Goal: Task Accomplishment & Management: Manage account settings

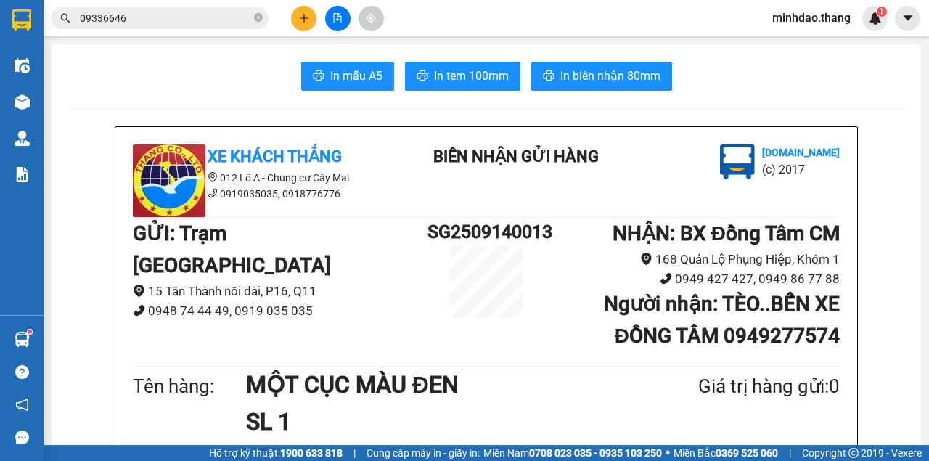
scroll to position [290, 0]
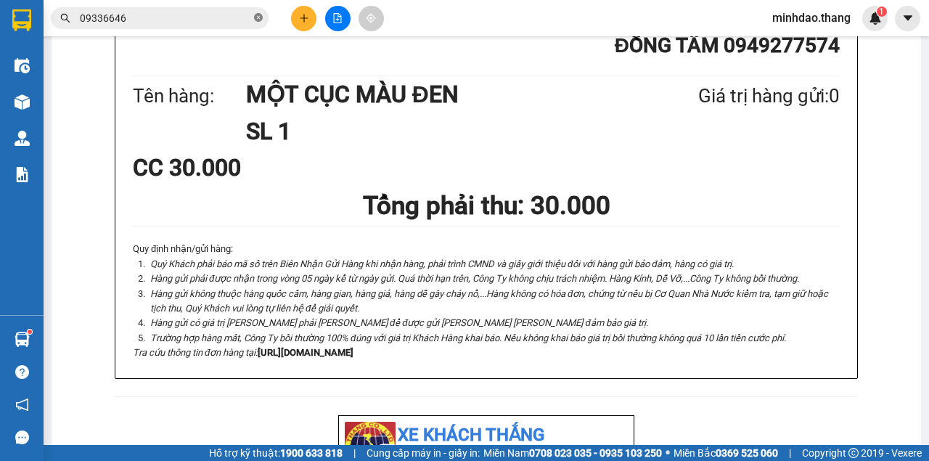
click at [255, 17] on icon "close-circle" at bounding box center [258, 17] width 9 height 9
click at [240, 17] on input "text" at bounding box center [165, 18] width 171 height 16
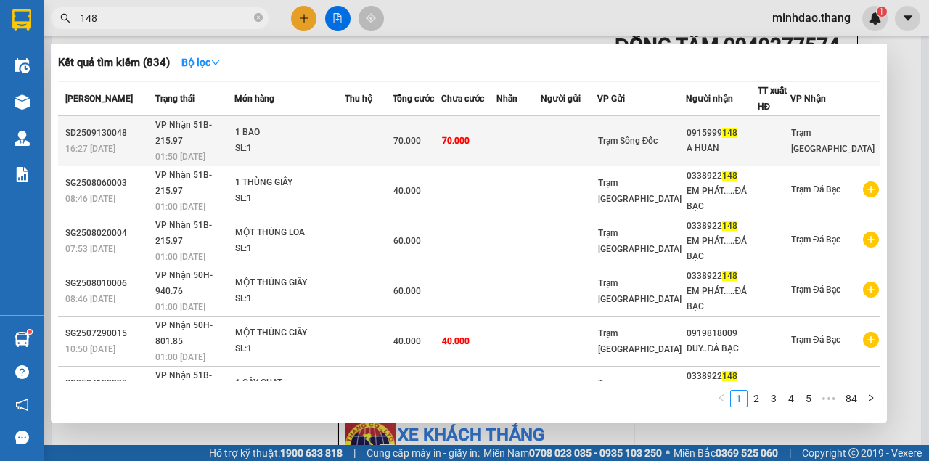
type input "148"
click at [541, 138] on td at bounding box center [518, 141] width 44 height 50
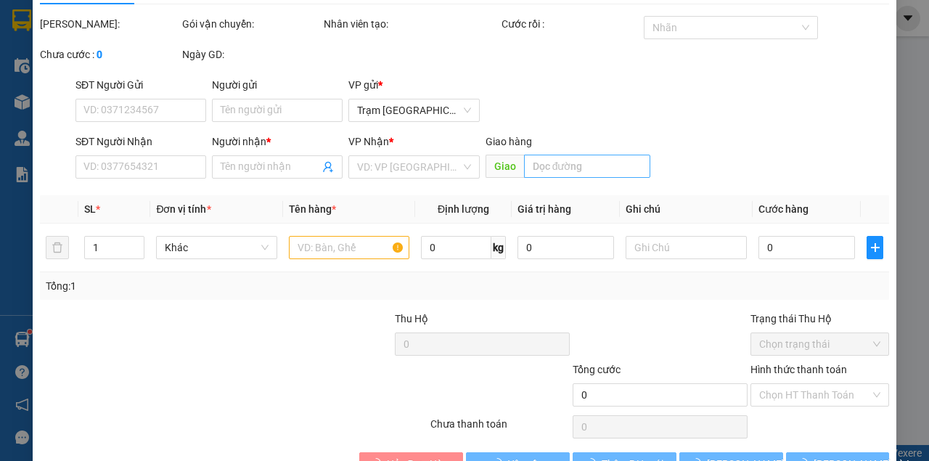
type input "0915999148"
type input "A HUAN"
type input "70.000"
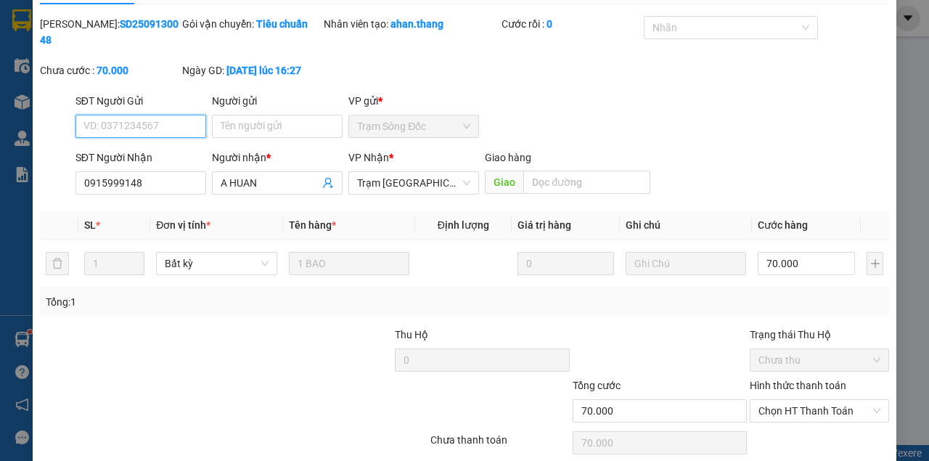
scroll to position [74, 0]
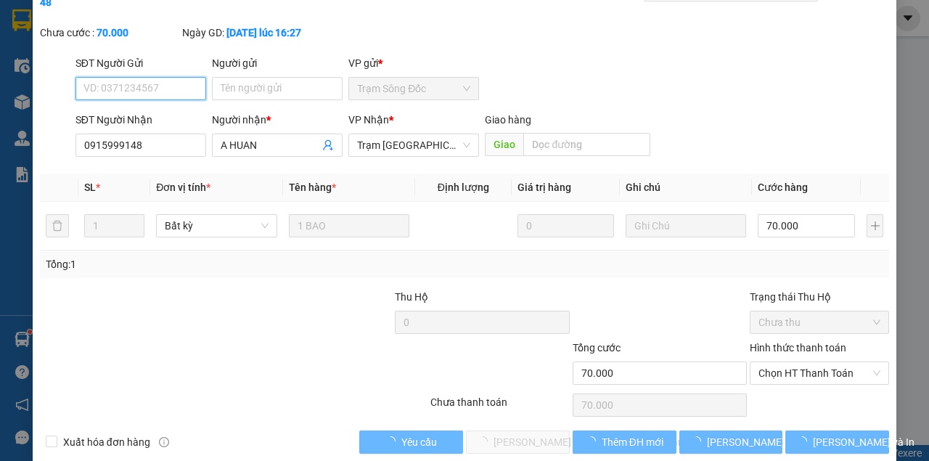
click at [795, 369] on span "Chọn HT Thanh Toán" at bounding box center [819, 373] width 122 height 22
type input "0"
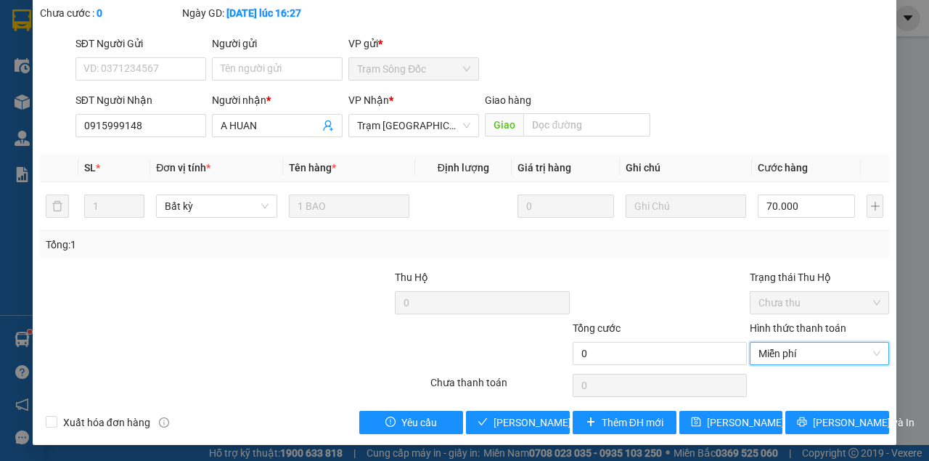
click at [784, 382] on div at bounding box center [819, 385] width 142 height 29
click at [833, 345] on span "Miễn phí" at bounding box center [819, 353] width 122 height 22
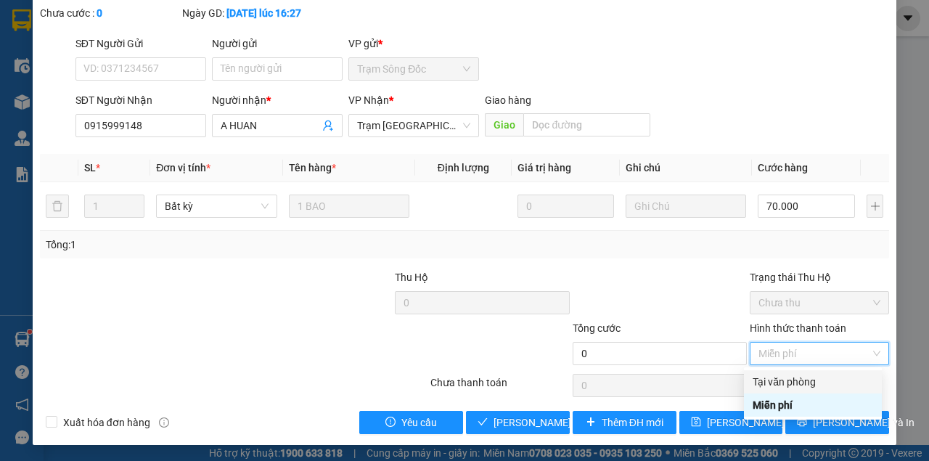
drag, startPoint x: 794, startPoint y: 373, endPoint x: 788, endPoint y: 377, distance: 7.8
click at [792, 374] on div "Tại văn phòng" at bounding box center [812, 382] width 120 height 16
type input "70.000"
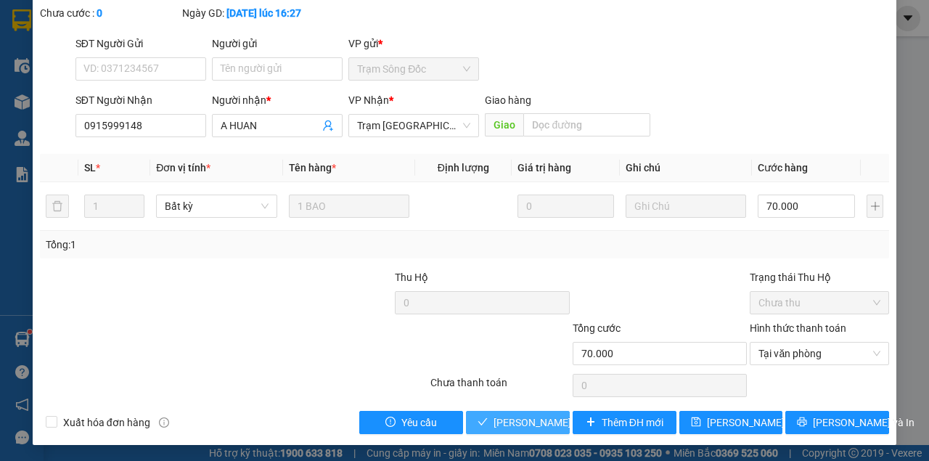
click at [488, 419] on button "Lưu và Giao hàng" at bounding box center [518, 422] width 104 height 23
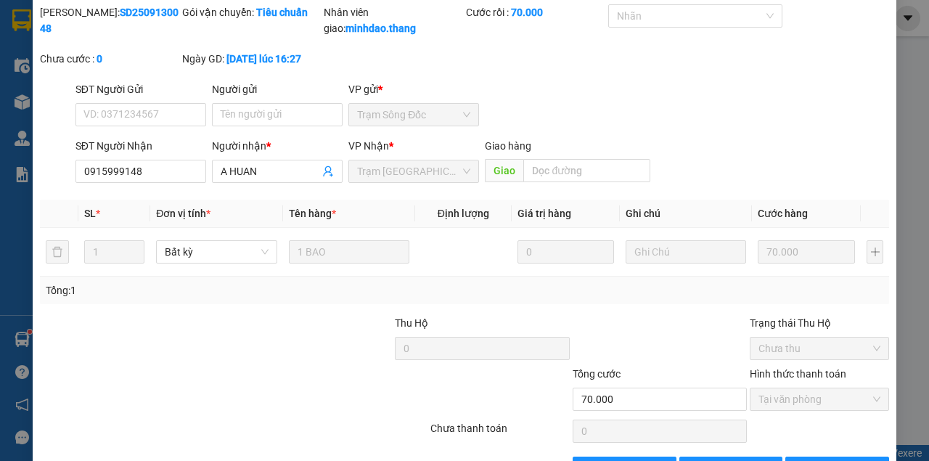
scroll to position [0, 0]
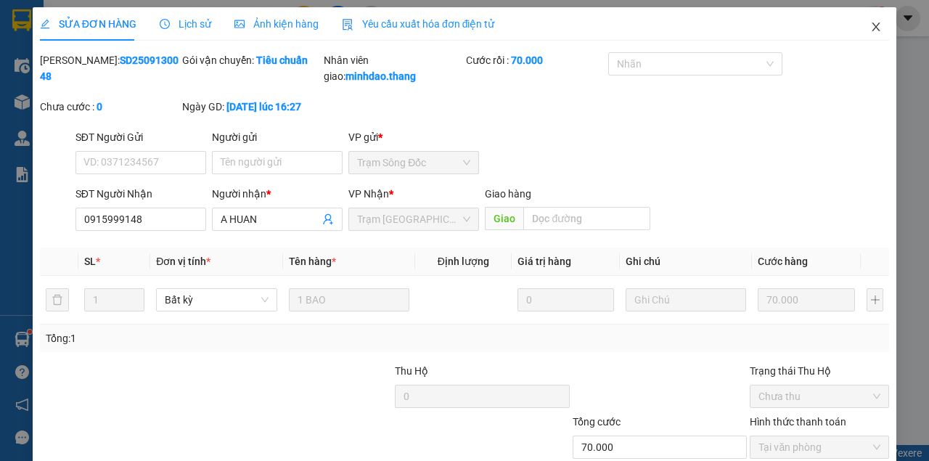
click at [872, 20] on span "Close" at bounding box center [875, 27] width 41 height 41
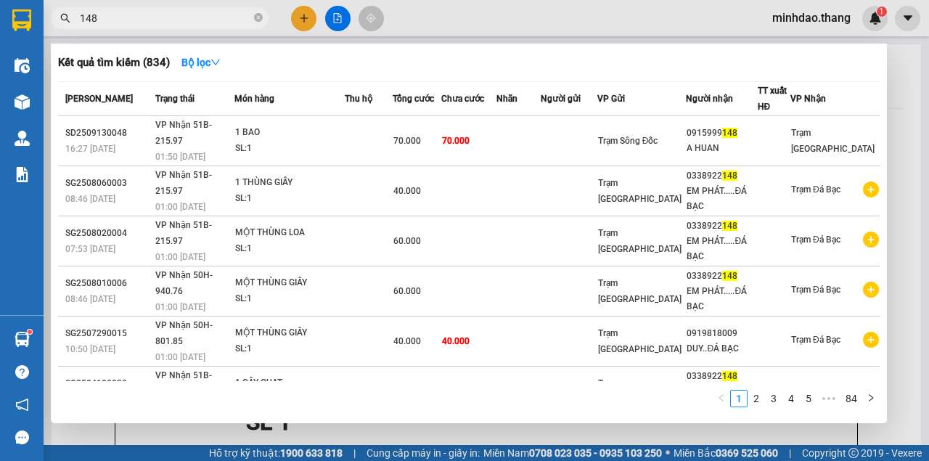
click at [156, 22] on input "148" at bounding box center [165, 18] width 171 height 16
type input "1"
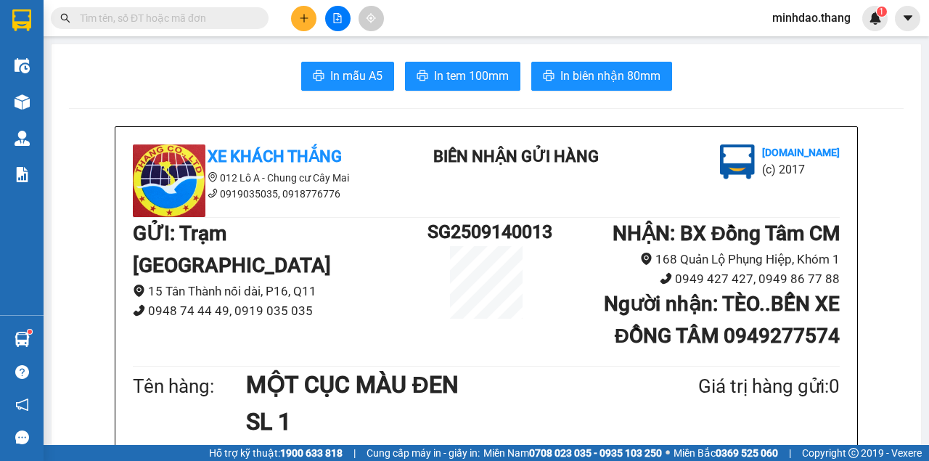
click at [166, 20] on input "text" at bounding box center [165, 18] width 171 height 16
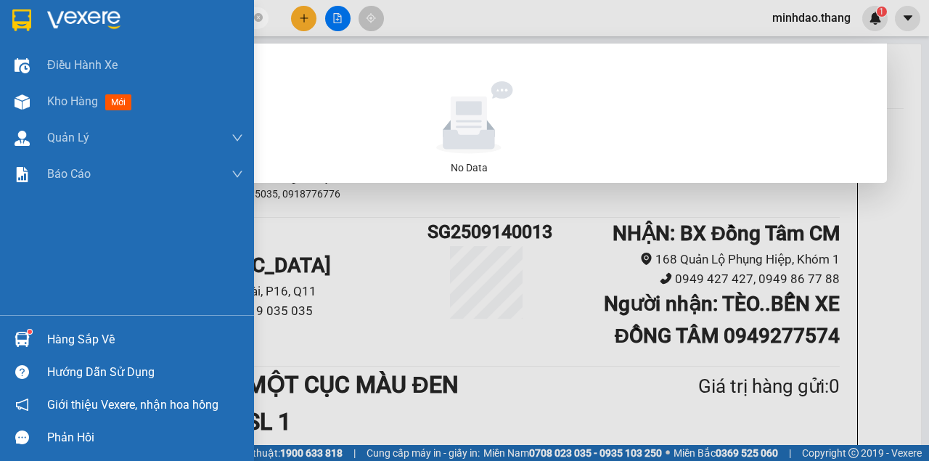
drag, startPoint x: 144, startPoint y: 17, endPoint x: 30, endPoint y: 10, distance: 113.4
click at [30, 10] on section "Kết quả tìm kiếm ( 0 ) Bộ lọc No Data 0938041668 minhdao.thang 1 Điều hành xe K…" at bounding box center [464, 230] width 929 height 461
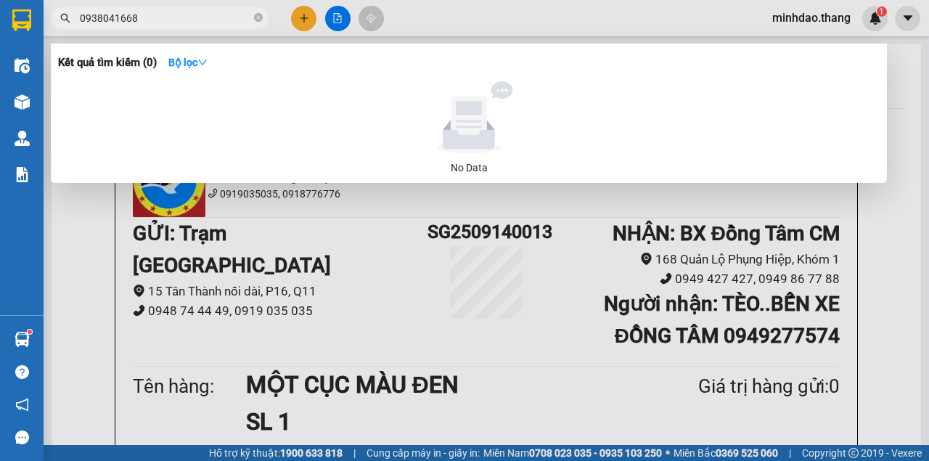
type input "0938041668"
drag, startPoint x: 257, startPoint y: 18, endPoint x: 242, endPoint y: 20, distance: 14.7
click at [255, 19] on icon "close-circle" at bounding box center [258, 17] width 9 height 9
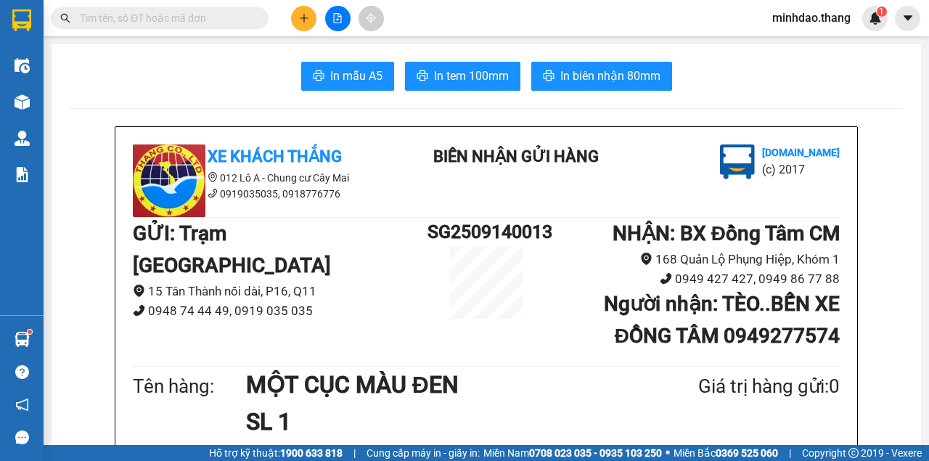
click at [230, 20] on input "text" at bounding box center [165, 18] width 171 height 16
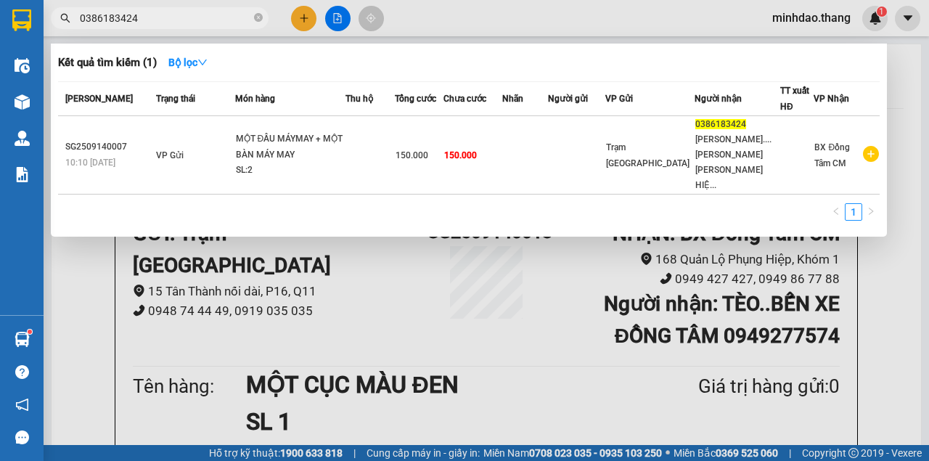
type input "0386183424"
drag, startPoint x: 255, startPoint y: 21, endPoint x: 421, endPoint y: -42, distance: 177.1
click at [421, 0] on html "Kết quả tìm kiếm ( 1 ) Bộ lọc Mã ĐH Trạng thái Món hàng Thu hộ Tổng cước Chưa c…" at bounding box center [464, 230] width 929 height 461
click at [258, 20] on icon "close-circle" at bounding box center [258, 17] width 9 height 9
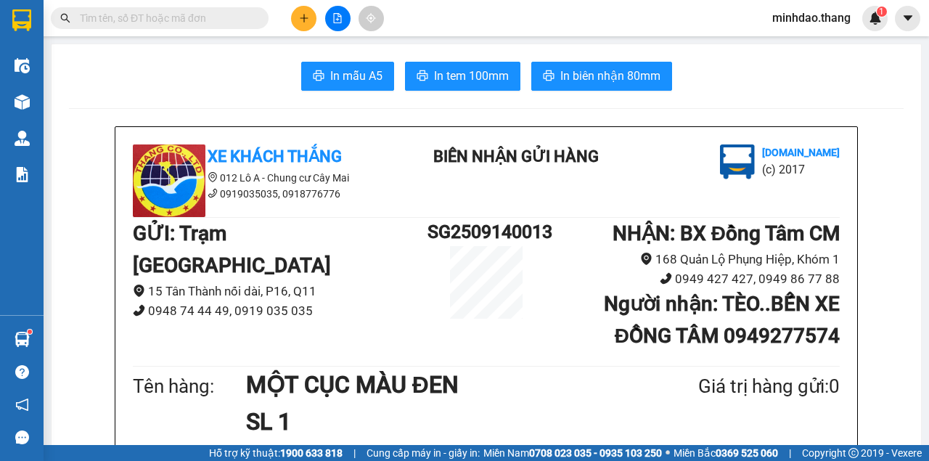
click at [234, 20] on input "text" at bounding box center [165, 18] width 171 height 16
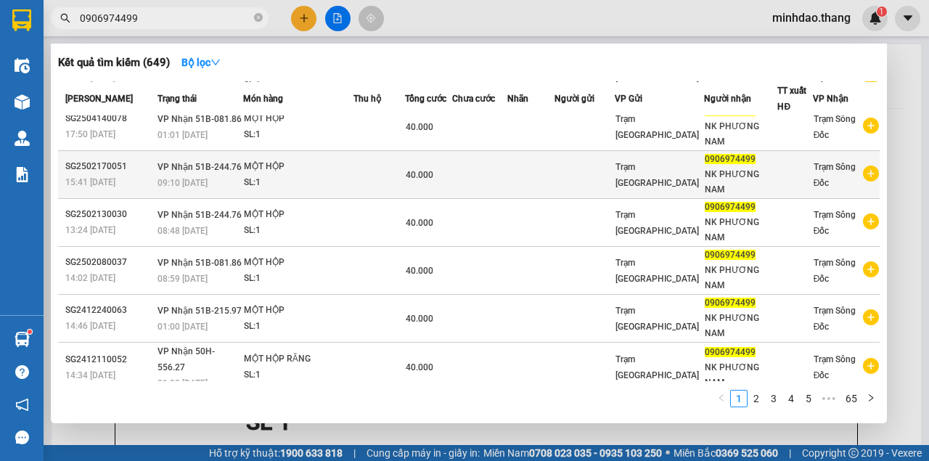
scroll to position [212, 0]
type input "0906974499"
click at [411, 169] on span "40.000" at bounding box center [420, 174] width 28 height 10
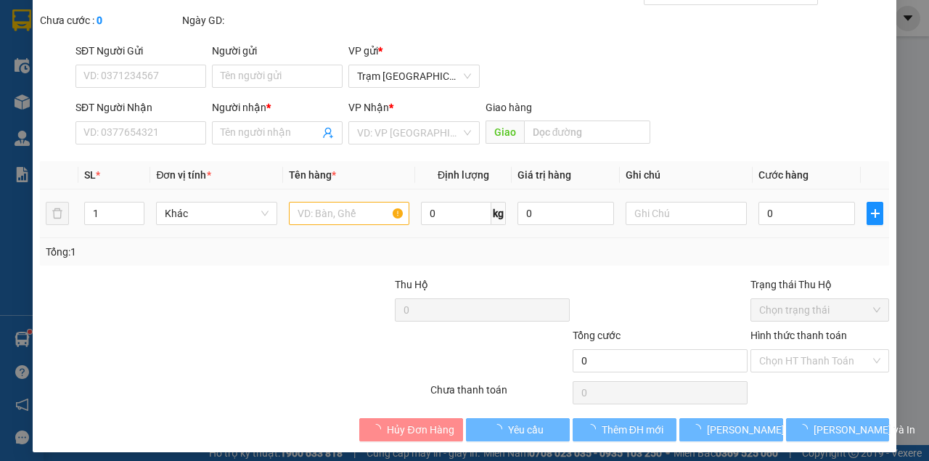
type input "0906974499"
type input "NK PHƯƠNG NAM"
type input "40.000"
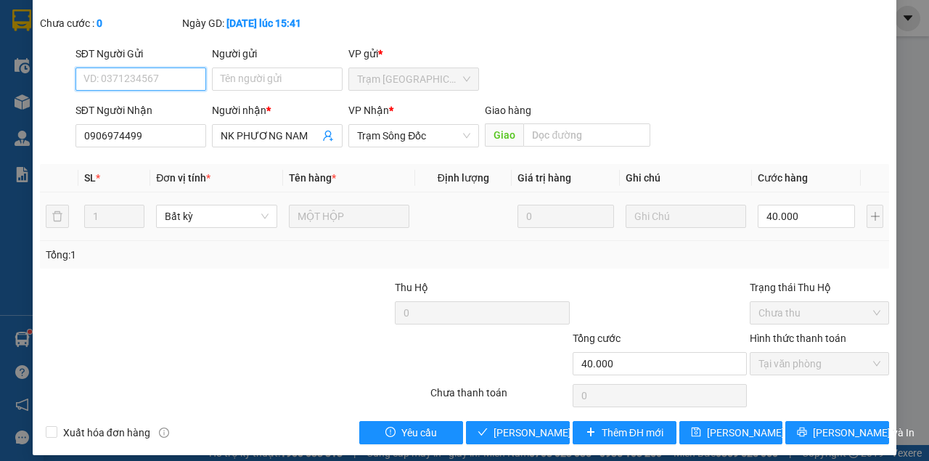
scroll to position [94, 0]
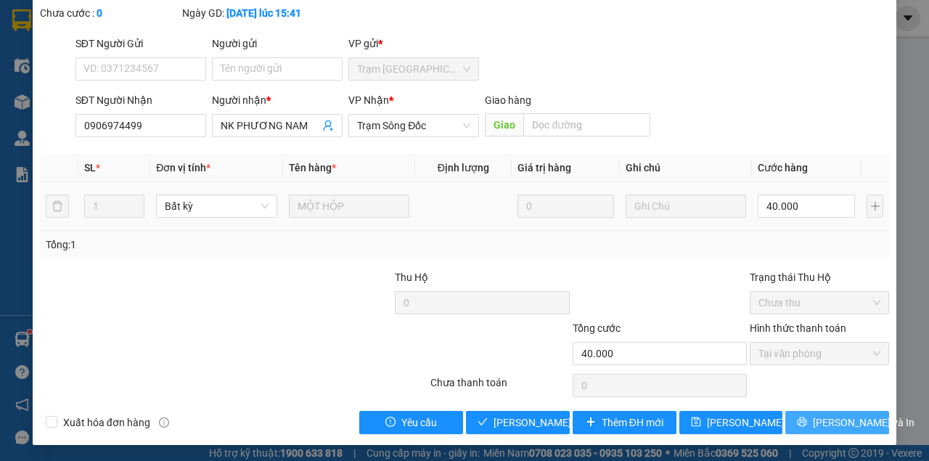
click at [807, 423] on icon "printer" at bounding box center [802, 421] width 10 height 10
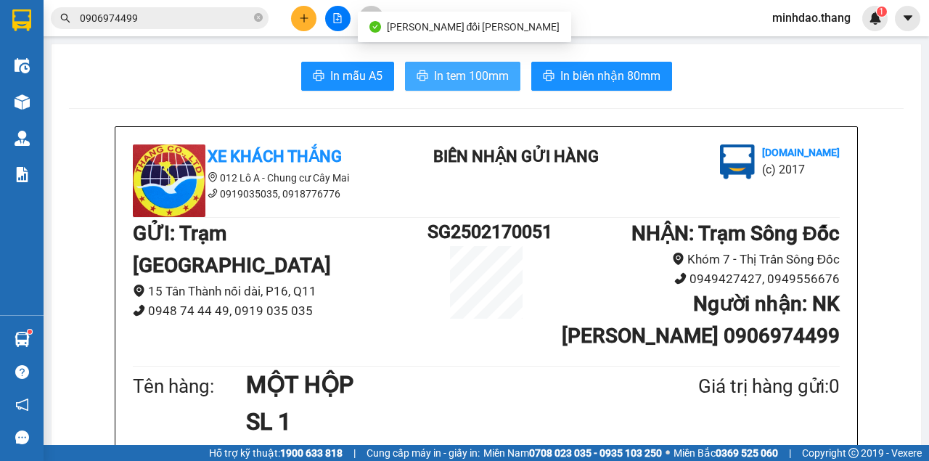
drag, startPoint x: 453, startPoint y: 78, endPoint x: 479, endPoint y: 106, distance: 38.0
click at [453, 78] on span "In tem 100mm" at bounding box center [471, 76] width 75 height 18
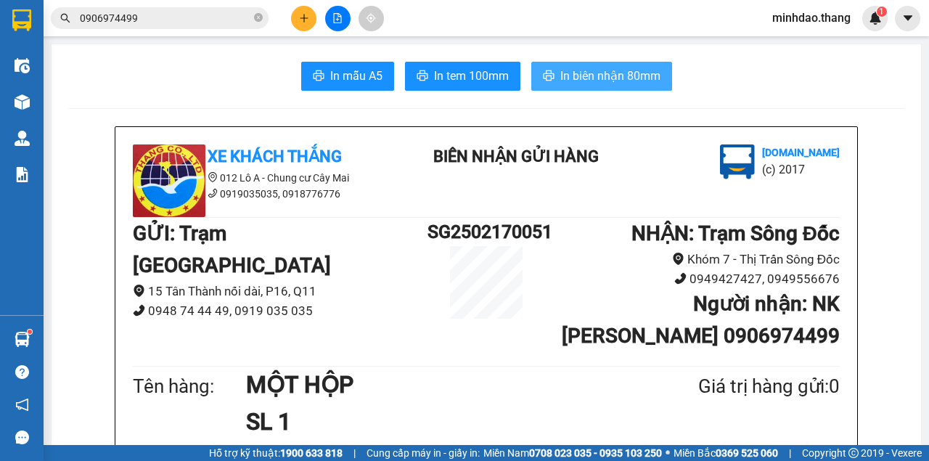
click at [599, 72] on span "In biên nhận 80mm" at bounding box center [610, 76] width 100 height 18
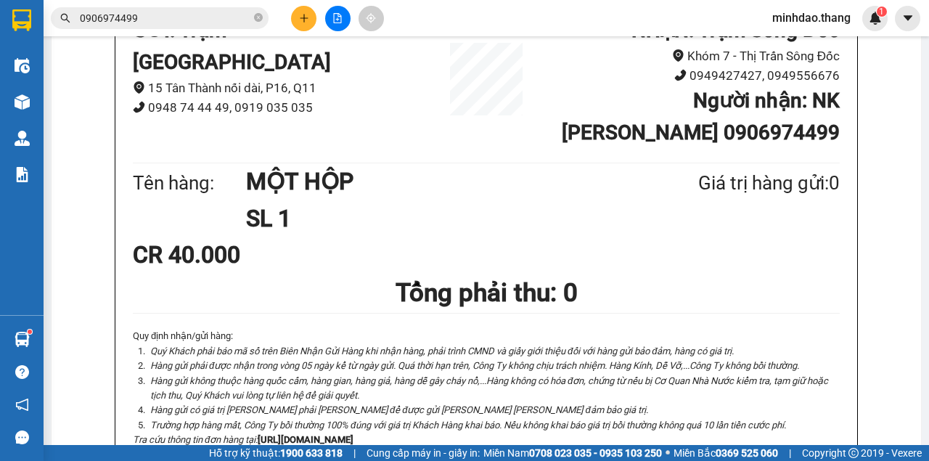
scroll to position [145, 0]
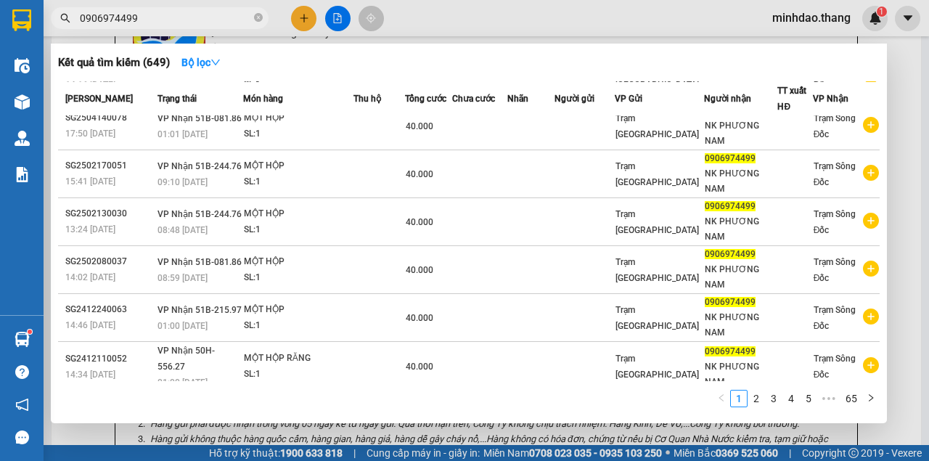
click at [265, 19] on span "0906974499" at bounding box center [160, 18] width 218 height 22
click at [264, 19] on span "0906974499" at bounding box center [160, 18] width 218 height 22
click at [259, 19] on icon "close-circle" at bounding box center [258, 17] width 9 height 9
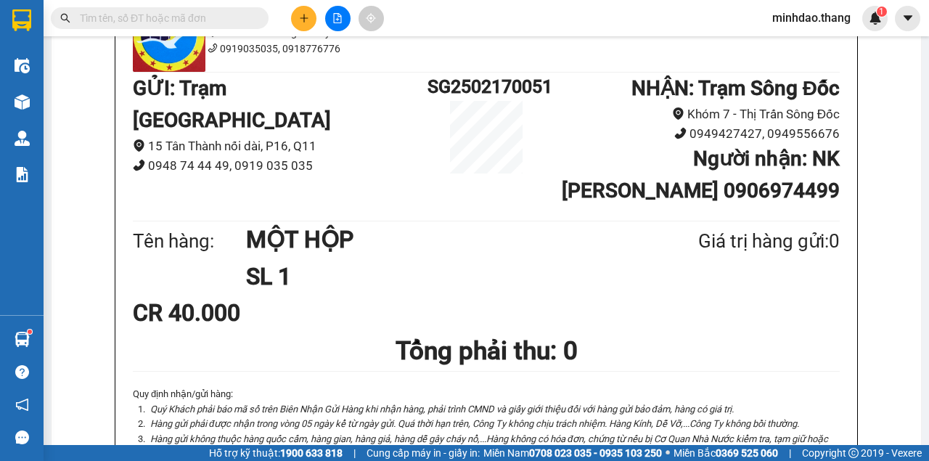
click at [236, 19] on input "text" at bounding box center [165, 18] width 171 height 16
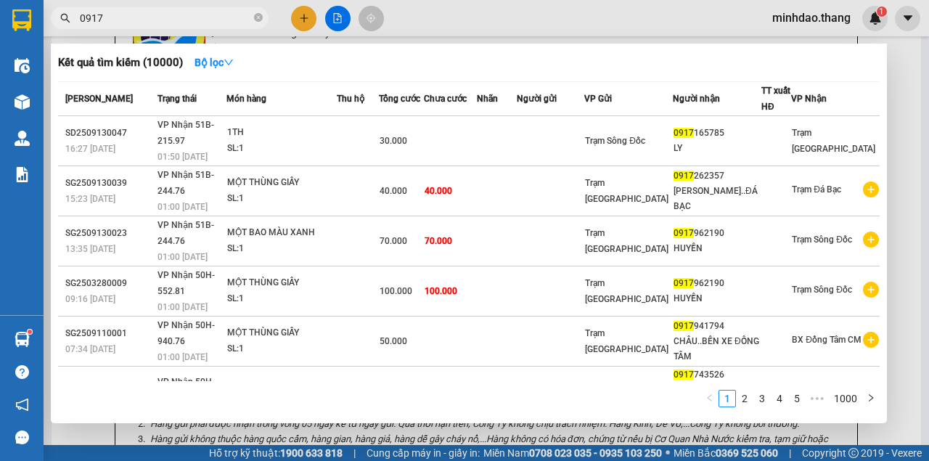
type input "0917"
click at [292, 13] on div at bounding box center [464, 230] width 929 height 461
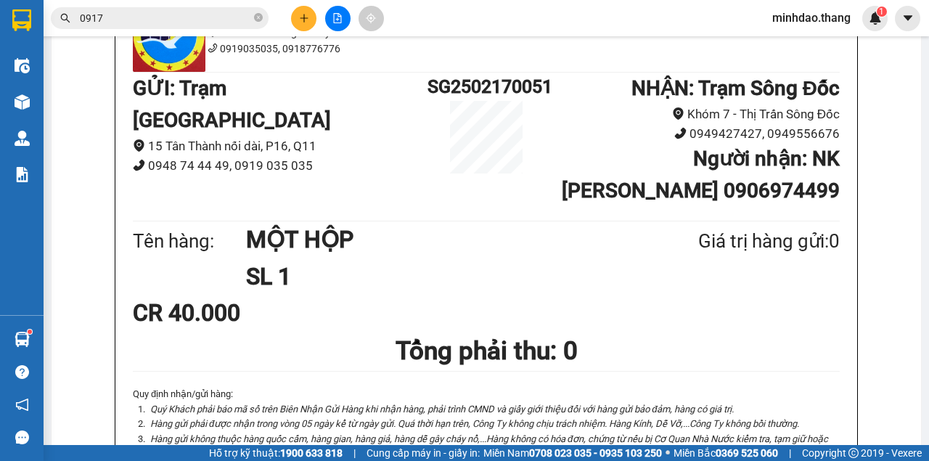
click at [294, 16] on button at bounding box center [303, 18] width 25 height 25
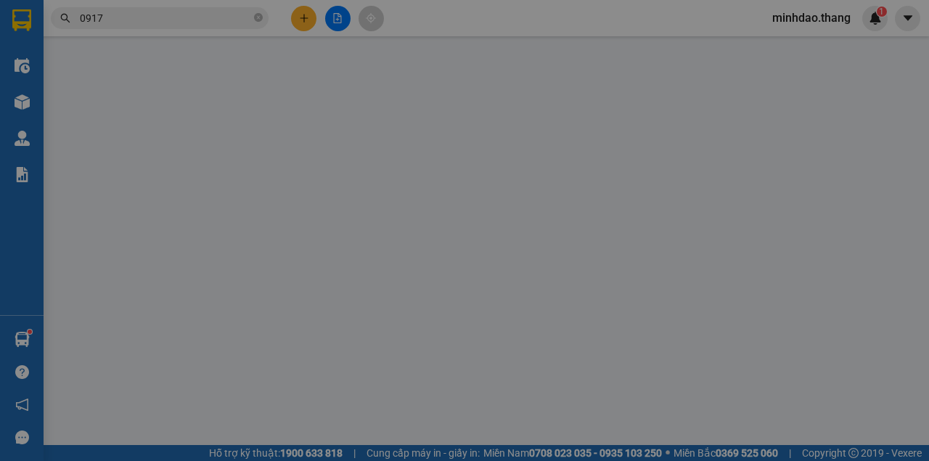
click at [294, 16] on div "Yêu cầu xuất hóa đơn điện tử" at bounding box center [233, 24] width 153 height 16
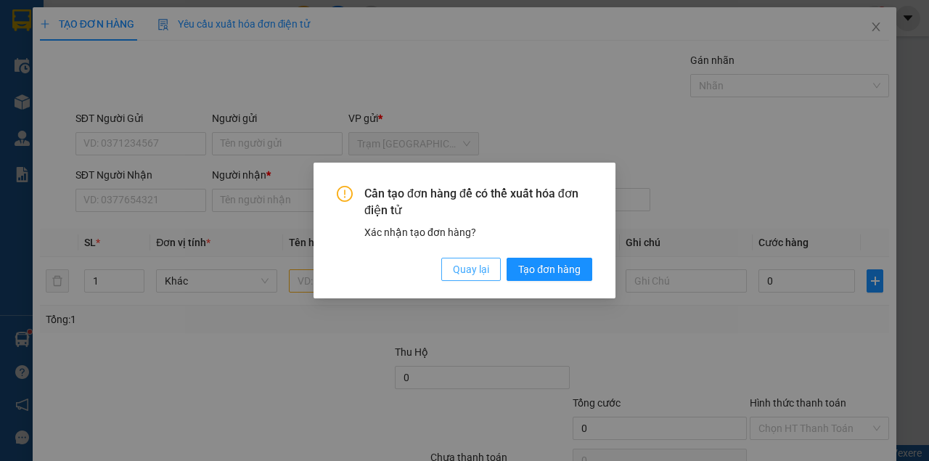
click at [485, 278] on button "Quay lại" at bounding box center [470, 269] width 59 height 23
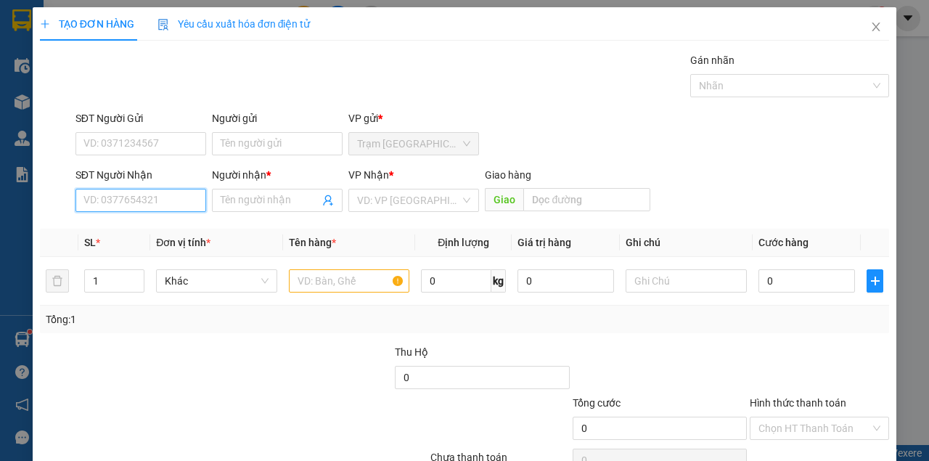
click at [144, 197] on input "SĐT Người Nhận" at bounding box center [140, 200] width 131 height 23
type input "0917962190"
click at [160, 224] on div "0917962190 - HUYỀN" at bounding box center [154, 229] width 143 height 16
type input "HUYỀN"
type input "0917962190"
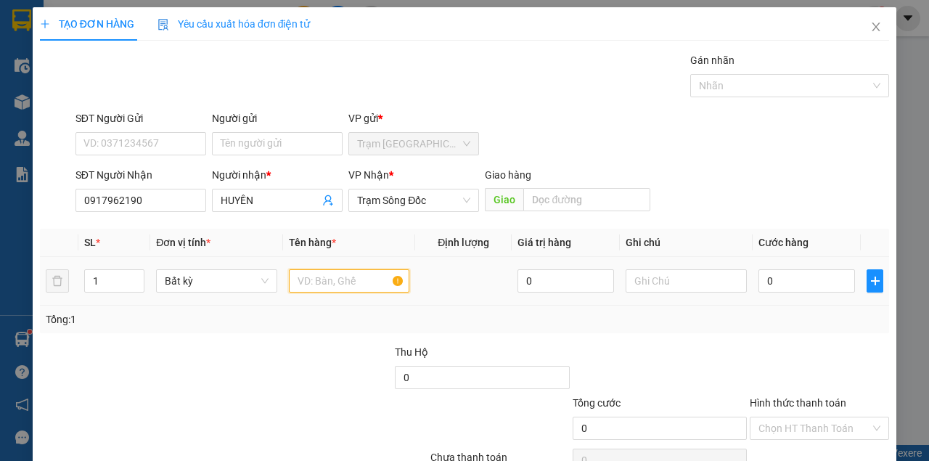
click at [315, 280] on input "text" at bounding box center [349, 280] width 121 height 23
type input "MỘT CỤC MÀU ĐEN"
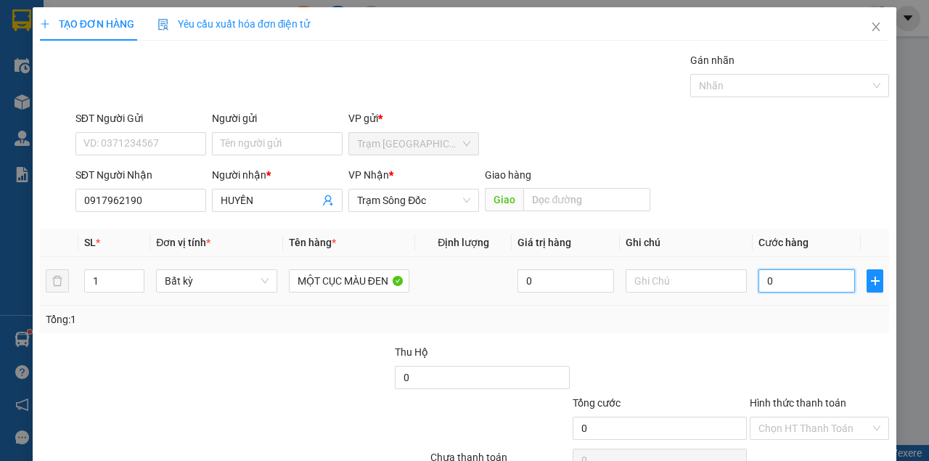
type input "3"
type input "30"
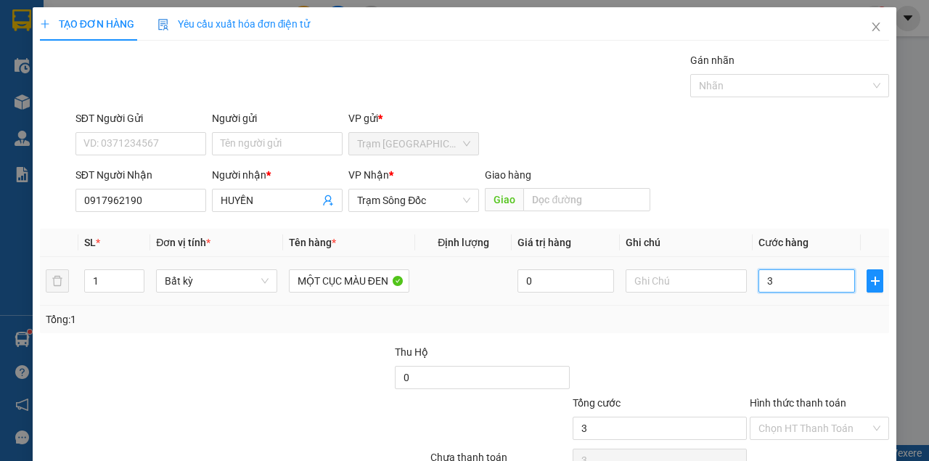
type input "30"
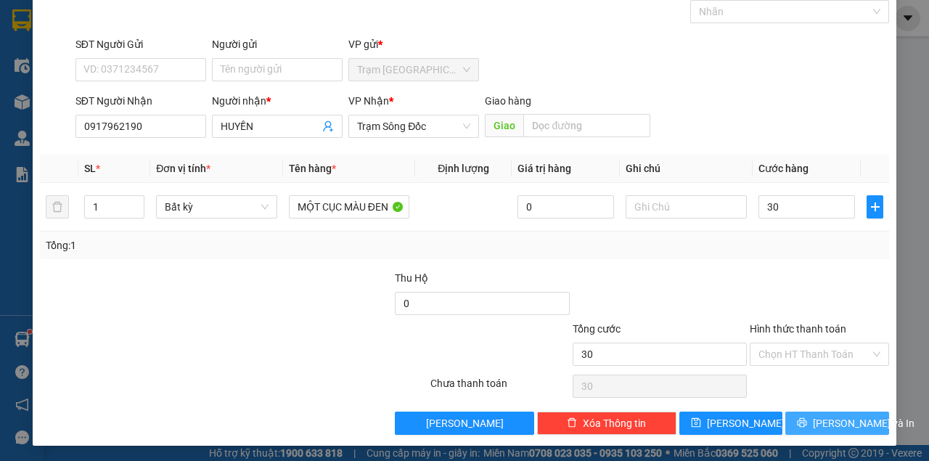
type input "30.000"
drag, startPoint x: 820, startPoint y: 427, endPoint x: 786, endPoint y: 403, distance: 40.7
click at [817, 426] on button "[PERSON_NAME] và In" at bounding box center [837, 422] width 104 height 23
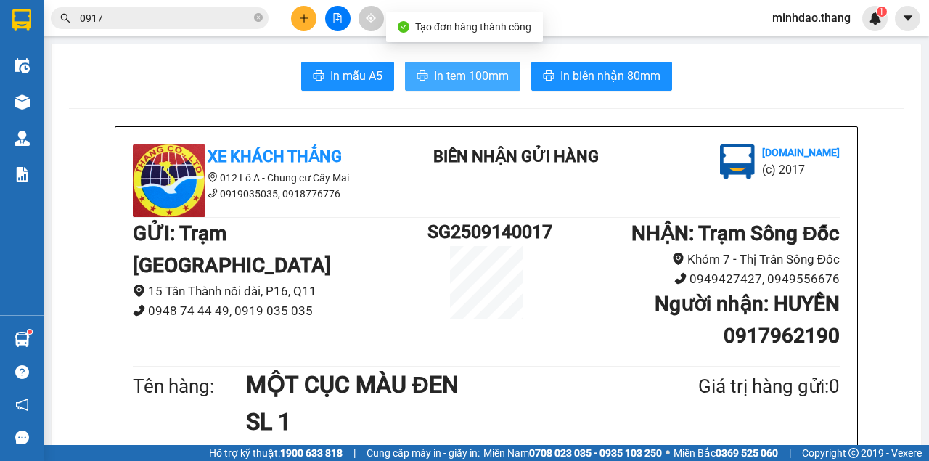
drag, startPoint x: 486, startPoint y: 86, endPoint x: 457, endPoint y: 83, distance: 29.2
click at [486, 86] on button "In tem 100mm" at bounding box center [462, 76] width 115 height 29
click at [405, 62] on button "In tem 100mm" at bounding box center [462, 76] width 115 height 29
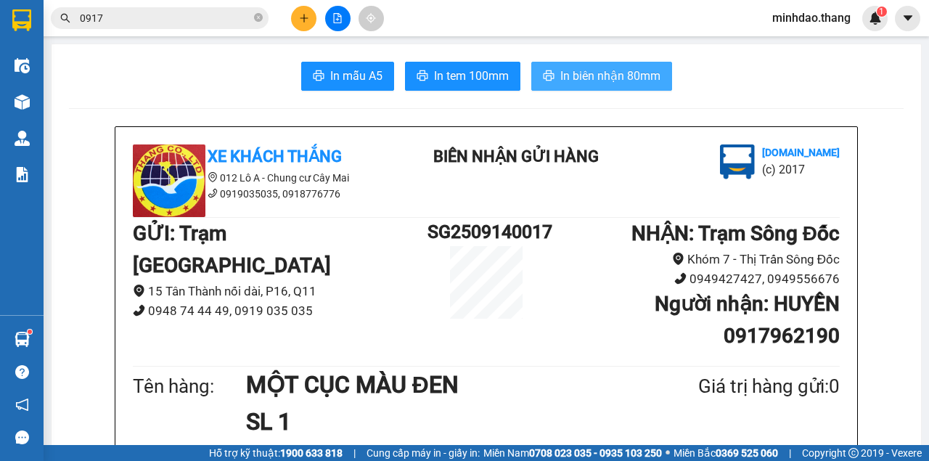
click at [638, 74] on span "In biên nhận 80mm" at bounding box center [610, 76] width 100 height 18
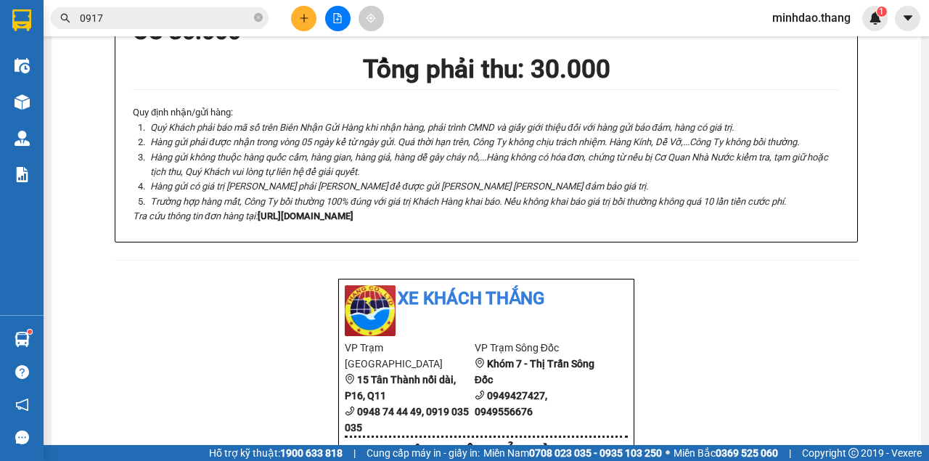
scroll to position [483, 0]
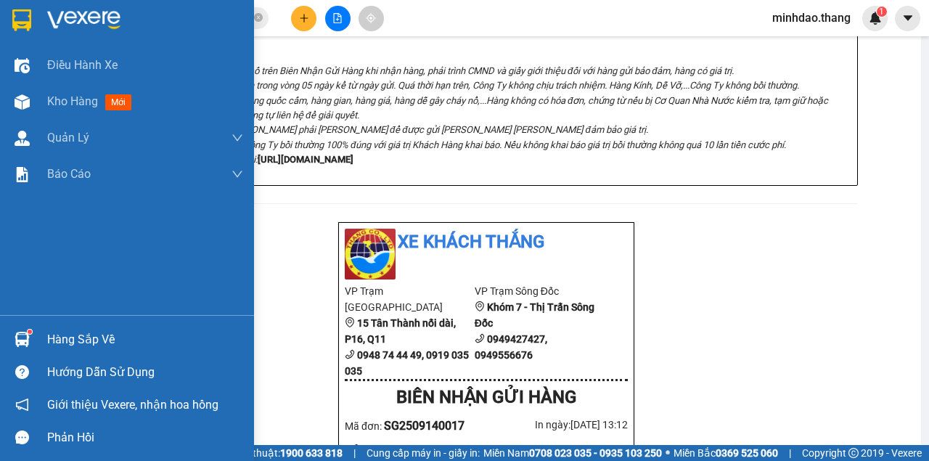
drag, startPoint x: 61, startPoint y: 106, endPoint x: 100, endPoint y: 4, distance: 108.9
click at [61, 104] on span "Kho hàng" at bounding box center [72, 101] width 51 height 14
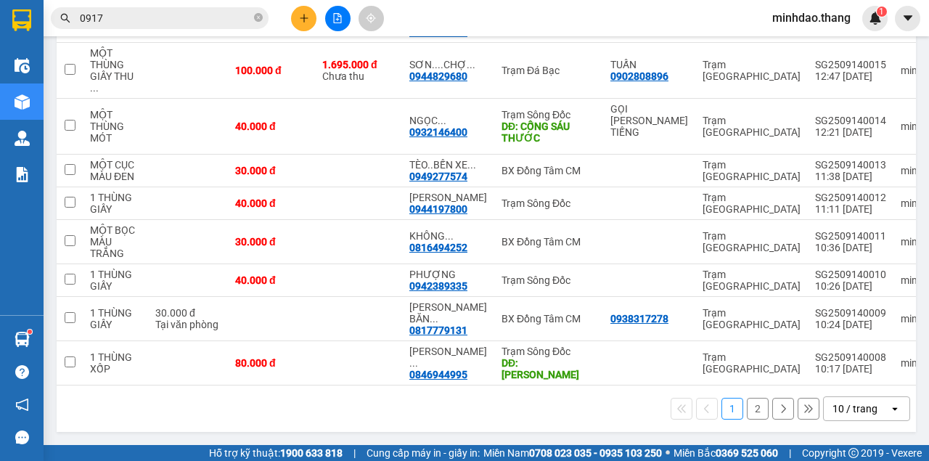
scroll to position [250, 0]
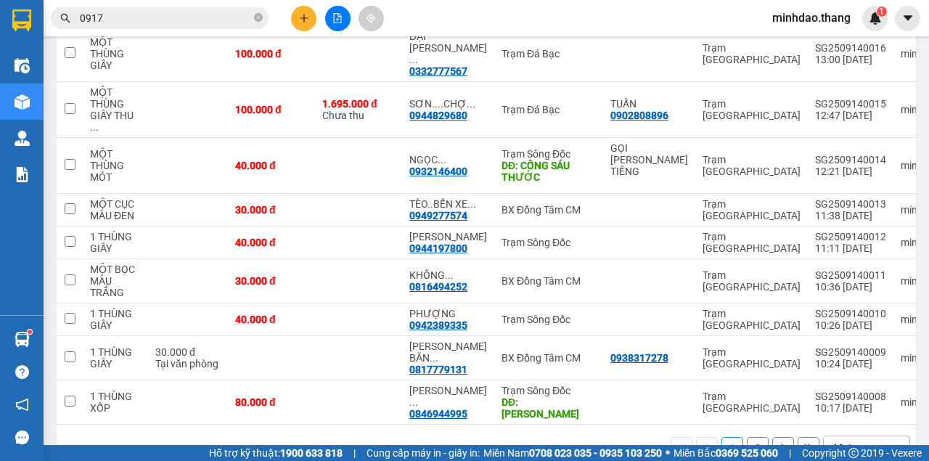
click at [257, 20] on icon "close-circle" at bounding box center [258, 17] width 9 height 9
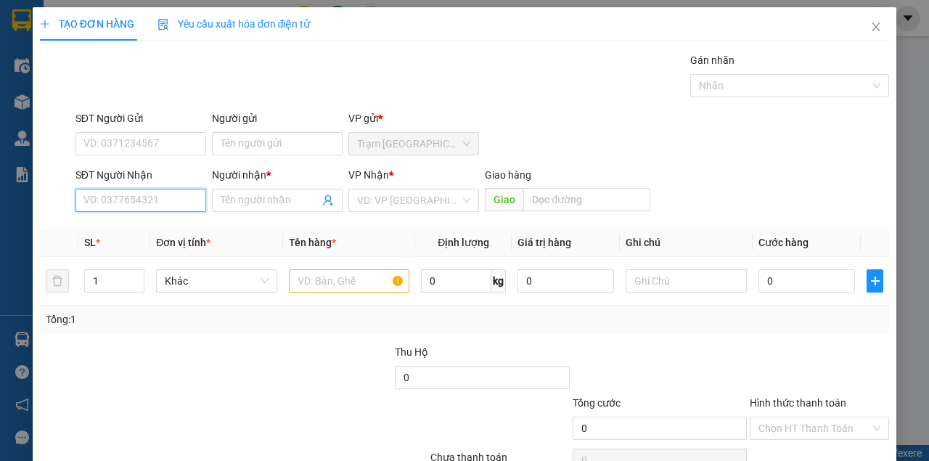
click at [160, 197] on input "SĐT Người Nhận" at bounding box center [140, 200] width 131 height 23
type input "0932146400"
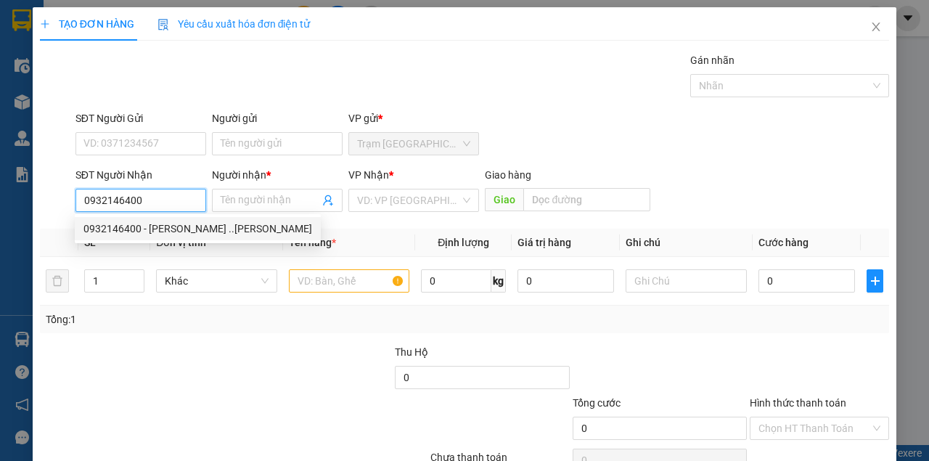
click at [204, 228] on div "0932146400 - [PERSON_NAME] ..[PERSON_NAME]" at bounding box center [197, 229] width 229 height 16
type input "[PERSON_NAME] ..[PERSON_NAME]"
type input "[PERSON_NAME]"
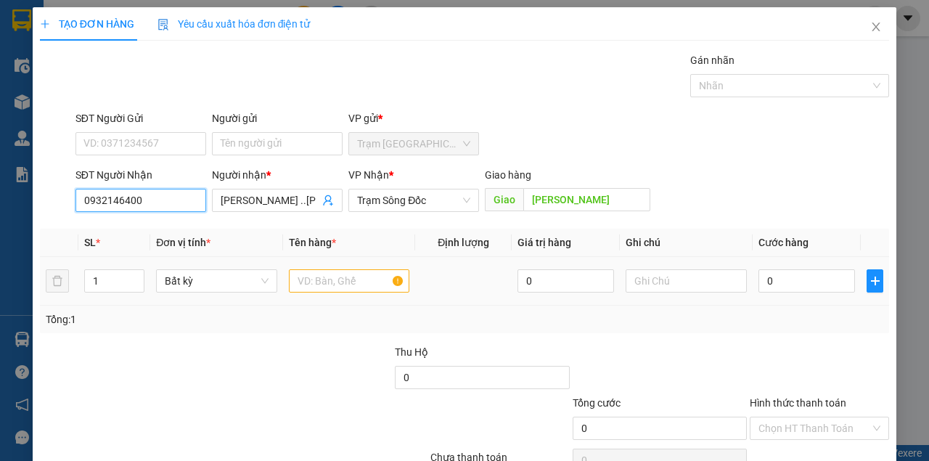
type input "0932146400"
click at [329, 284] on input "text" at bounding box center [349, 280] width 121 height 23
click at [326, 283] on input "text" at bounding box center [349, 280] width 121 height 23
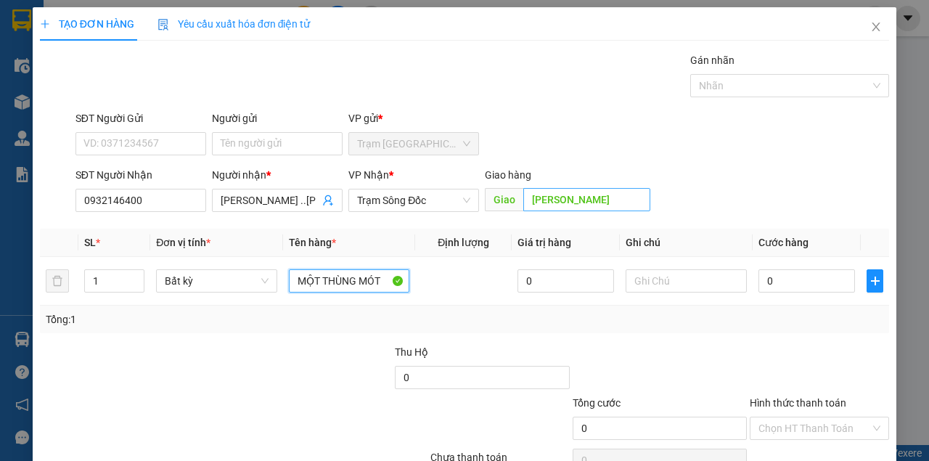
type input "MỘT THÙNG MÓT"
click at [615, 203] on input "[PERSON_NAME]" at bounding box center [586, 199] width 126 height 23
type input "CỐNG SÁU THƯỚC"
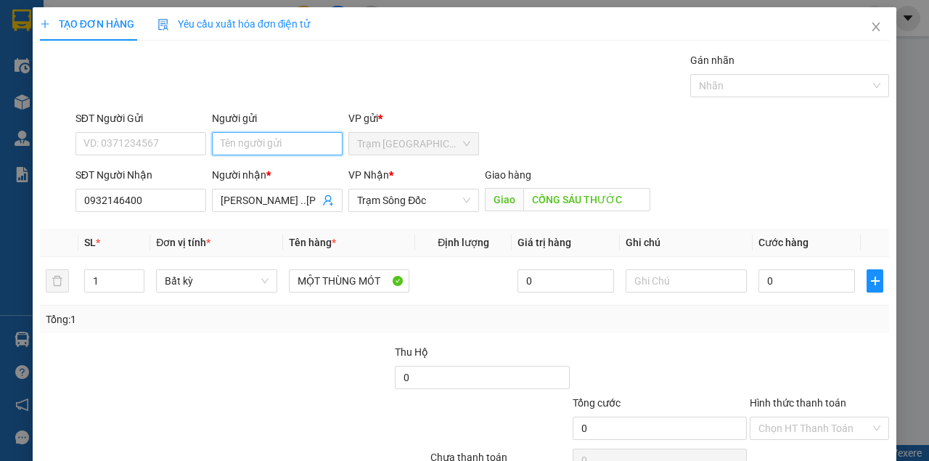
click at [271, 142] on input "Người gửi" at bounding box center [277, 143] width 131 height 23
click at [273, 142] on input "Người gửi" at bounding box center [277, 143] width 131 height 23
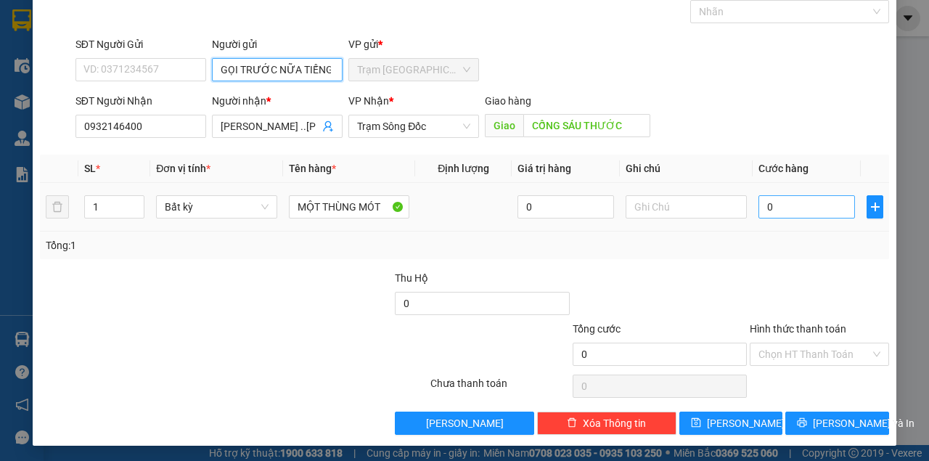
type input "GỌI TRƯỚC NỮA TIẾNG"
click at [797, 212] on input "0" at bounding box center [806, 206] width 96 height 23
type input "4"
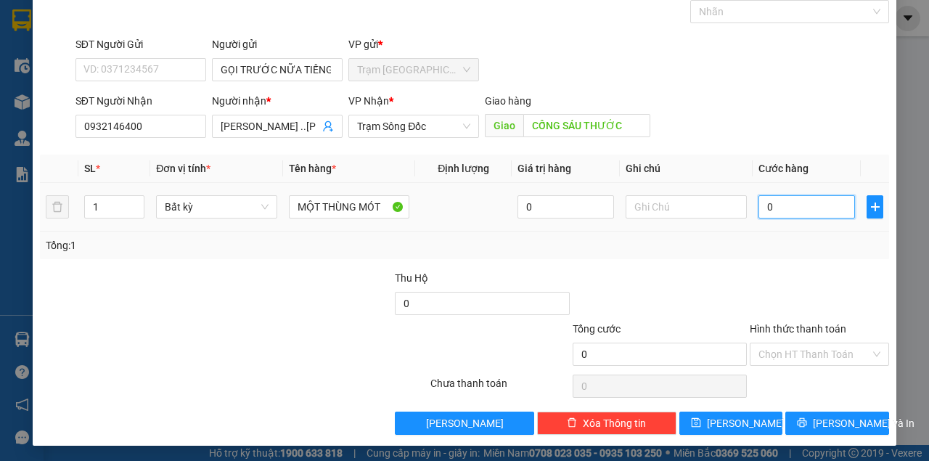
type input "4"
type input "40"
type input "40.000"
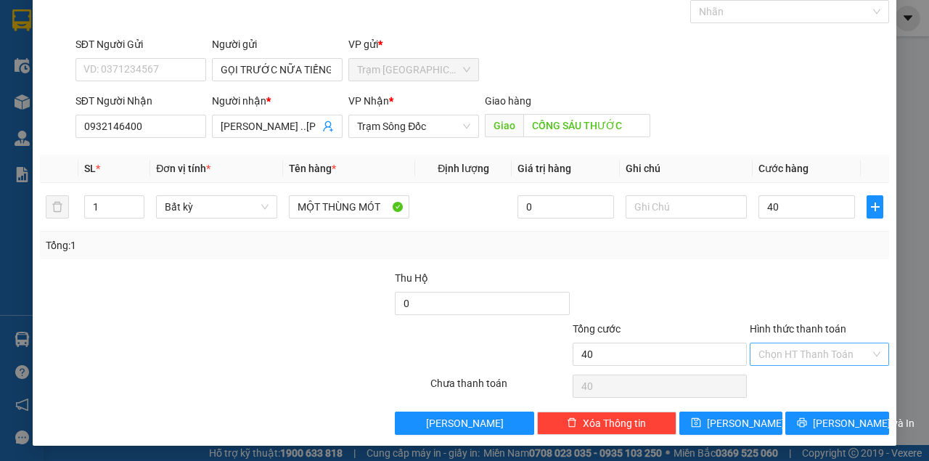
type input "40.000"
click at [786, 358] on input "Hình thức thanh toán" at bounding box center [814, 354] width 112 height 22
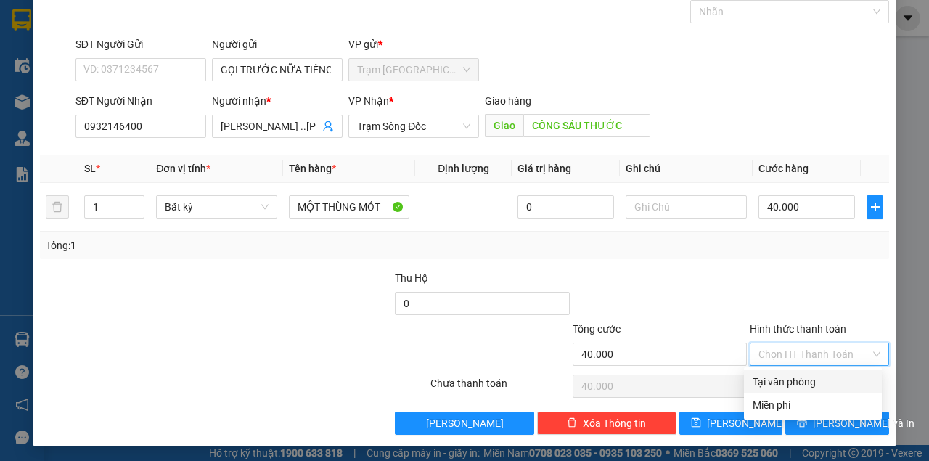
drag, startPoint x: 776, startPoint y: 294, endPoint x: 794, endPoint y: 382, distance: 89.5
click at [780, 302] on div at bounding box center [819, 295] width 142 height 51
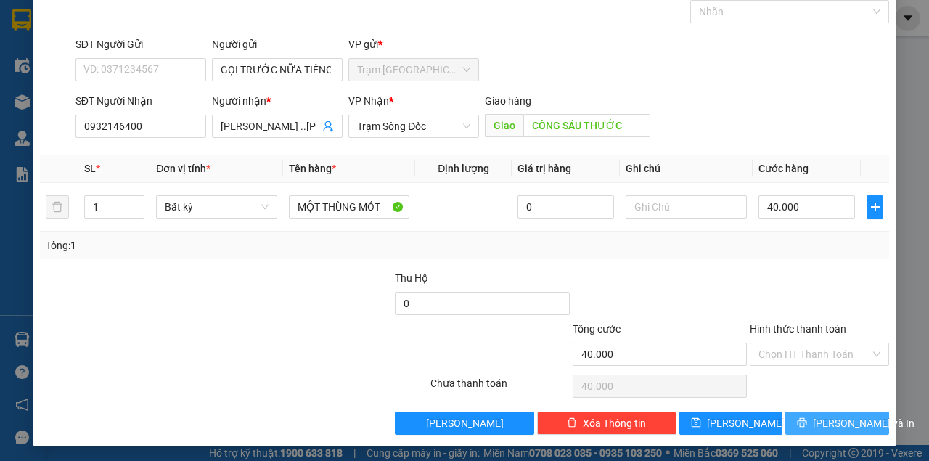
click at [797, 424] on button "[PERSON_NAME] và In" at bounding box center [837, 422] width 104 height 23
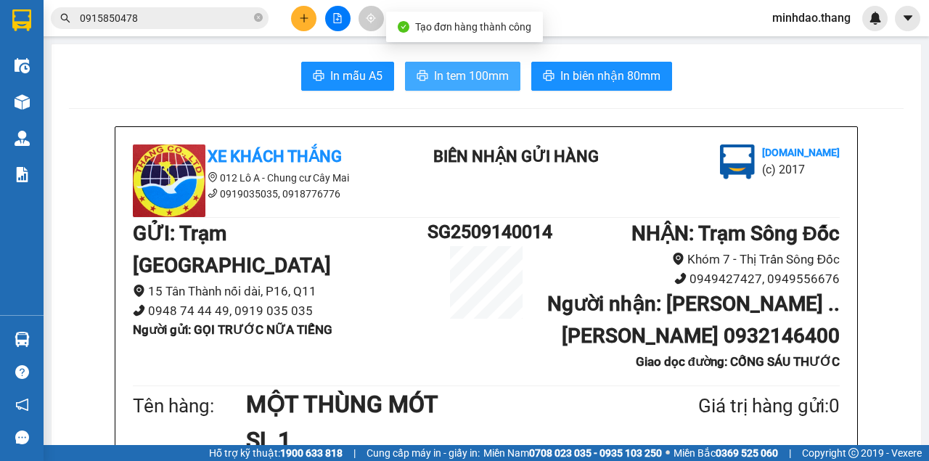
drag, startPoint x: 476, startPoint y: 73, endPoint x: 467, endPoint y: 73, distance: 9.4
click at [475, 73] on span "In tem 100mm" at bounding box center [471, 76] width 75 height 18
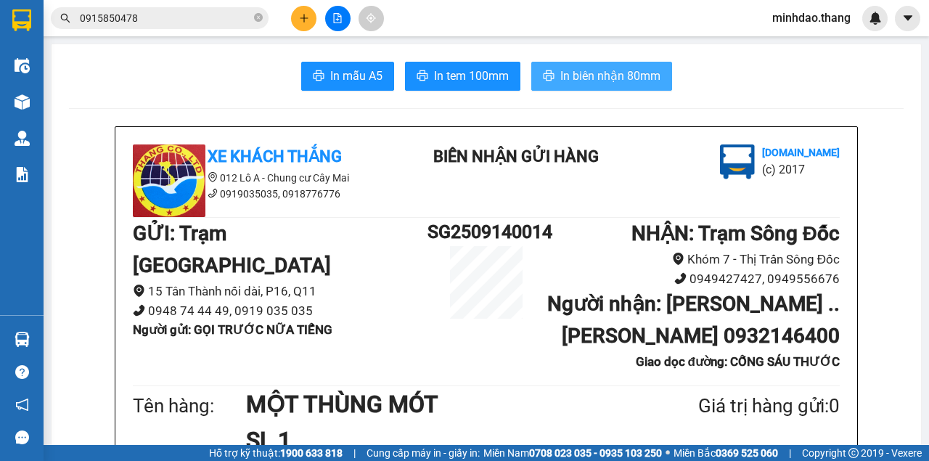
click at [604, 81] on span "In biên nhận 80mm" at bounding box center [610, 76] width 100 height 18
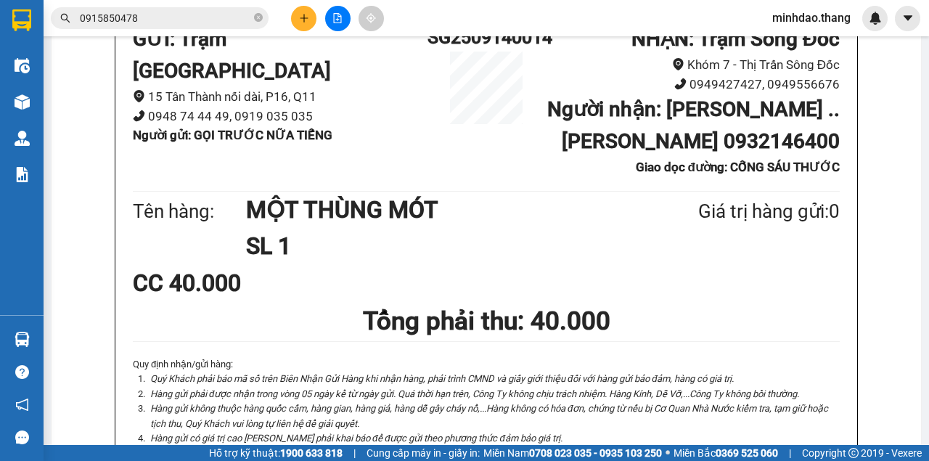
scroll to position [193, 0]
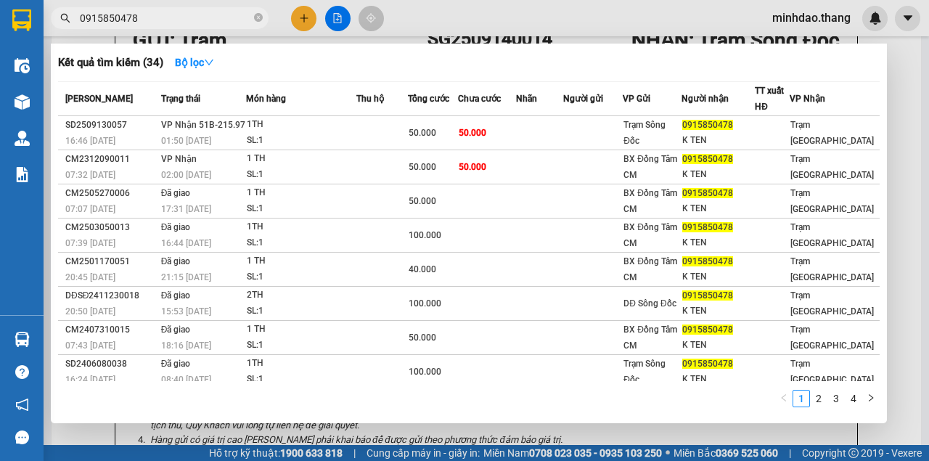
drag, startPoint x: 257, startPoint y: 16, endPoint x: 235, endPoint y: 18, distance: 21.9
click at [255, 16] on icon "close-circle" at bounding box center [258, 17] width 9 height 9
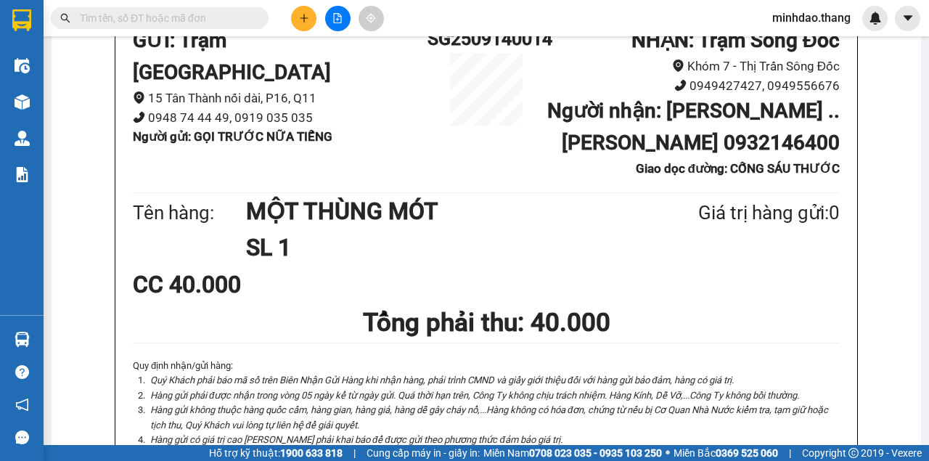
click at [228, 20] on input "text" at bounding box center [165, 18] width 171 height 16
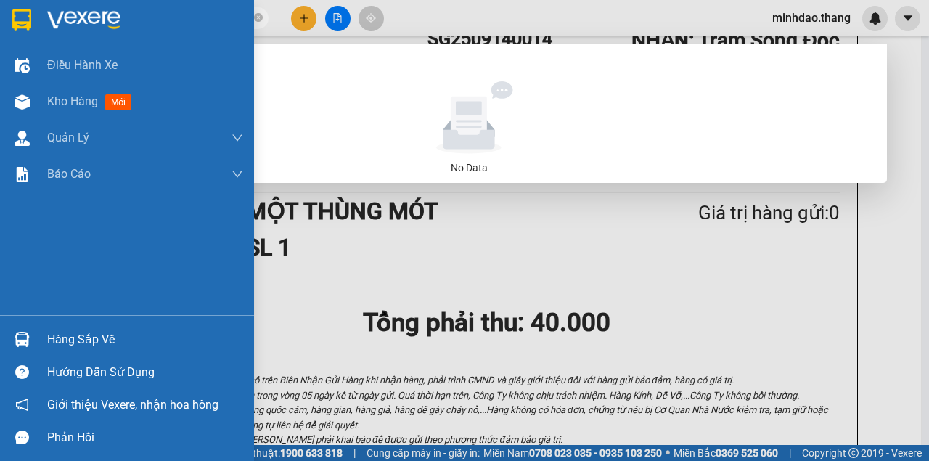
drag, startPoint x: 67, startPoint y: 25, endPoint x: 0, endPoint y: 8, distance: 68.8
click at [0, 8] on section "Kết quả tìm kiếm ( 0 ) Bộ lọc No Data 0386183424...0706537071 minhdao.thang Điề…" at bounding box center [464, 230] width 929 height 461
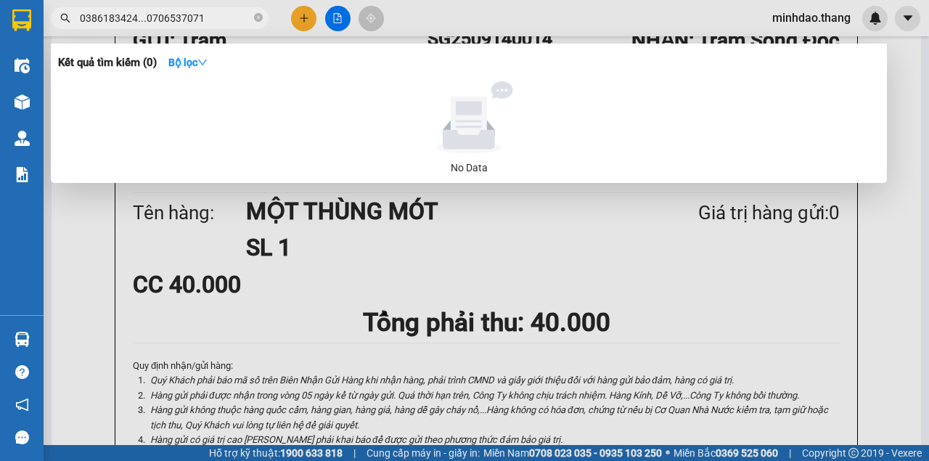
click at [215, 17] on input "0386183424...0706537071" at bounding box center [165, 18] width 171 height 16
click at [214, 17] on input "0386183424...0706537071" at bounding box center [165, 18] width 171 height 16
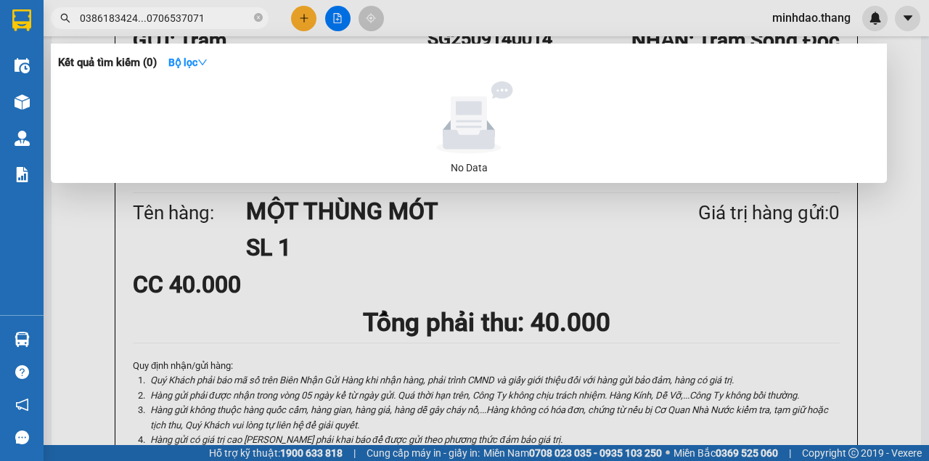
click at [214, 17] on input "0386183424...0706537071" at bounding box center [165, 18] width 171 height 16
type input "0386183424...0706537071"
click at [308, 19] on div at bounding box center [464, 230] width 929 height 461
click at [308, 19] on icon "plus" at bounding box center [304, 18] width 10 height 10
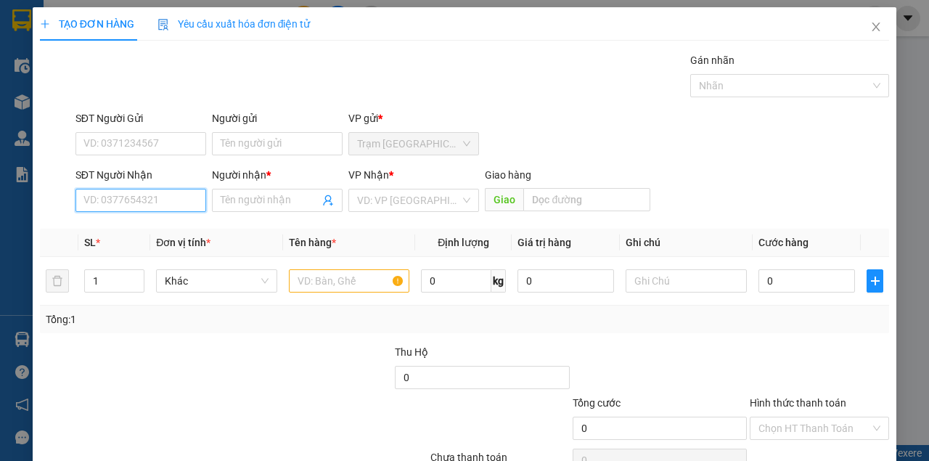
click at [122, 205] on input "SĐT Người Nhận" at bounding box center [140, 200] width 131 height 23
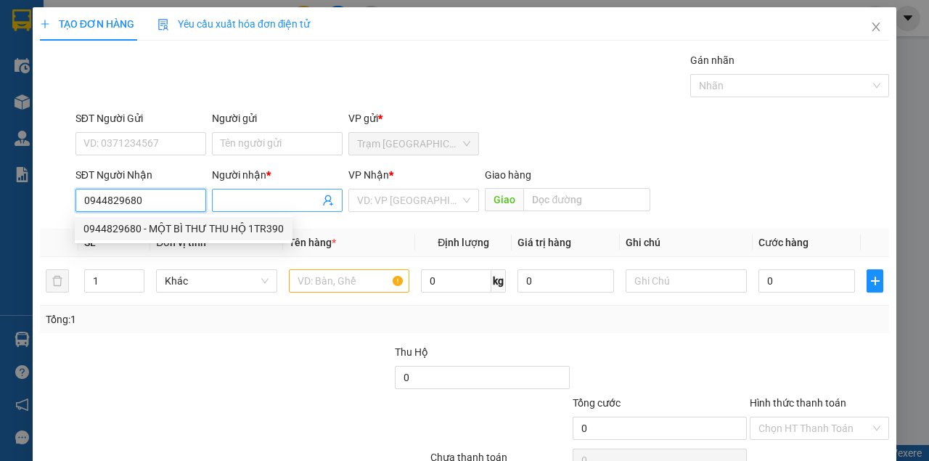
type input "0944829680"
click at [266, 207] on span at bounding box center [277, 200] width 131 height 23
click at [266, 207] on input "Người nhận *" at bounding box center [270, 200] width 99 height 16
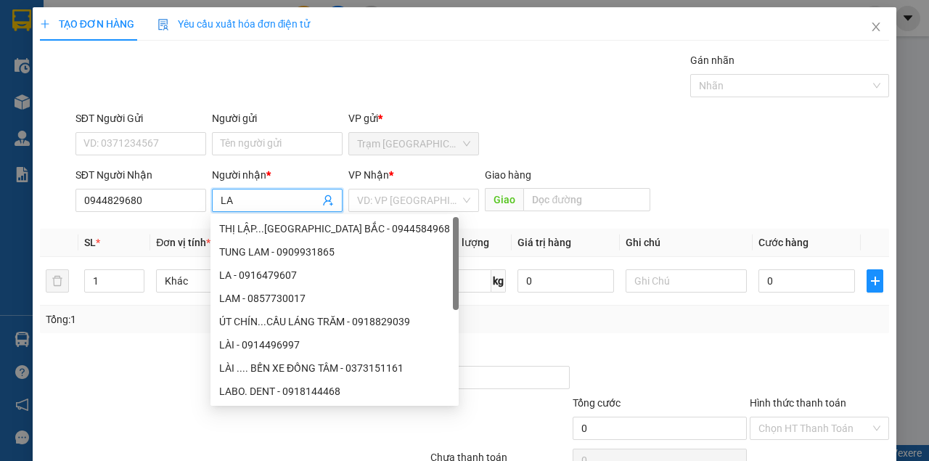
type input "L"
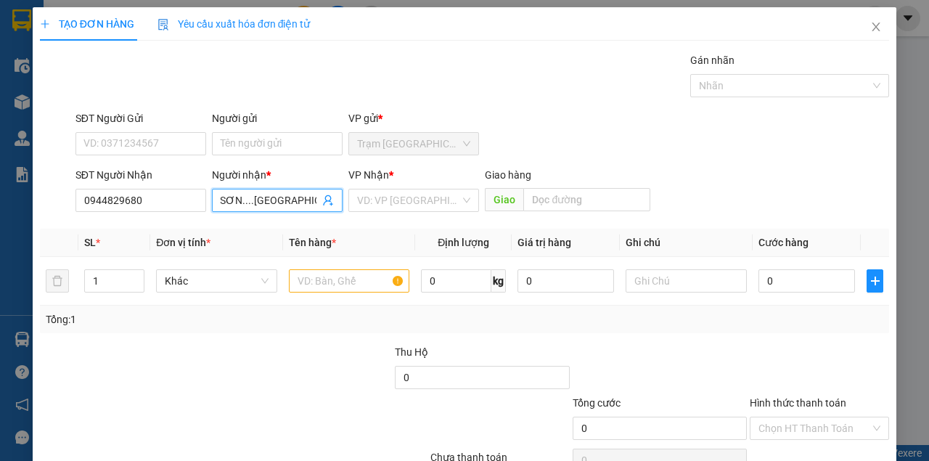
scroll to position [0, 4]
type input "SƠN....CHỢ CƠI NĂM"
drag, startPoint x: 411, startPoint y: 199, endPoint x: 414, endPoint y: 206, distance: 7.8
click at [412, 202] on input "search" at bounding box center [408, 200] width 103 height 22
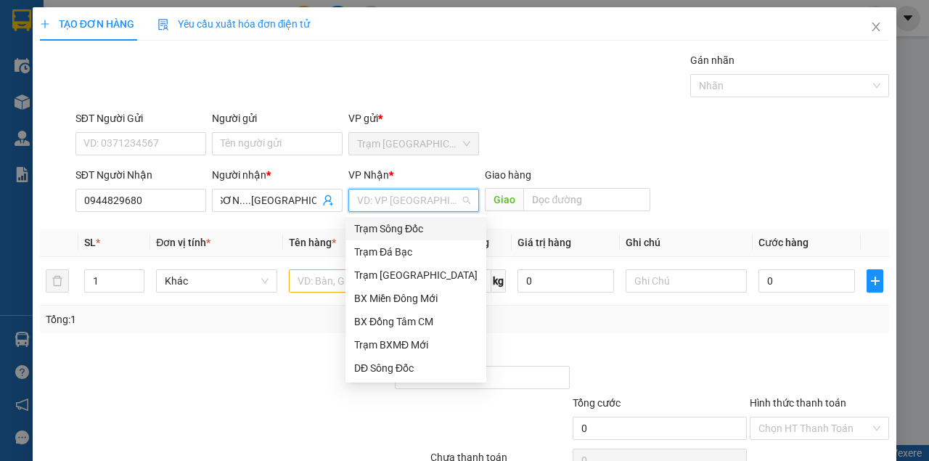
scroll to position [0, 0]
click at [395, 257] on div "Trạm Đá Bạc" at bounding box center [415, 252] width 123 height 16
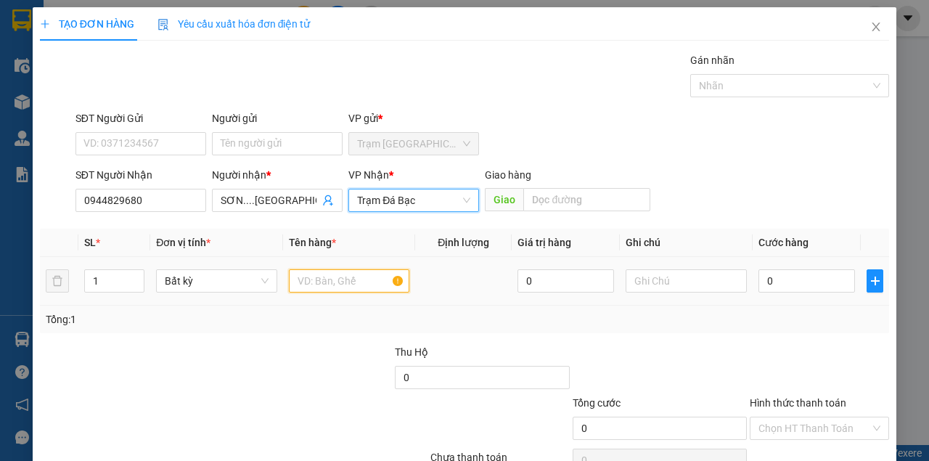
click at [326, 290] on input "text" at bounding box center [349, 280] width 121 height 23
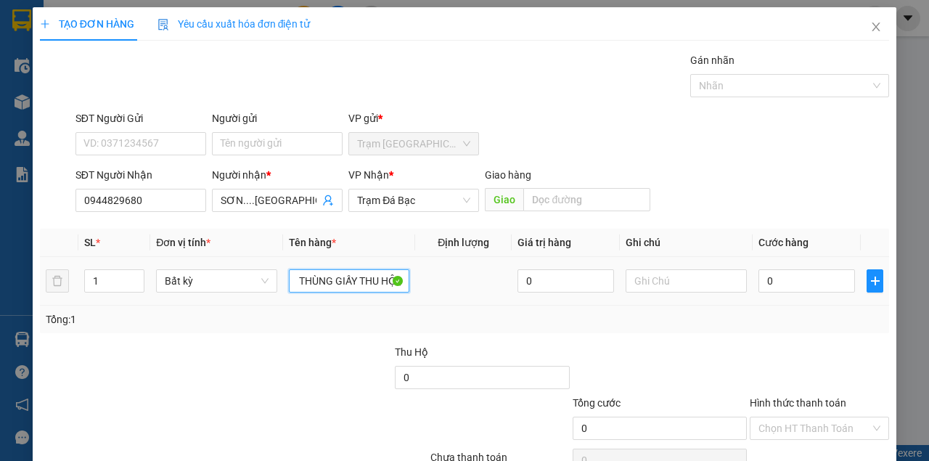
scroll to position [0, 26]
type input "MỘT THÙNG GIẤY THU HỘ ("
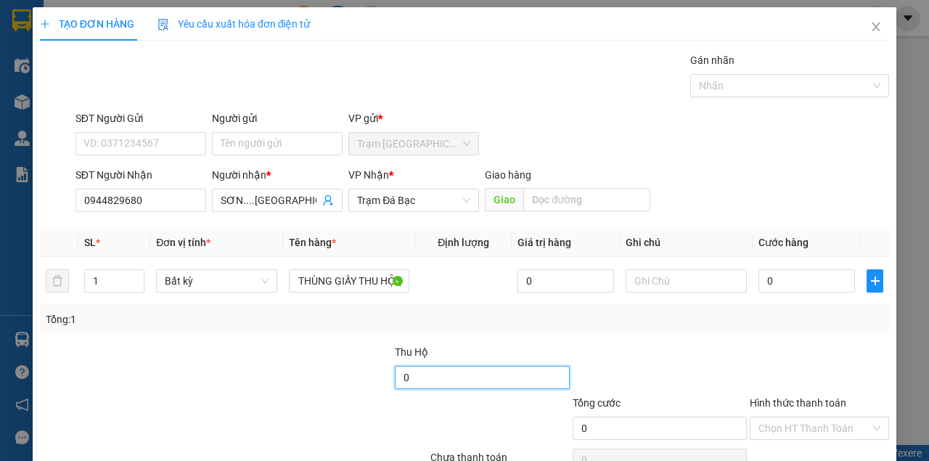
scroll to position [0, 0]
click at [421, 371] on input "0" at bounding box center [482, 377] width 175 height 23
type input "1.695.000"
click at [439, 411] on div at bounding box center [500, 420] width 142 height 51
click at [482, 376] on input "1.695.000" at bounding box center [482, 377] width 175 height 23
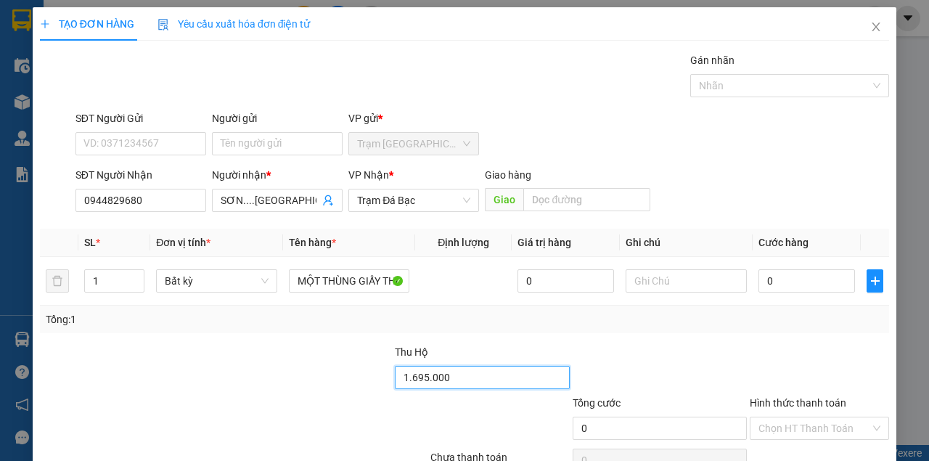
click at [482, 376] on input "1.695.000" at bounding box center [482, 377] width 175 height 23
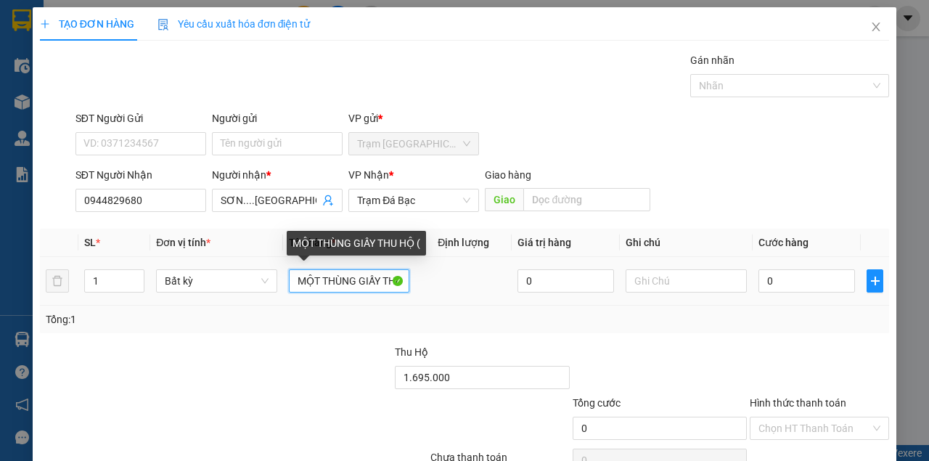
click at [383, 276] on input "MỘT THÙNG GIẤY THU HỘ (" at bounding box center [349, 280] width 121 height 23
paste input "1.695.000"
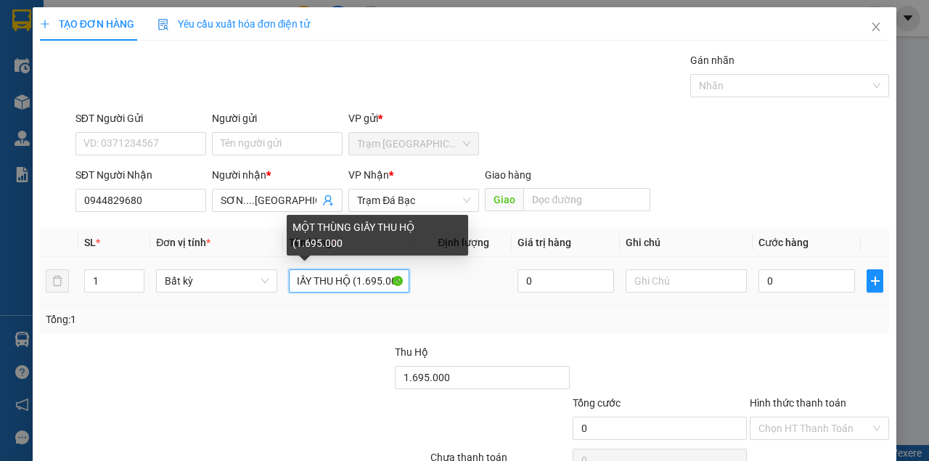
scroll to position [0, 72]
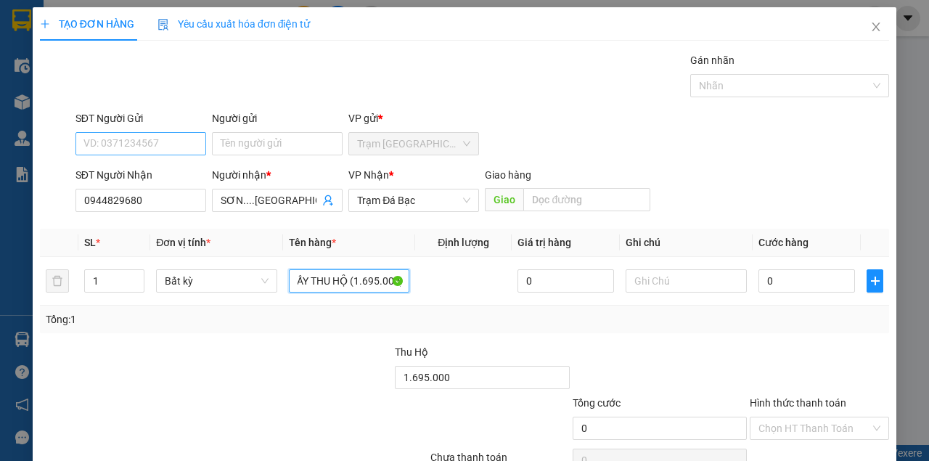
type input "MỘT THÙNG GIẤY THU HỘ (1.695.000)"
click at [149, 141] on input "SĐT Người Gửi" at bounding box center [140, 143] width 131 height 23
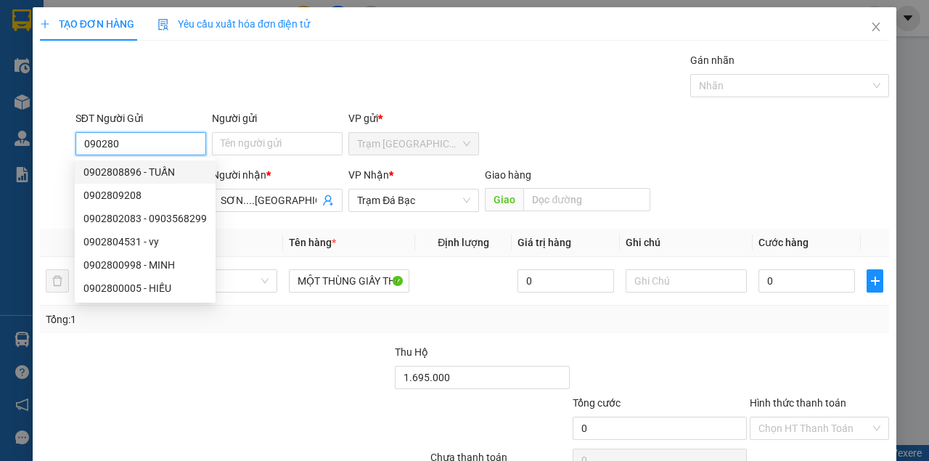
click at [153, 171] on div "0902808896 - TUẤN" at bounding box center [144, 172] width 123 height 16
type input "0902808896"
type input "TUẤN"
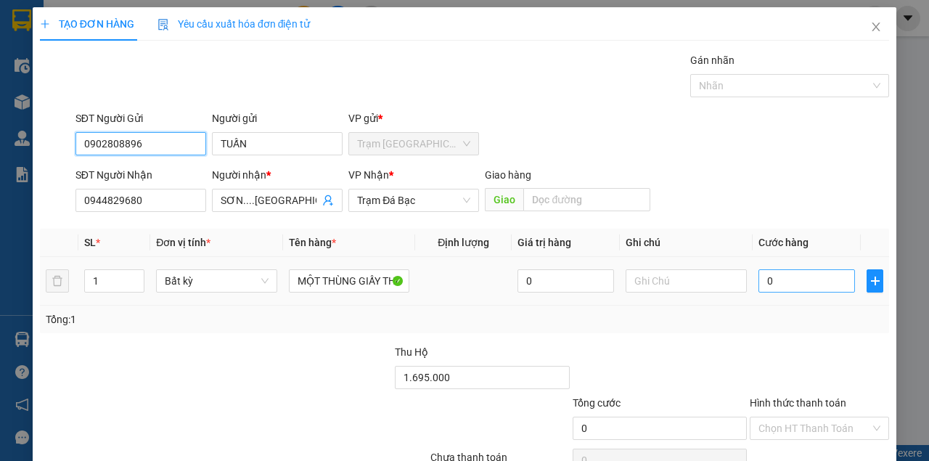
type input "0902808896"
click at [798, 284] on input "0" at bounding box center [806, 280] width 96 height 23
type input "1"
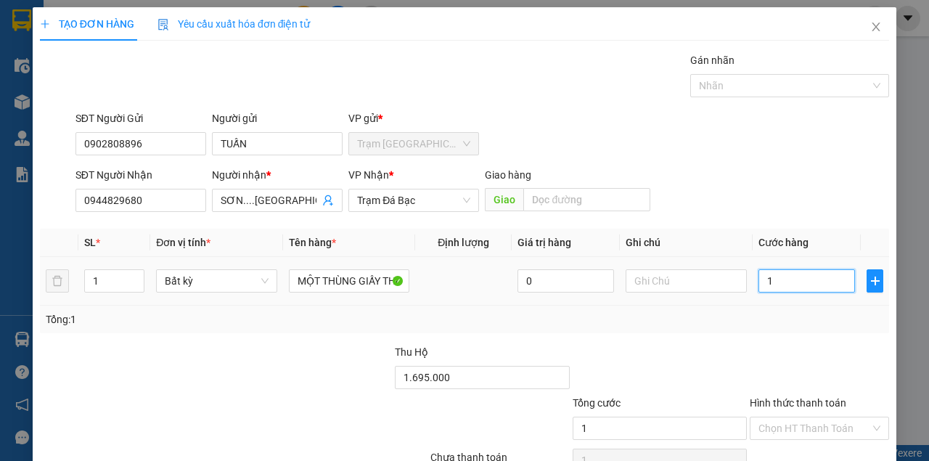
type input "10"
type input "100"
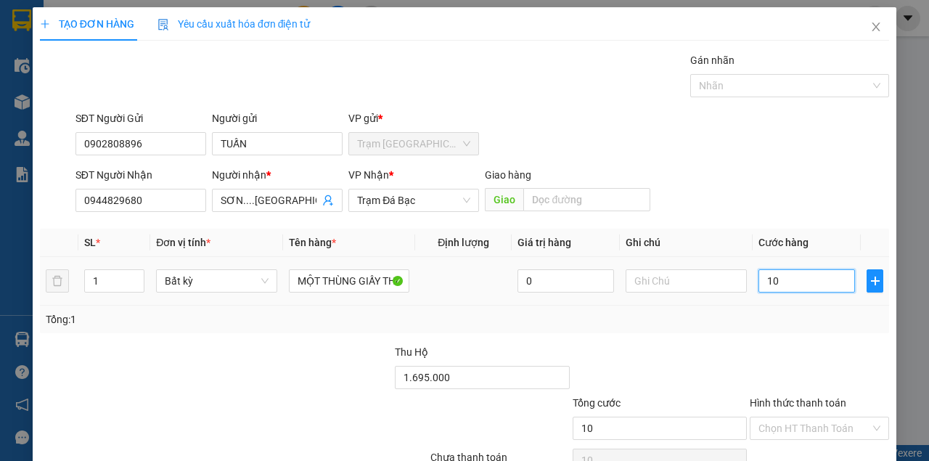
type input "100"
type input "1.000"
type input "10.000"
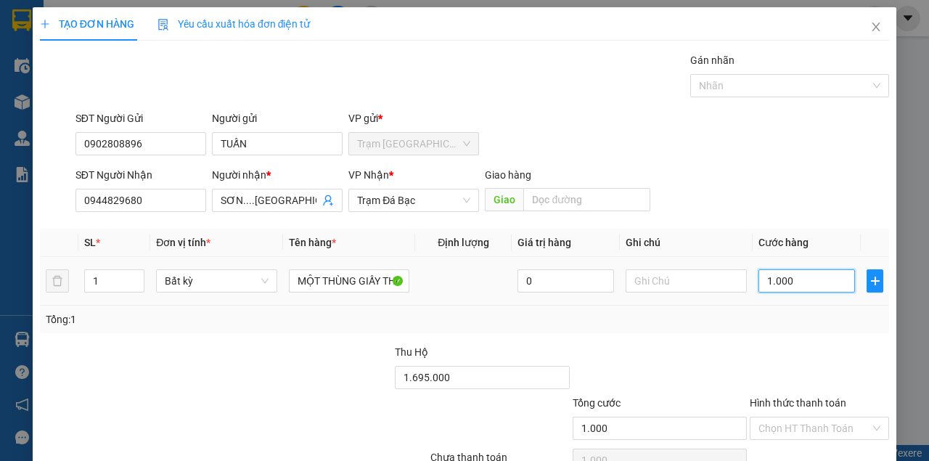
type input "10.000"
type input "100.000"
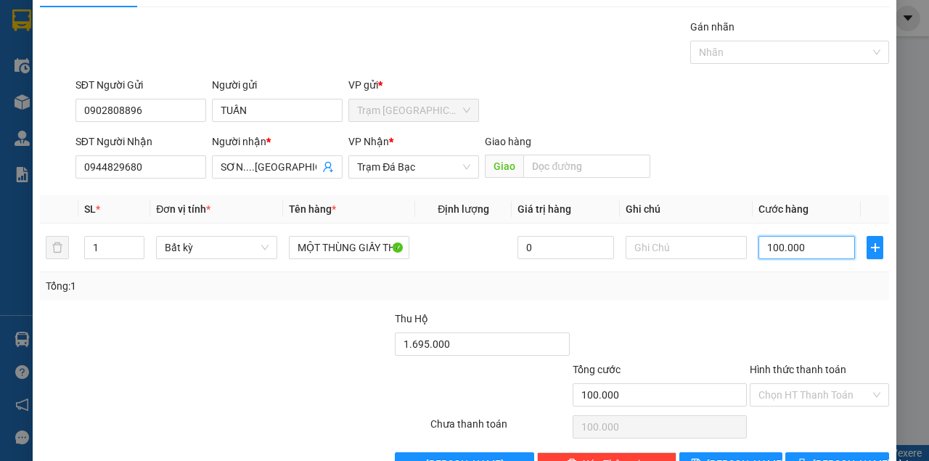
scroll to position [74, 0]
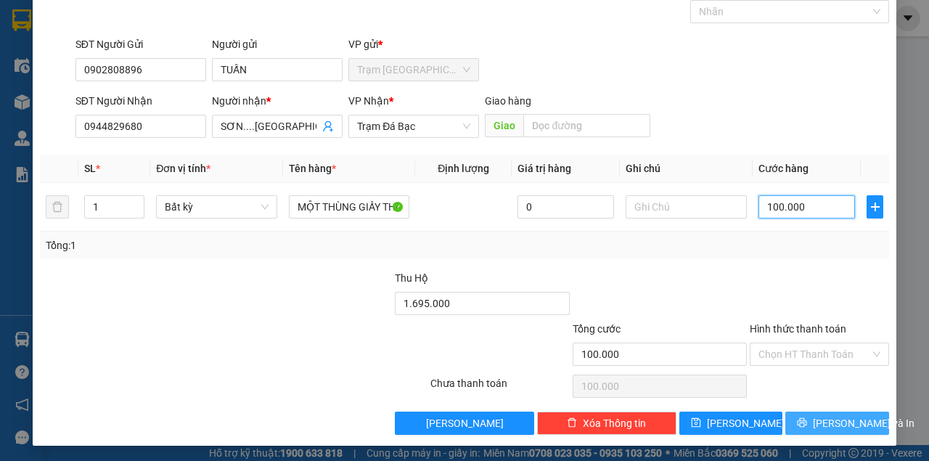
type input "100.000"
drag, startPoint x: 834, startPoint y: 420, endPoint x: 820, endPoint y: 420, distance: 13.8
click at [831, 420] on span "[PERSON_NAME] và In" at bounding box center [864, 423] width 102 height 16
click at [785, 411] on button "[PERSON_NAME] và In" at bounding box center [837, 422] width 104 height 23
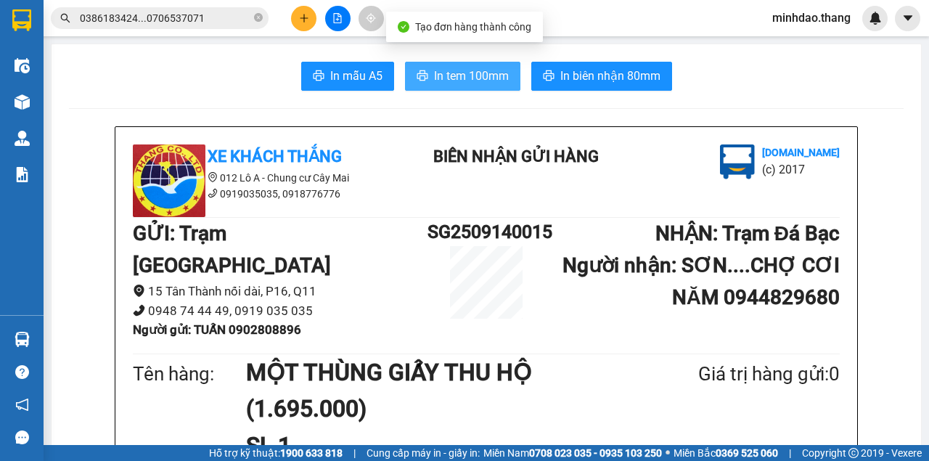
click at [451, 75] on span "In tem 100mm" at bounding box center [471, 76] width 75 height 18
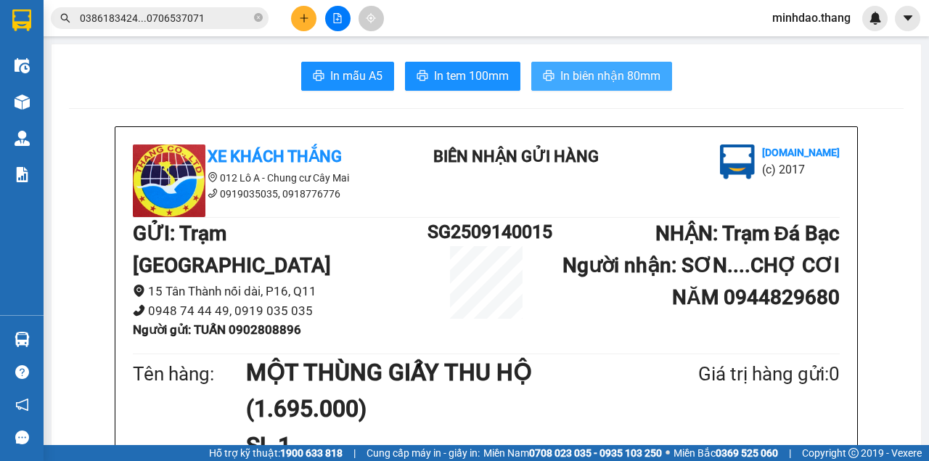
click at [588, 79] on span "In biên nhận 80mm" at bounding box center [610, 76] width 100 height 18
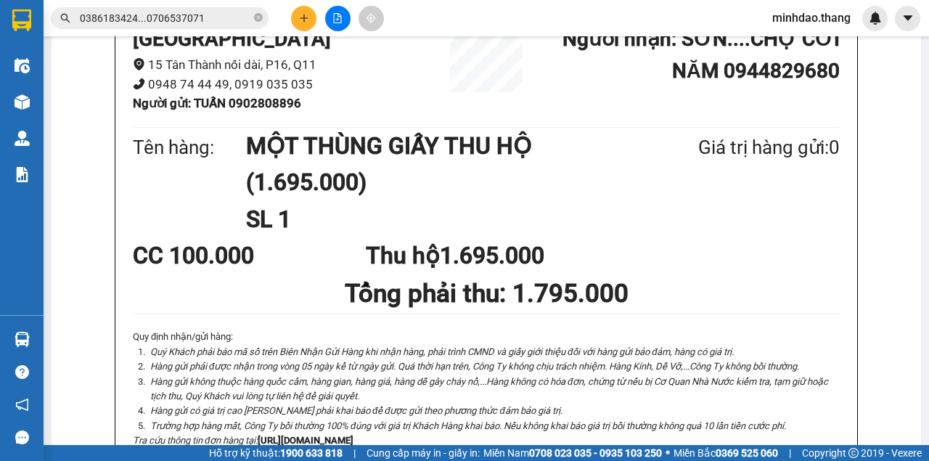
scroll to position [290, 0]
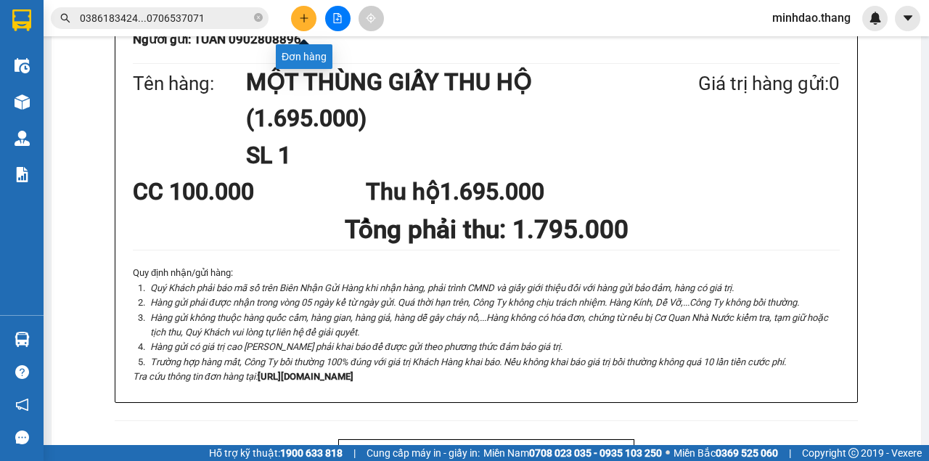
click at [300, 20] on icon "plus" at bounding box center [304, 18] width 10 height 10
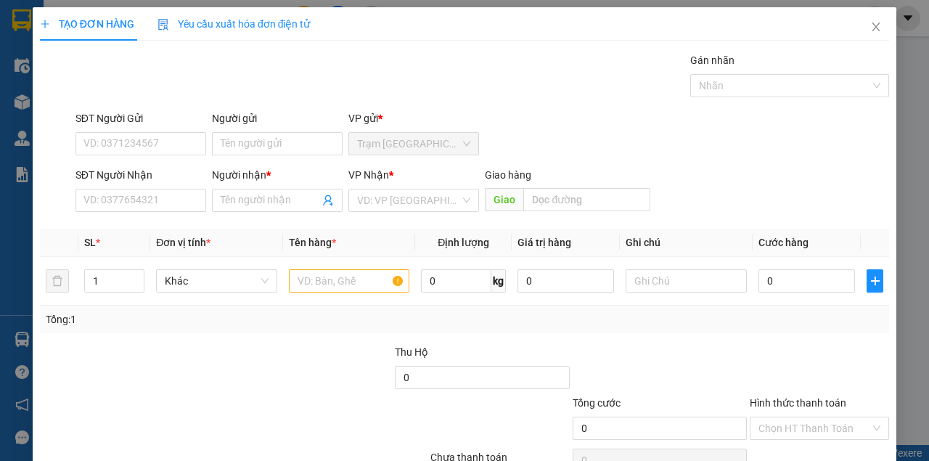
click at [140, 213] on div "SĐT Người Nhận VD: 0377654321" at bounding box center [140, 192] width 131 height 51
click at [139, 207] on input "SĐT Người Nhận" at bounding box center [140, 200] width 131 height 23
click at [141, 202] on input "SĐT Người Nhận" at bounding box center [140, 200] width 131 height 23
type input "0"
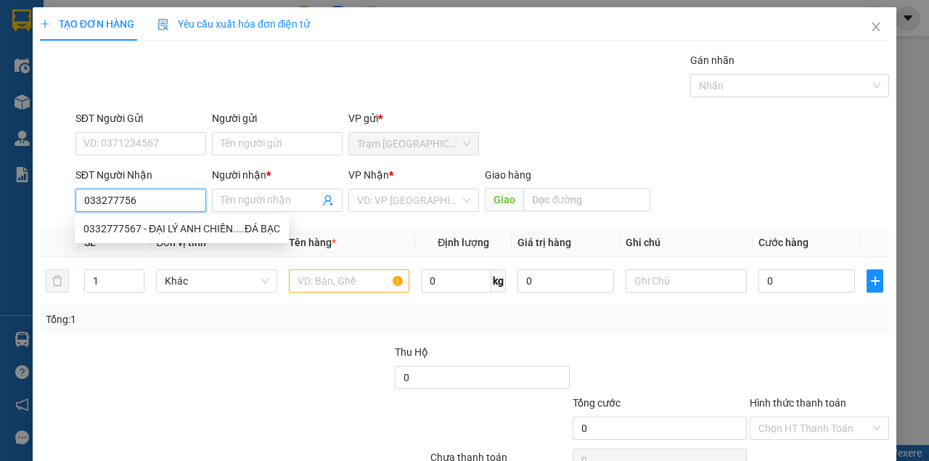
type input "0332777567"
click at [210, 221] on div "0332777567 - ĐẠI LÝ ANH CHIẾN....ĐÁ BẠC" at bounding box center [182, 228] width 214 height 23
type input "ĐẠI LÝ ANH CHIẾN....ĐÁ BẠC"
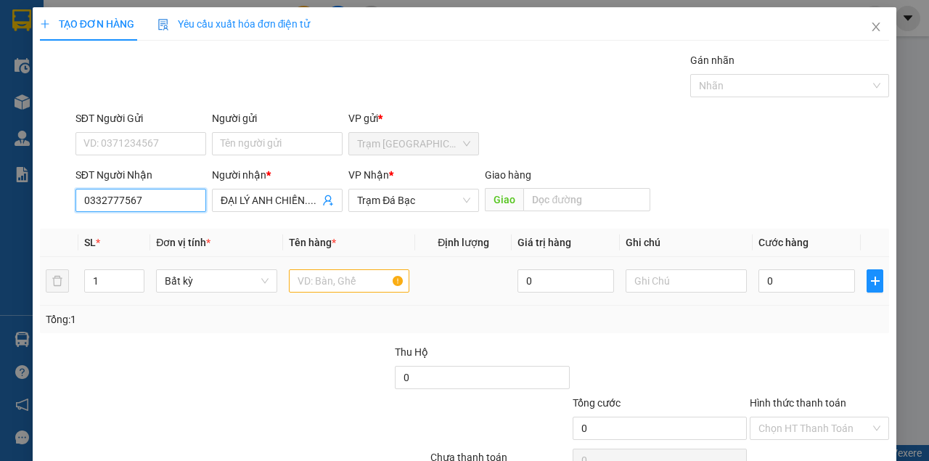
type input "0332777567"
click at [311, 282] on input "text" at bounding box center [349, 280] width 121 height 23
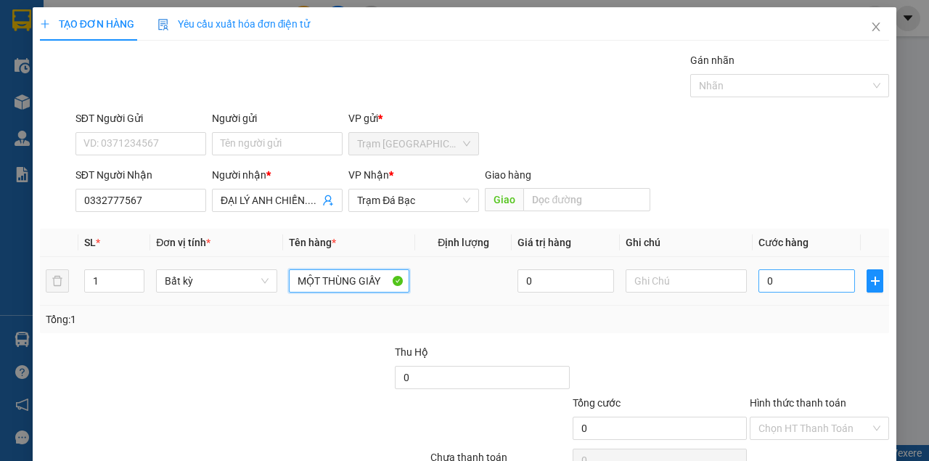
type input "MỘT THÙNG GIẤY"
click at [820, 277] on input "0" at bounding box center [806, 280] width 96 height 23
type input "1"
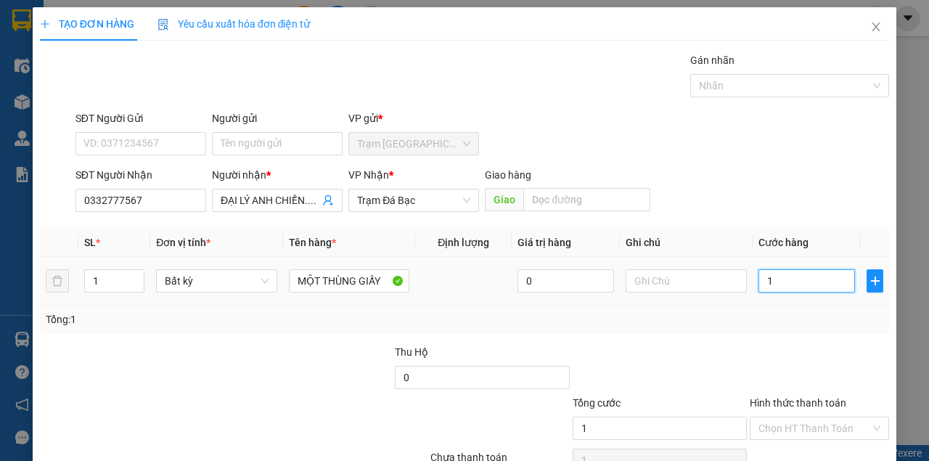
type input "10"
type input "100"
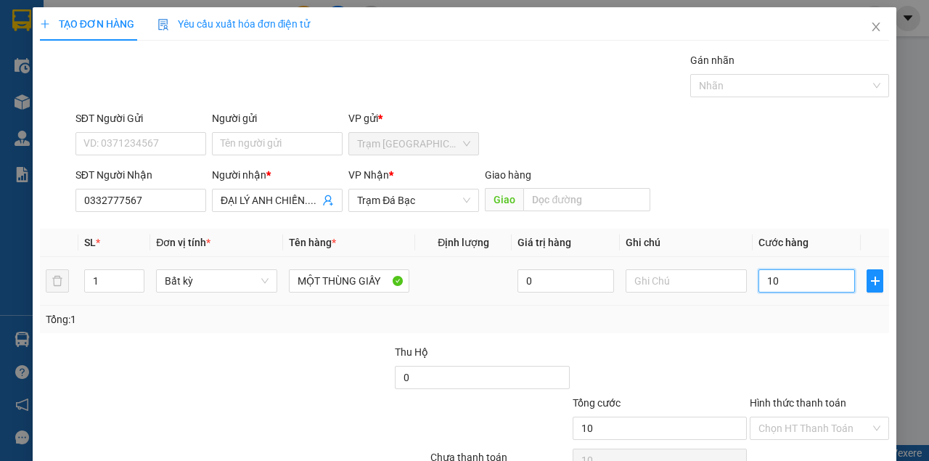
type input "100"
type input "1.000"
type input "10.000"
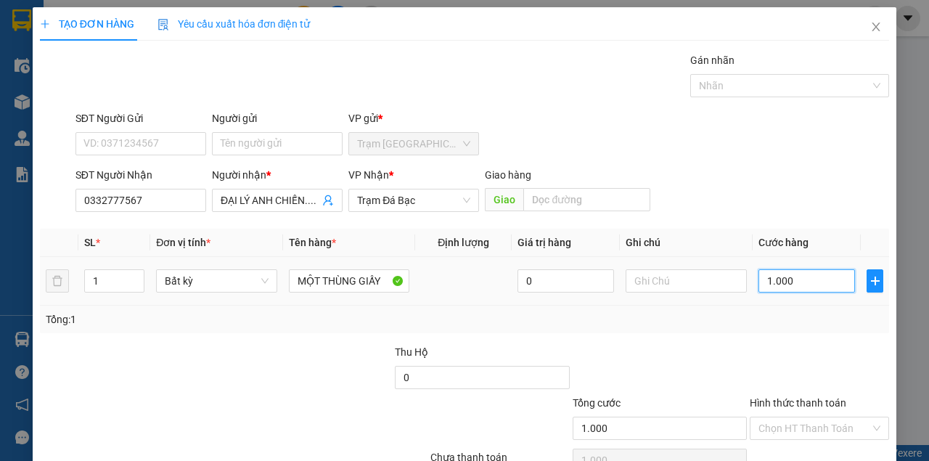
type input "10.000"
type input "100.000"
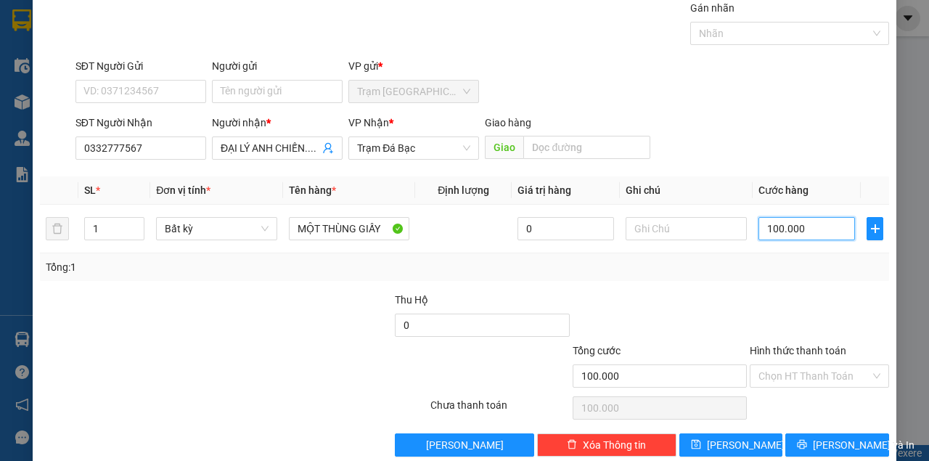
scroll to position [74, 0]
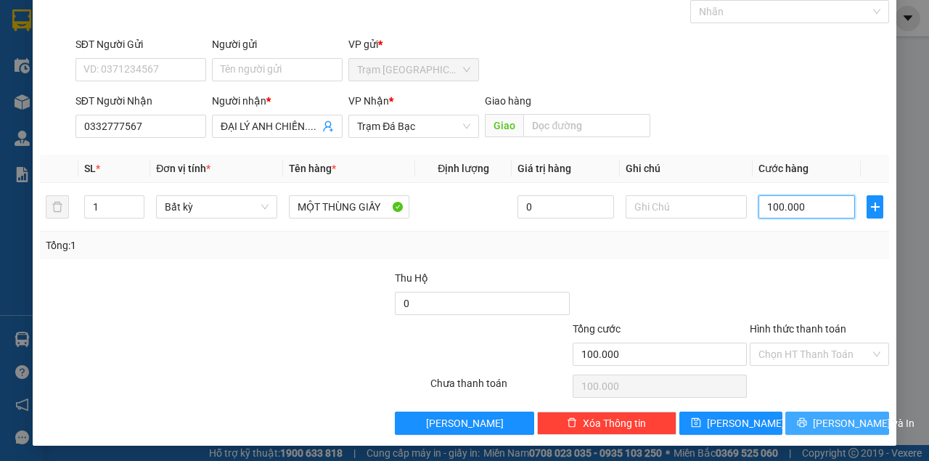
type input "100.000"
click at [823, 427] on span "[PERSON_NAME] và In" at bounding box center [864, 423] width 102 height 16
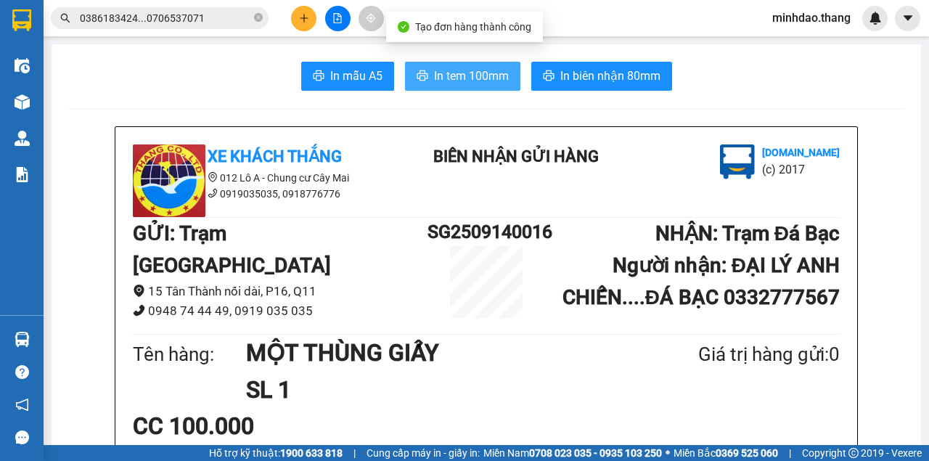
click at [475, 83] on span "In tem 100mm" at bounding box center [471, 76] width 75 height 18
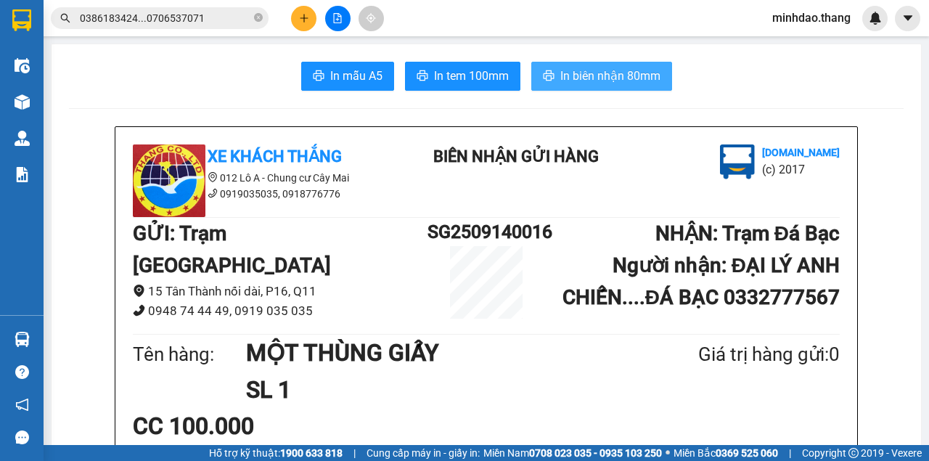
click at [595, 80] on span "In biên nhận 80mm" at bounding box center [610, 76] width 100 height 18
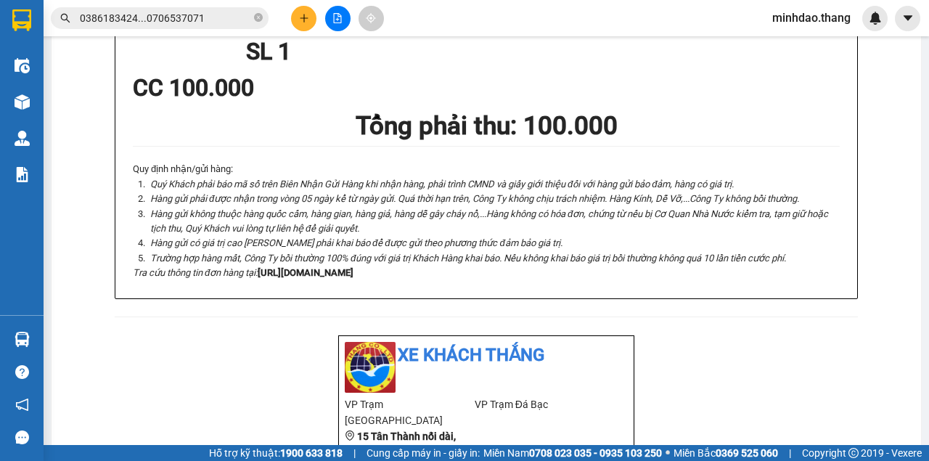
scroll to position [580, 0]
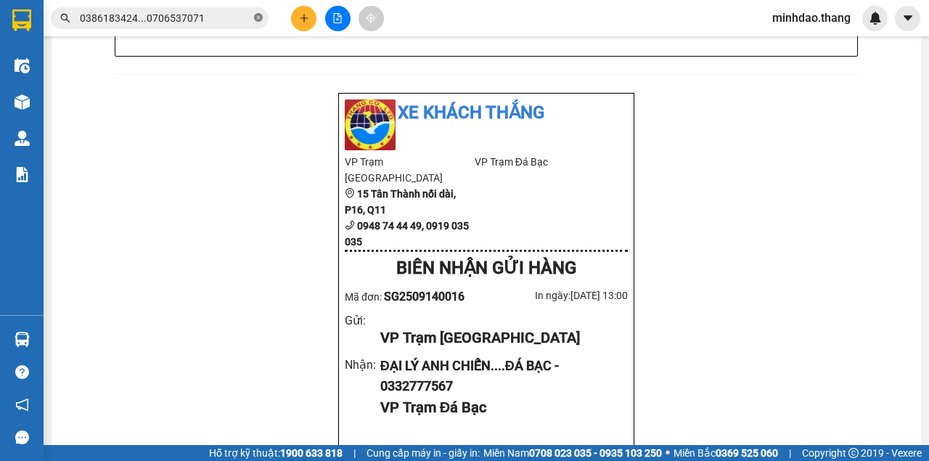
click at [255, 16] on icon "close-circle" at bounding box center [258, 17] width 9 height 9
drag, startPoint x: 228, startPoint y: 17, endPoint x: 218, endPoint y: 9, distance: 12.9
click at [219, 10] on input "text" at bounding box center [165, 18] width 171 height 16
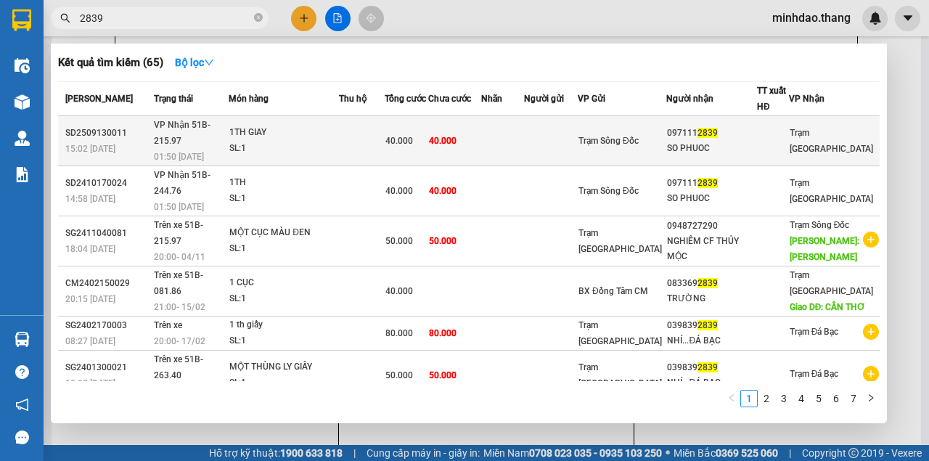
type input "2839"
click at [480, 120] on td "40.000" at bounding box center [454, 141] width 53 height 50
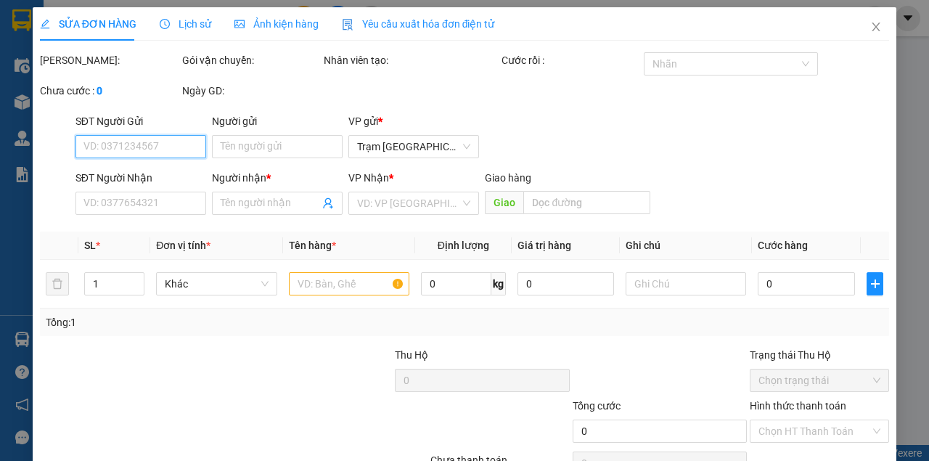
type input "0971112839"
type input "SO PHUOC"
type input "40.000"
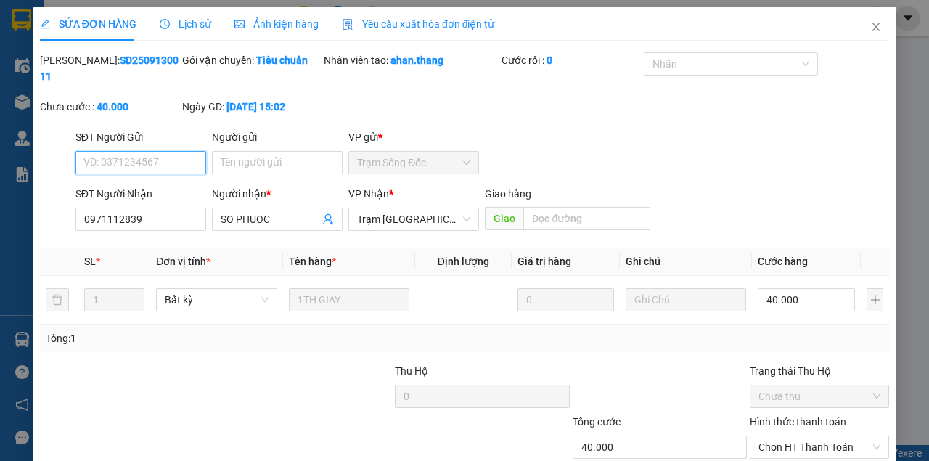
scroll to position [78, 0]
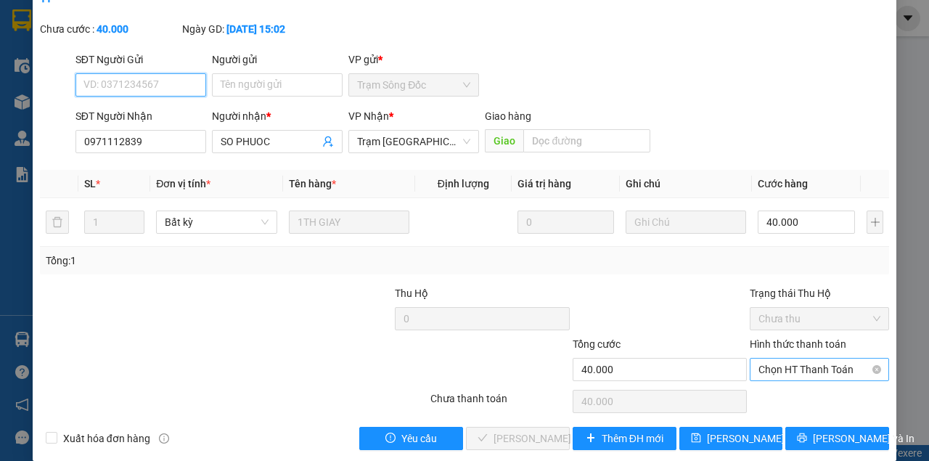
click at [785, 365] on span "Chọn HT Thanh Toán" at bounding box center [819, 369] width 122 height 22
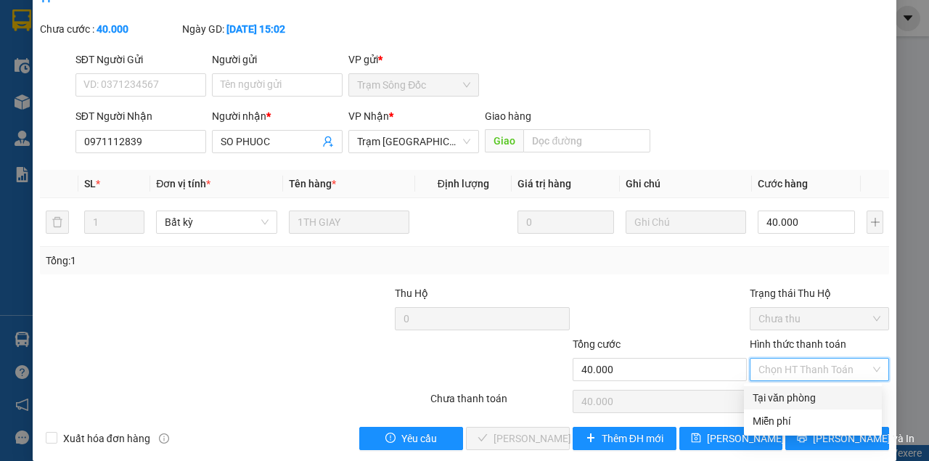
drag, startPoint x: 773, startPoint y: 393, endPoint x: 746, endPoint y: 400, distance: 28.5
click at [769, 393] on div "Tại văn phòng" at bounding box center [812, 398] width 120 height 16
type input "0"
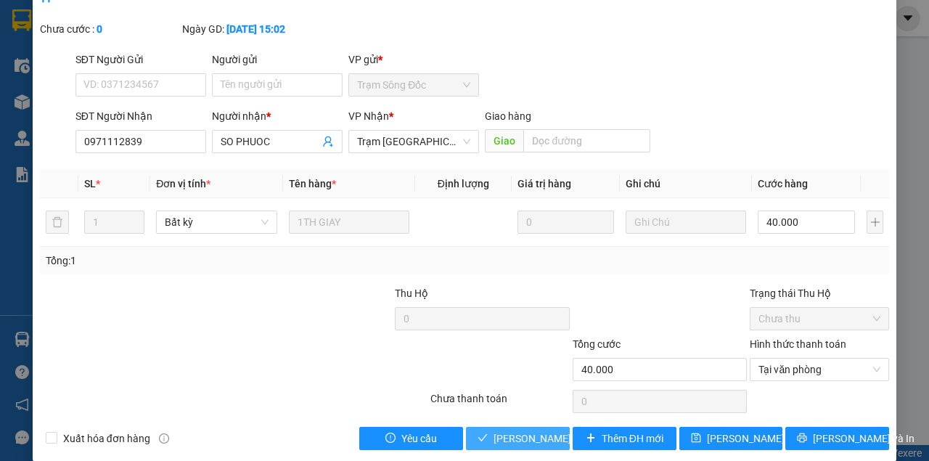
click at [504, 427] on button "Lưu và Giao hàng" at bounding box center [518, 438] width 104 height 23
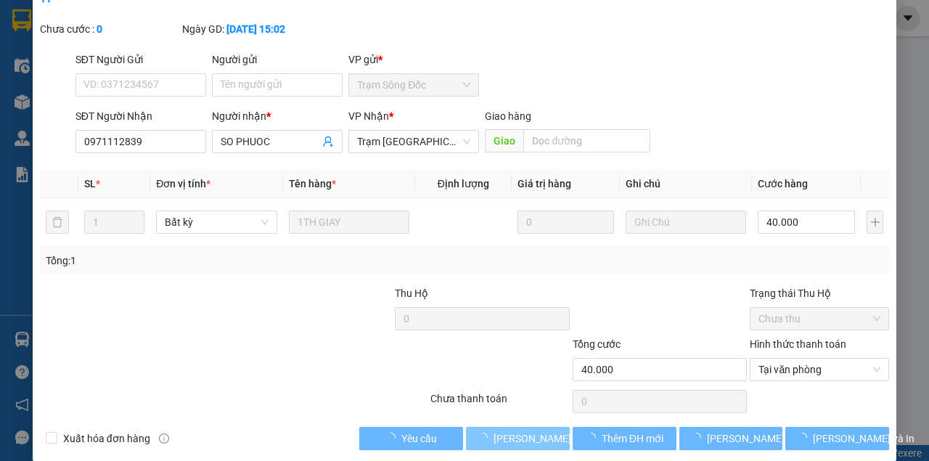
click at [502, 431] on span "Lưu và Giao hàng" at bounding box center [562, 438] width 139 height 16
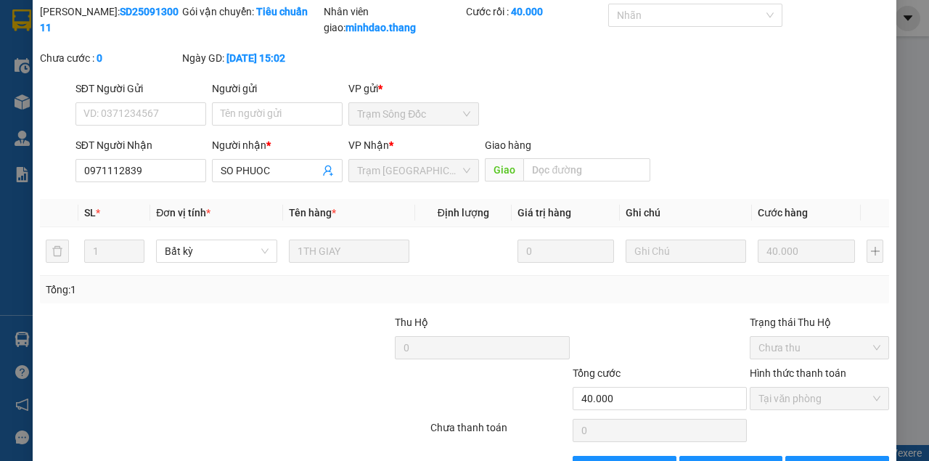
scroll to position [0, 0]
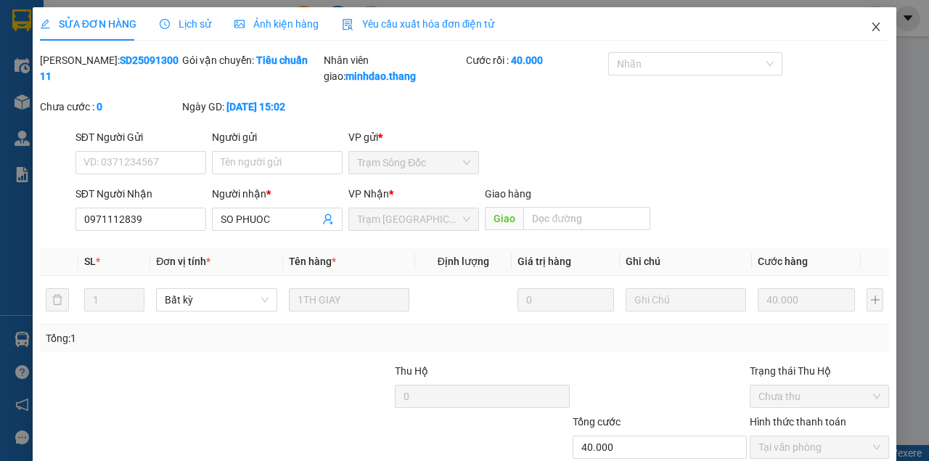
drag, startPoint x: 867, startPoint y: 20, endPoint x: 850, endPoint y: 30, distance: 20.2
click at [868, 20] on span "Close" at bounding box center [875, 27] width 41 height 41
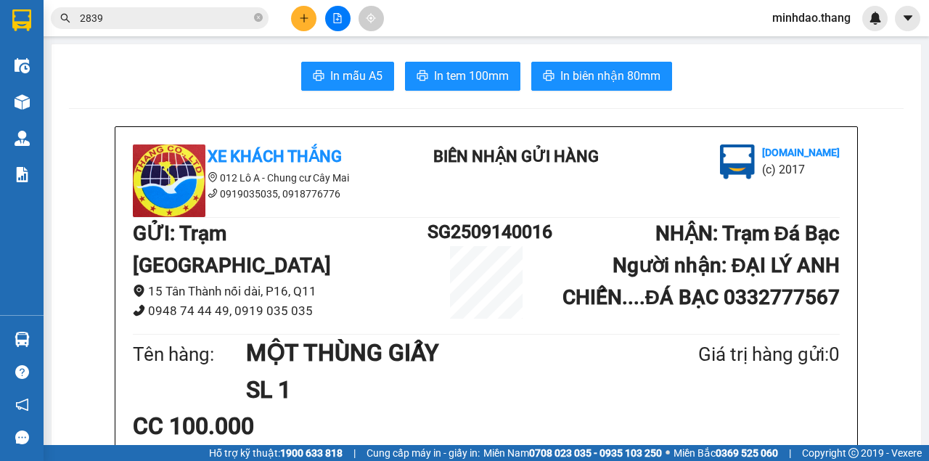
click at [261, 18] on icon "close-circle" at bounding box center [258, 17] width 9 height 9
click at [300, 17] on icon "plus" at bounding box center [304, 18] width 10 height 10
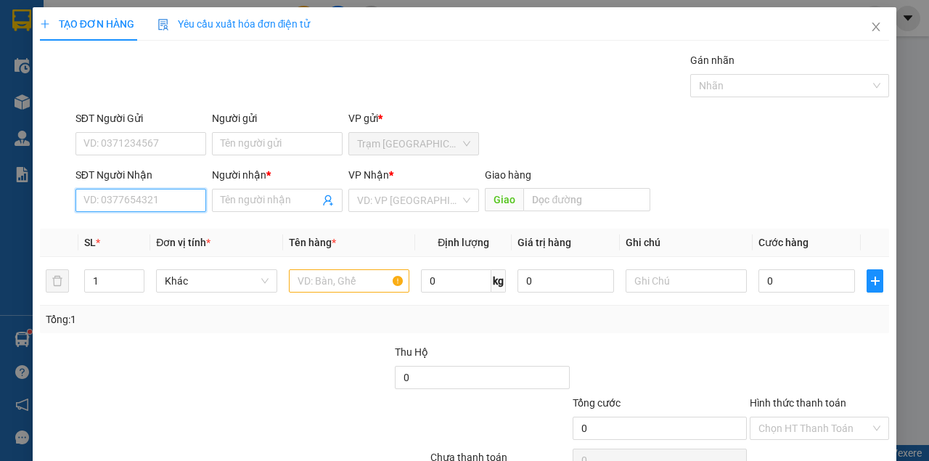
click at [152, 201] on input "SĐT Người Nhận" at bounding box center [140, 200] width 131 height 23
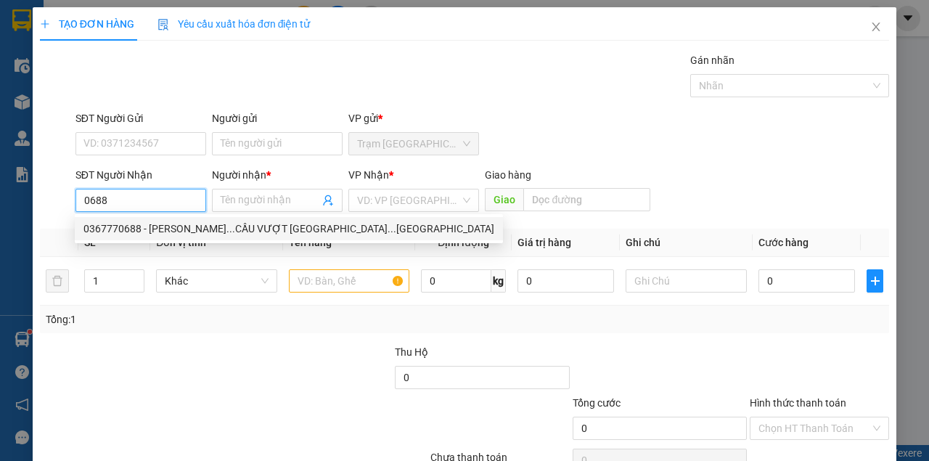
click at [141, 229] on div "0367770688 - NGỌC NGÀ...CẦU VƯỢT TRÀ ÔN...VĨNH LONG" at bounding box center [288, 229] width 411 height 16
type input "0367770688"
type input "NGỌC NGÀ...CẦU VƯỢT TRÀ ÔN...VĨNH LONG"
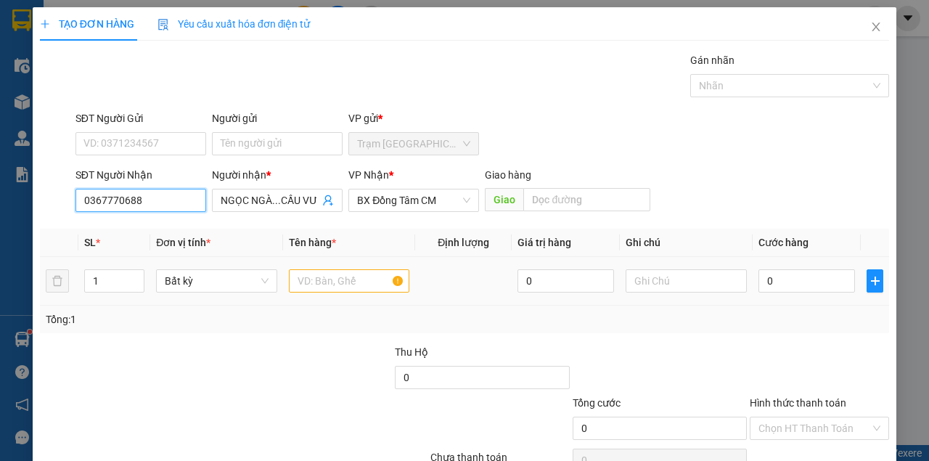
type input "0367770688"
click at [311, 279] on input "text" at bounding box center [349, 280] width 121 height 23
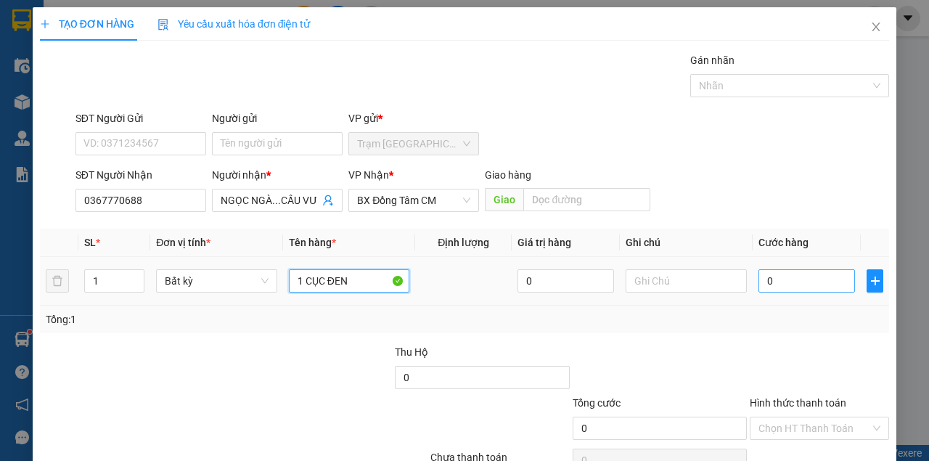
type input "1 CỤC ĐEN"
click at [795, 277] on input "0" at bounding box center [806, 280] width 96 height 23
type input "5"
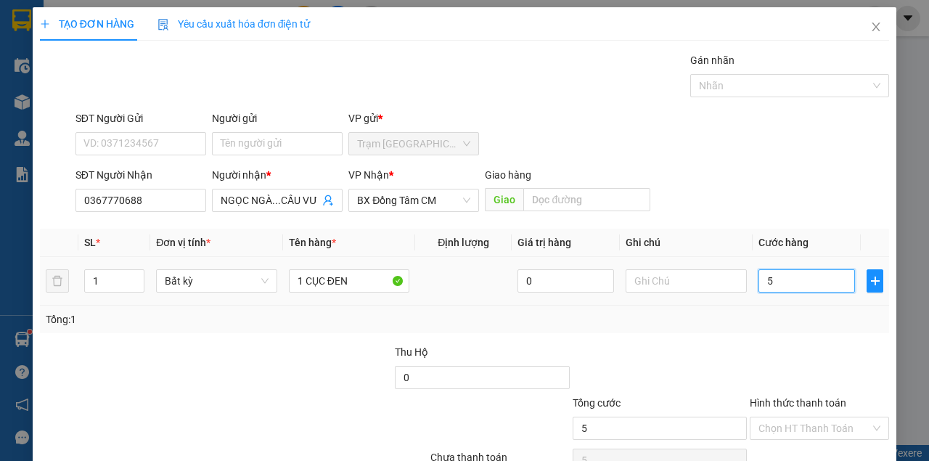
type input "50"
type input "50.000"
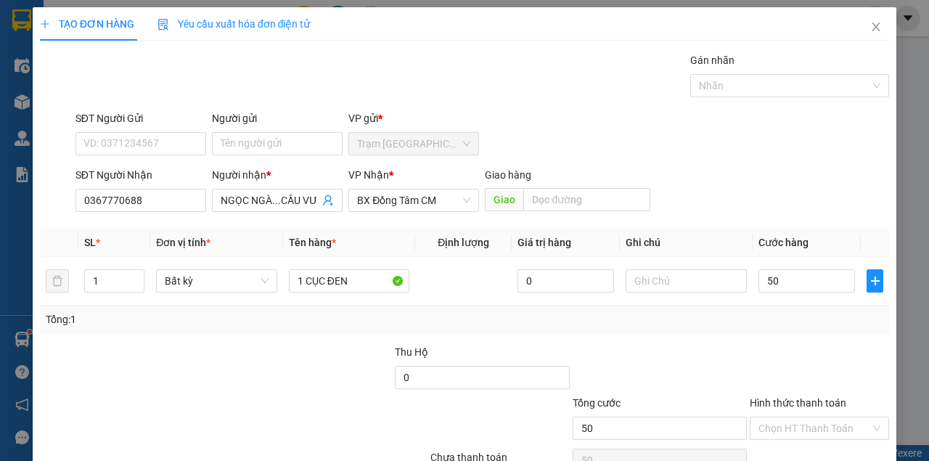
type input "50.000"
click at [776, 342] on div "Transit Pickup Surcharge Ids Transit Deliver Surcharge Ids Transit Deliver Surc…" at bounding box center [464, 280] width 849 height 456
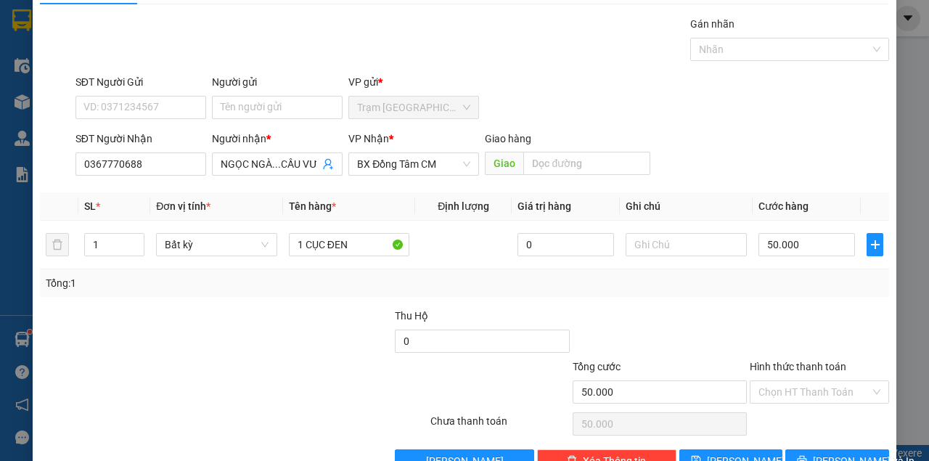
scroll to position [74, 0]
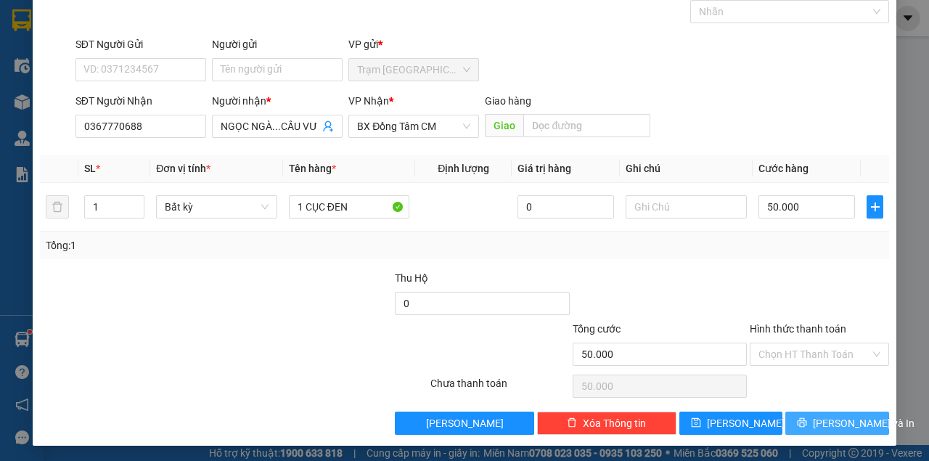
click at [804, 417] on icon "printer" at bounding box center [802, 422] width 10 height 10
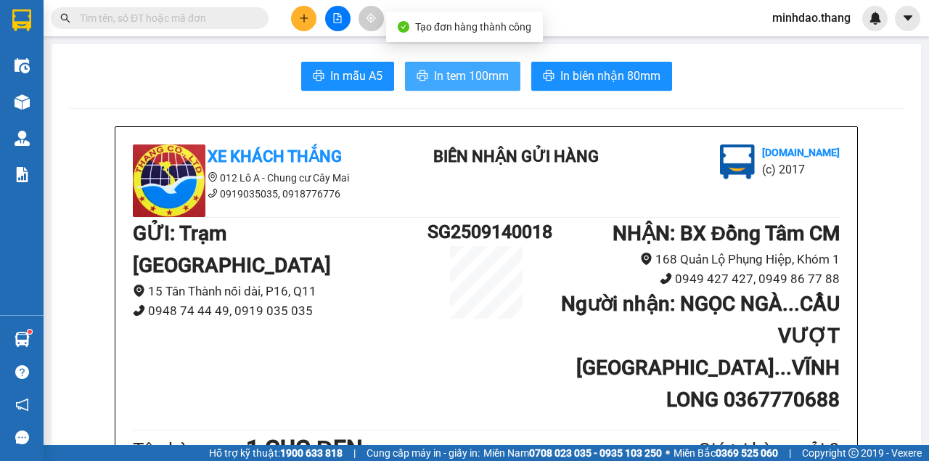
click at [455, 77] on span "In tem 100mm" at bounding box center [471, 76] width 75 height 18
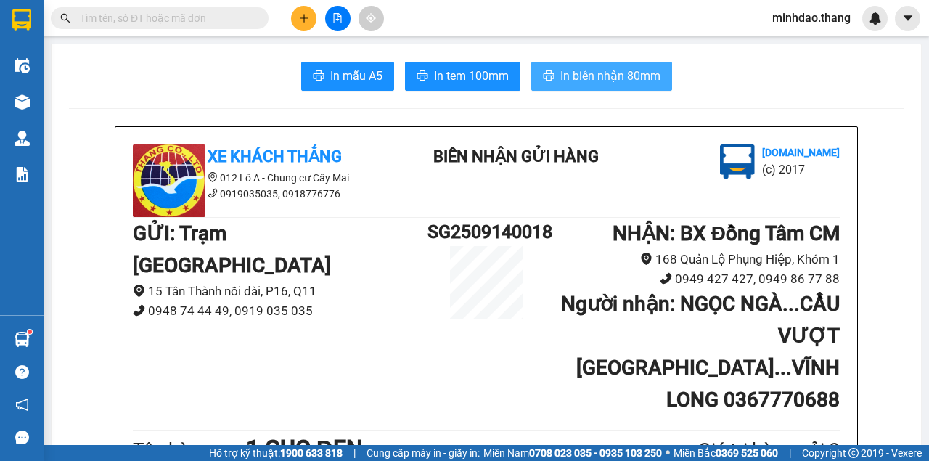
click at [585, 70] on span "In biên nhận 80mm" at bounding box center [610, 76] width 100 height 18
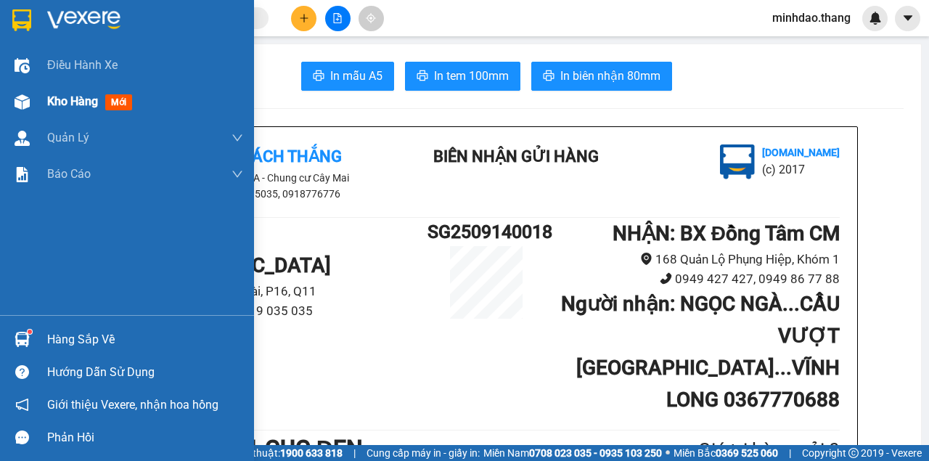
click at [35, 100] on div "Kho hàng mới" at bounding box center [127, 101] width 254 height 36
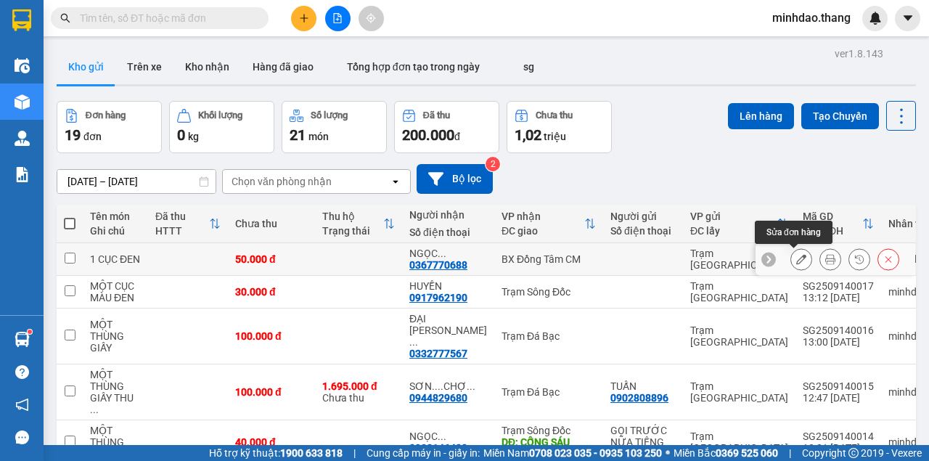
click at [800, 264] on button at bounding box center [801, 259] width 20 height 25
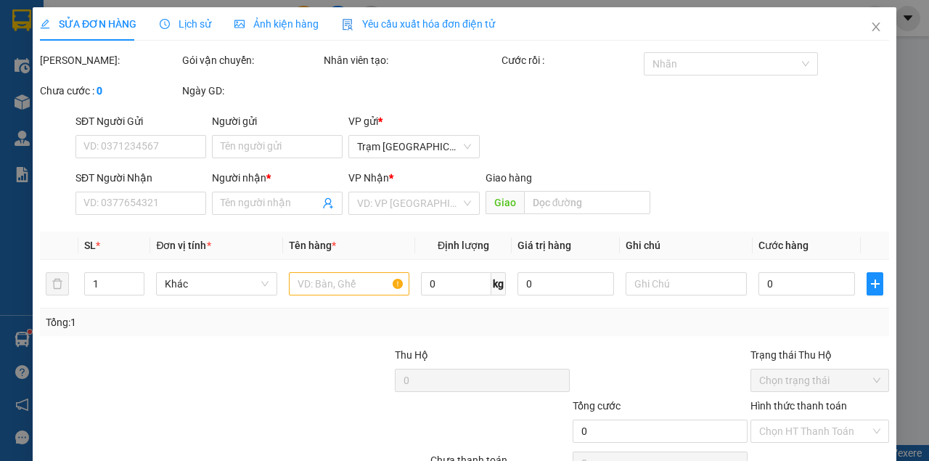
type input "0367770688"
type input "NGỌC NGÀ...CẦU VƯỢT TRÀ ÔN...VĨNH LONG"
type input "50.000"
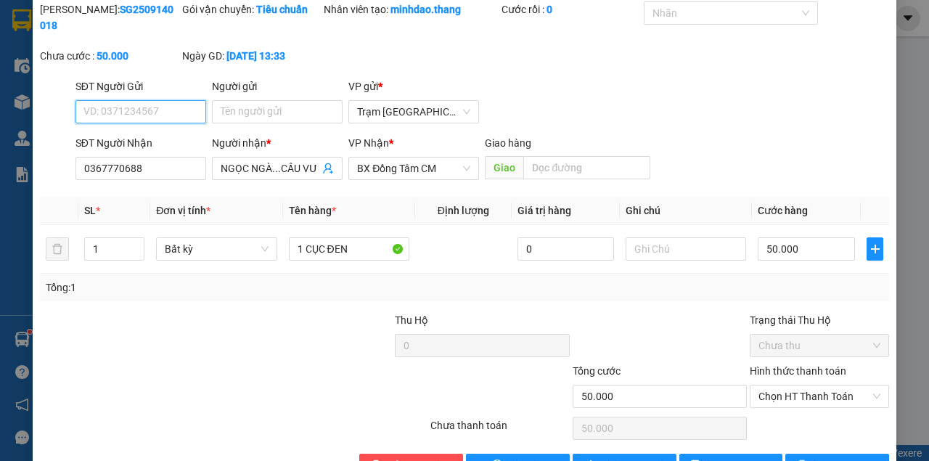
scroll to position [94, 0]
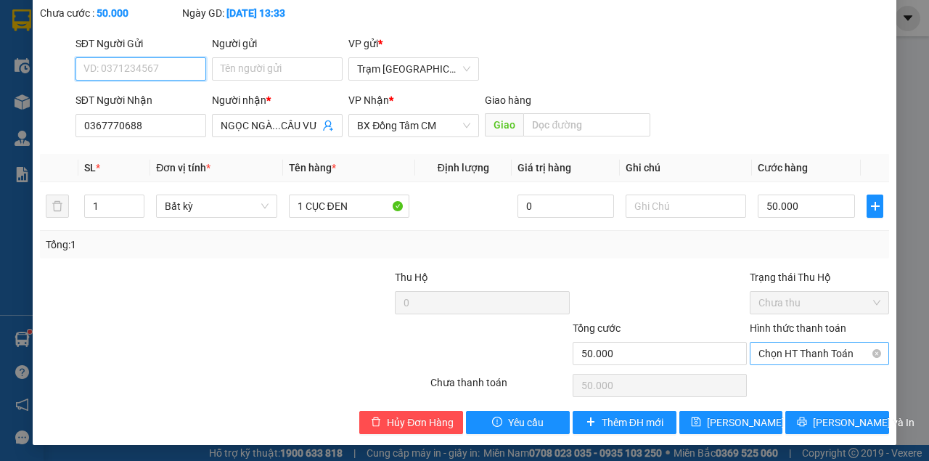
click at [775, 356] on span "Chọn HT Thanh Toán" at bounding box center [819, 353] width 122 height 22
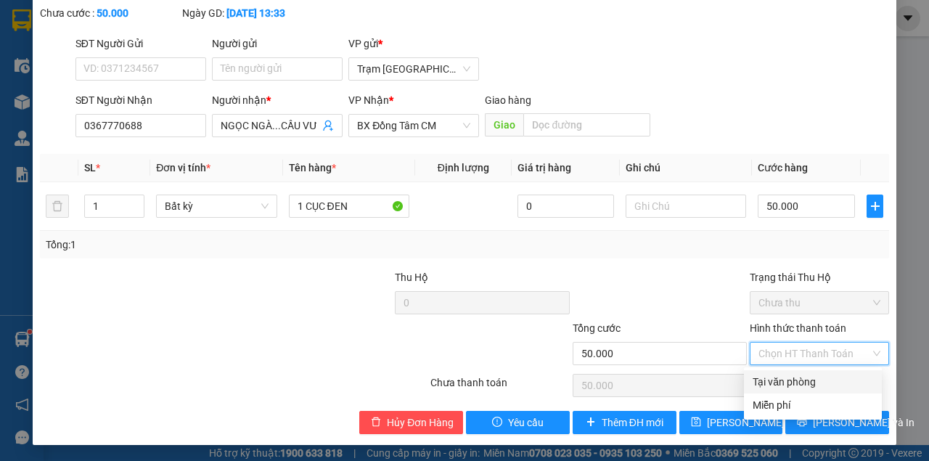
click at [779, 382] on div "Tại văn phòng" at bounding box center [812, 382] width 120 height 16
type input "0"
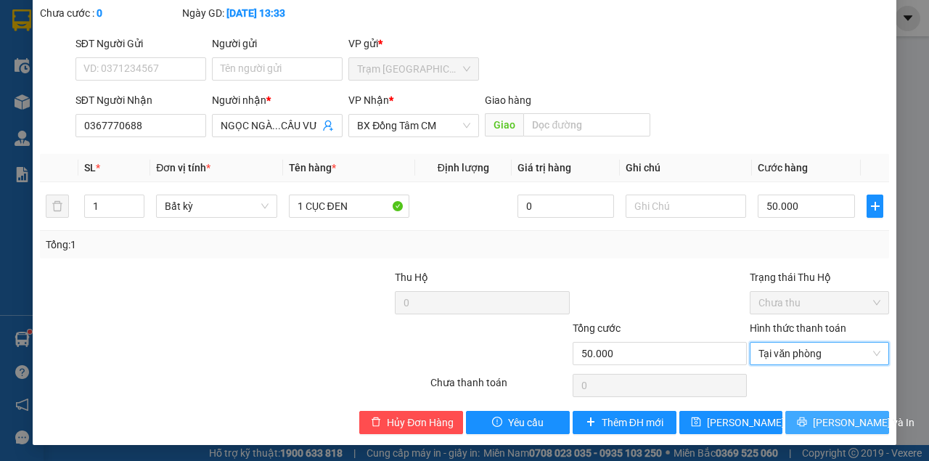
click at [786, 419] on button "[PERSON_NAME] và In" at bounding box center [837, 422] width 104 height 23
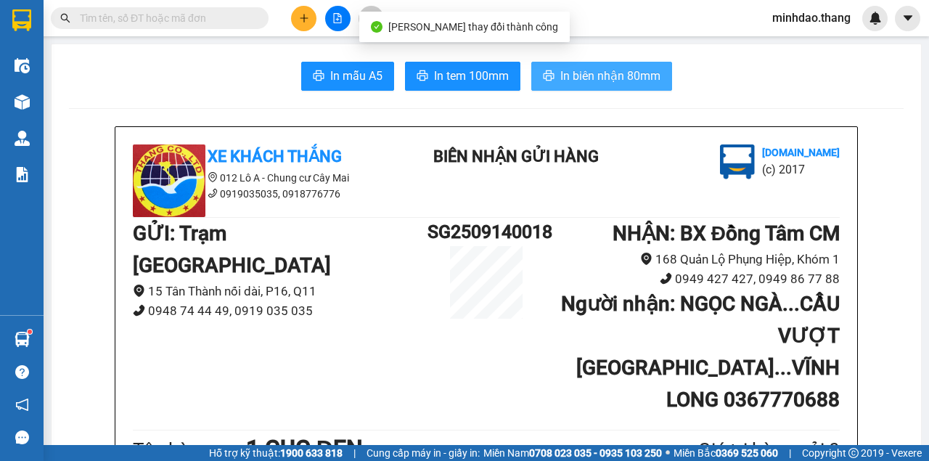
click at [566, 82] on span "In biên nhận 80mm" at bounding box center [610, 76] width 100 height 18
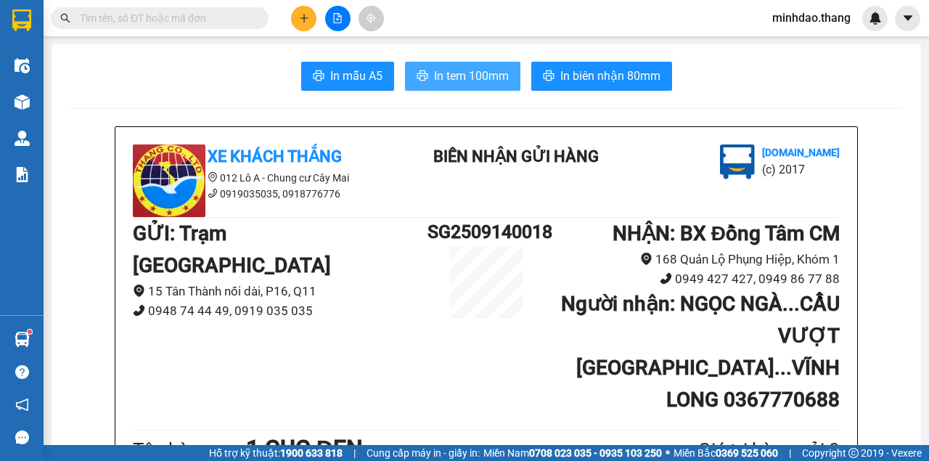
click at [463, 77] on span "In tem 100mm" at bounding box center [471, 76] width 75 height 18
click at [300, 19] on icon "plus" at bounding box center [304, 18] width 10 height 10
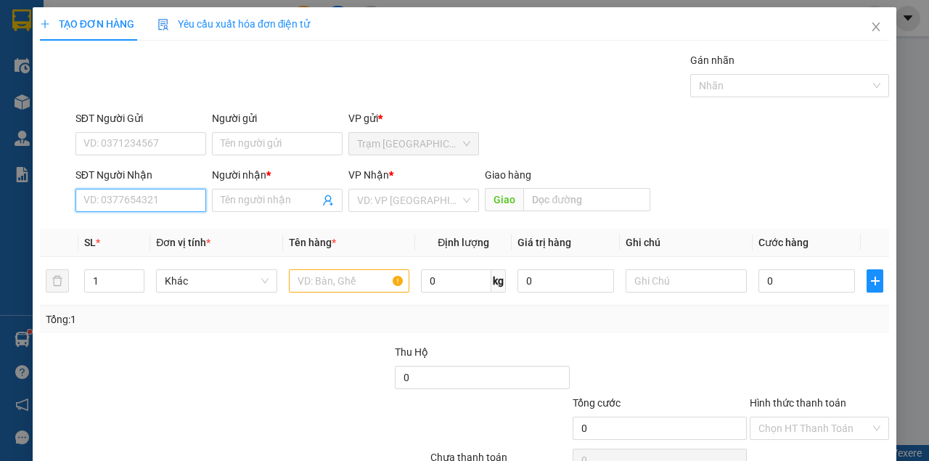
click at [173, 205] on input "SĐT Người Nhận" at bounding box center [140, 200] width 131 height 23
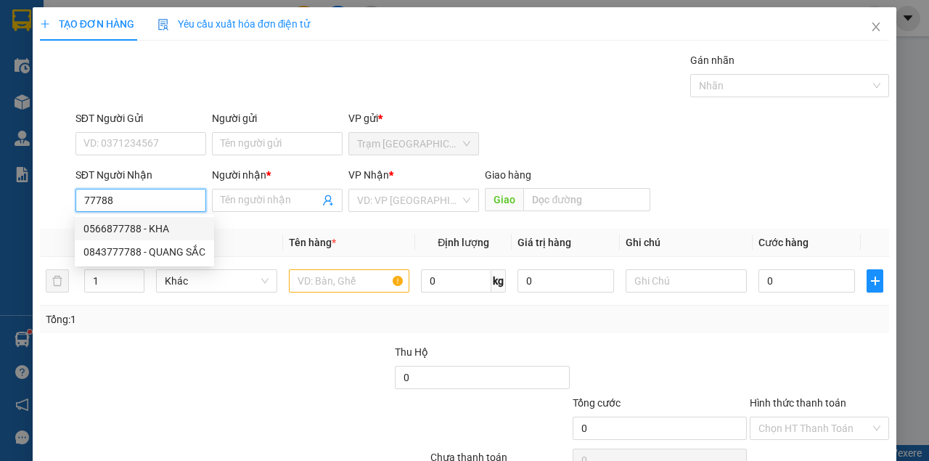
click at [134, 236] on div "0566877788 - KHA" at bounding box center [144, 229] width 122 height 16
type input "0566877788"
type input "KHA"
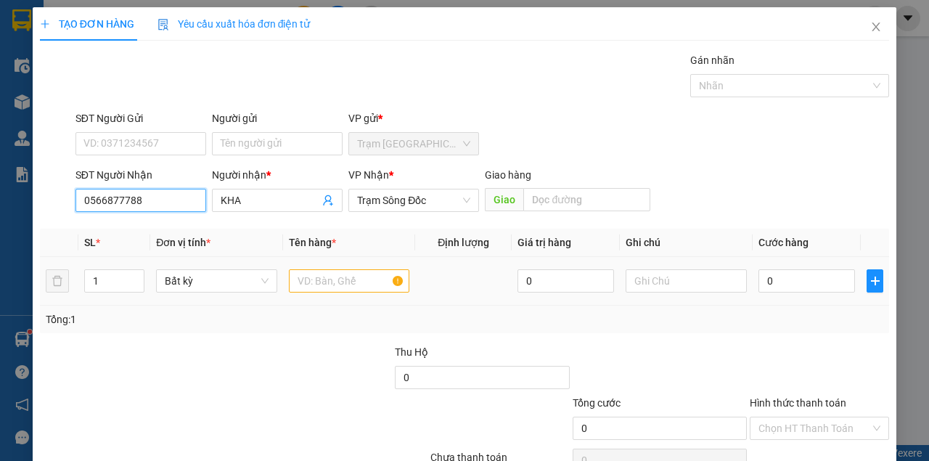
type input "0566877788"
click at [318, 282] on input "text" at bounding box center [349, 280] width 121 height 23
click at [326, 279] on input "text" at bounding box center [349, 280] width 121 height 23
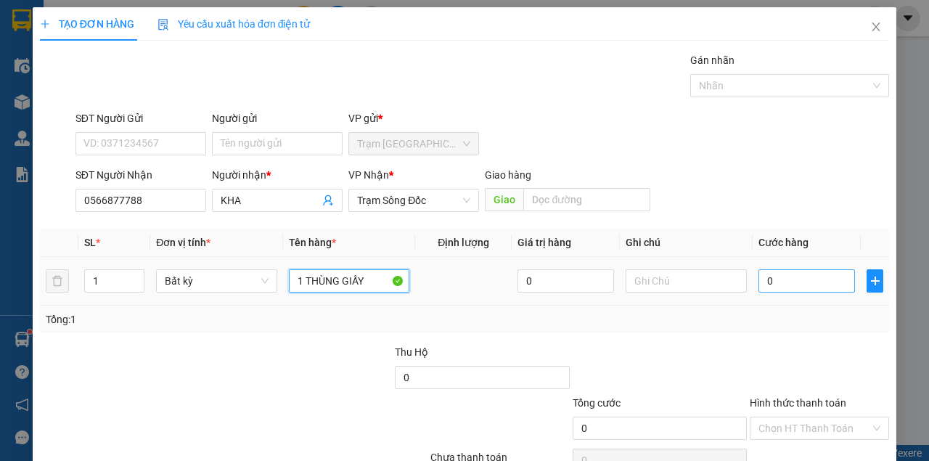
type input "1 THÙNG GIẤY"
type input "5"
type input "50"
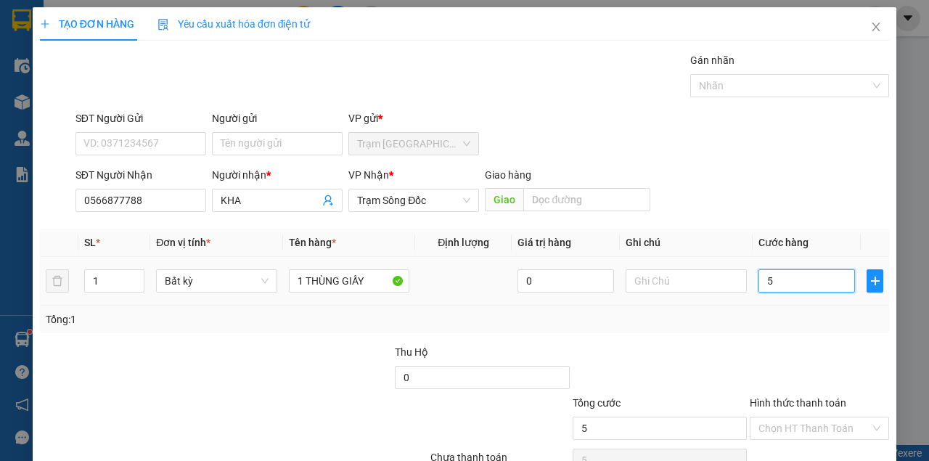
type input "50"
type input "50.000"
drag, startPoint x: 742, startPoint y: 345, endPoint x: 749, endPoint y: 342, distance: 7.5
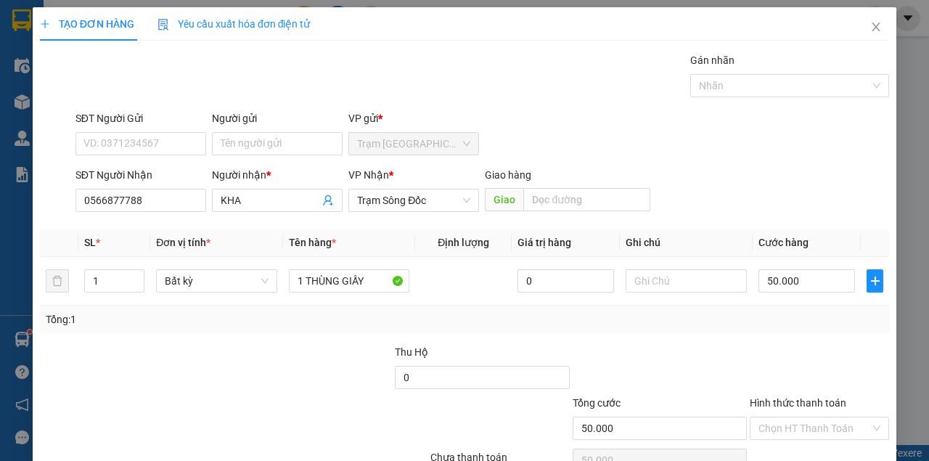
click at [748, 342] on div "Transit Pickup Surcharge Ids Transit Deliver Surcharge Ids Transit Deliver Surc…" at bounding box center [464, 280] width 849 height 456
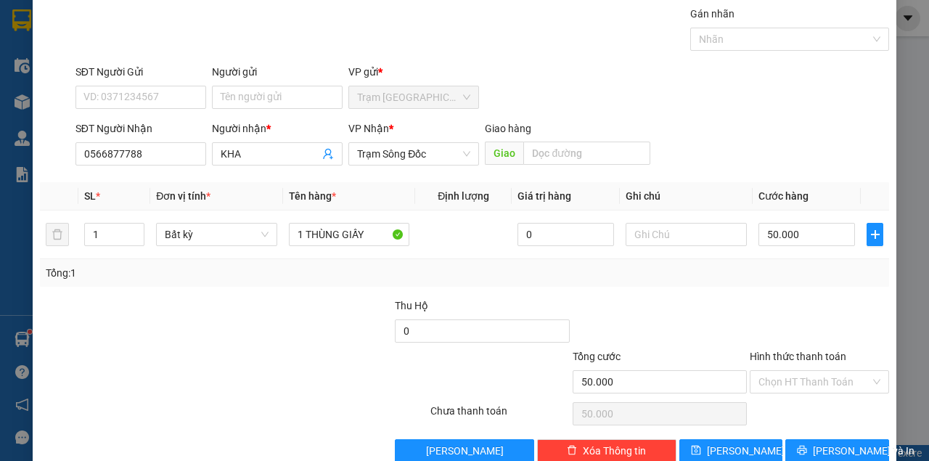
scroll to position [74, 0]
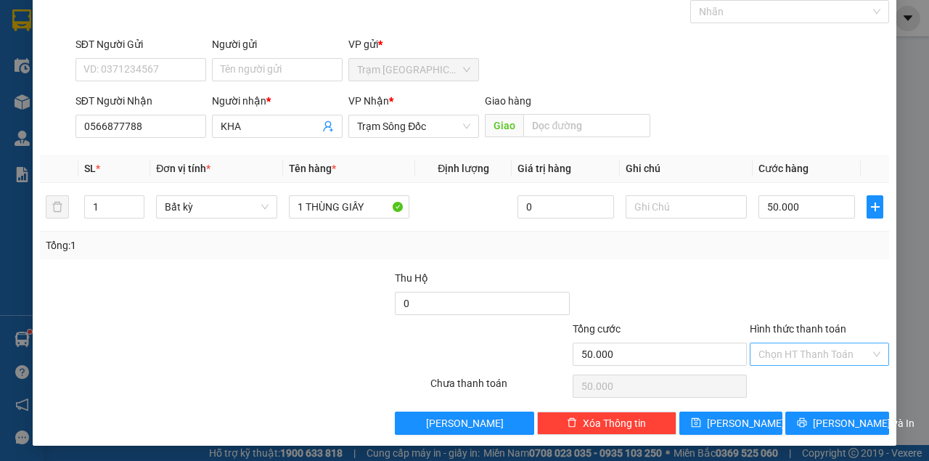
click at [766, 343] on input "Hình thức thanh toán" at bounding box center [814, 354] width 112 height 22
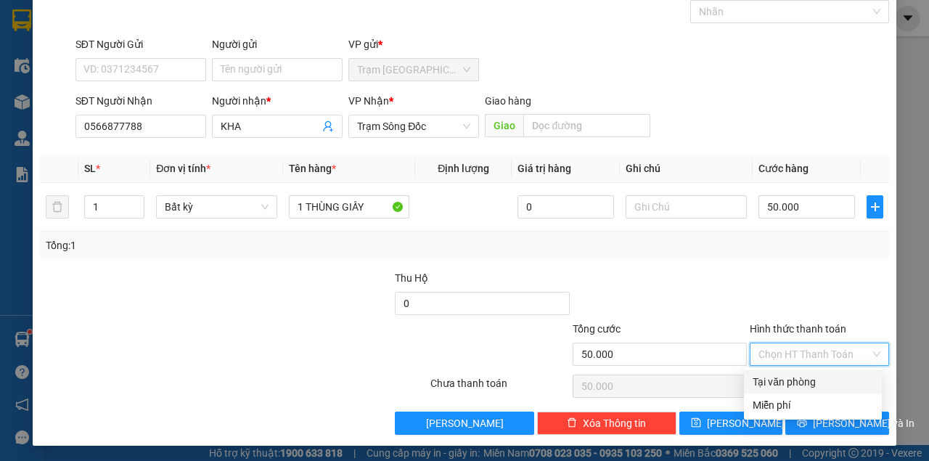
click at [778, 382] on div "Tại văn phòng" at bounding box center [812, 382] width 120 height 16
type input "0"
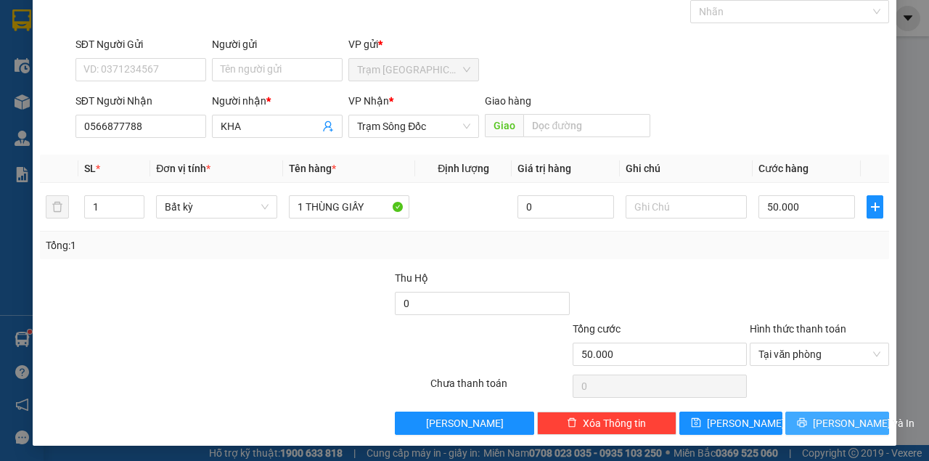
click at [804, 421] on icon "printer" at bounding box center [802, 422] width 10 height 10
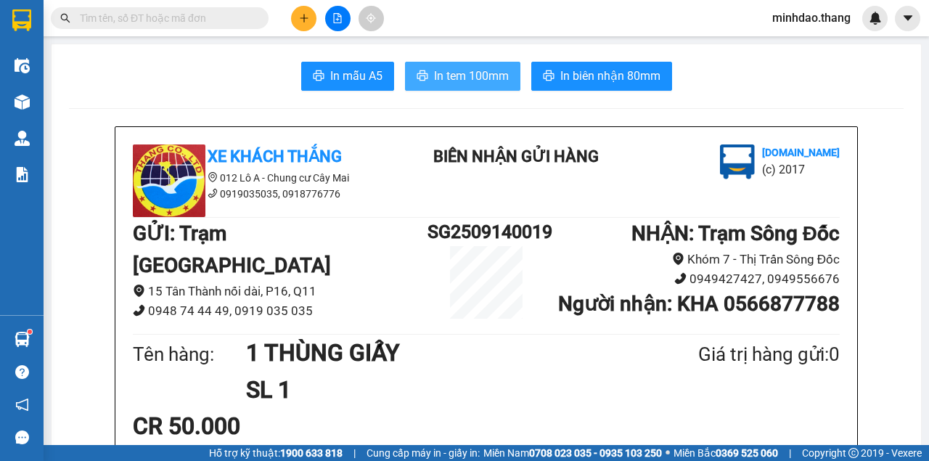
click at [464, 80] on span "In tem 100mm" at bounding box center [471, 76] width 75 height 18
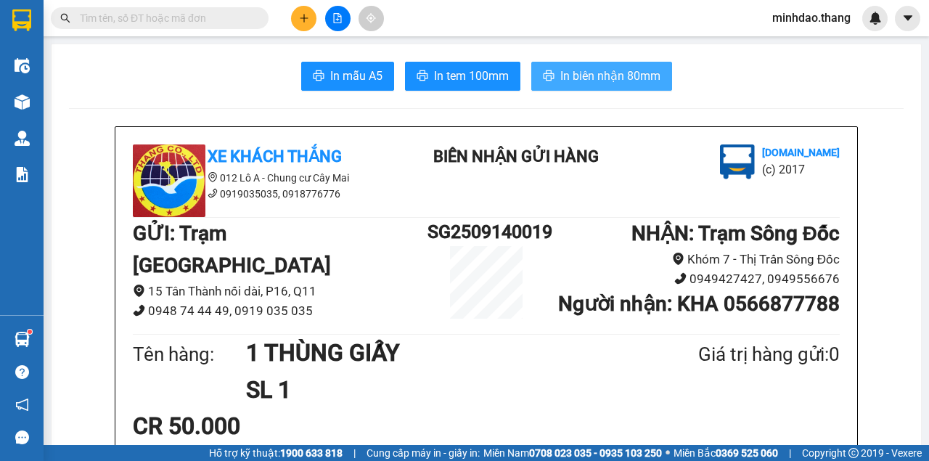
click at [618, 80] on span "In biên nhận 80mm" at bounding box center [610, 76] width 100 height 18
click at [292, 13] on div at bounding box center [337, 18] width 109 height 25
click at [303, 26] on button at bounding box center [303, 18] width 25 height 25
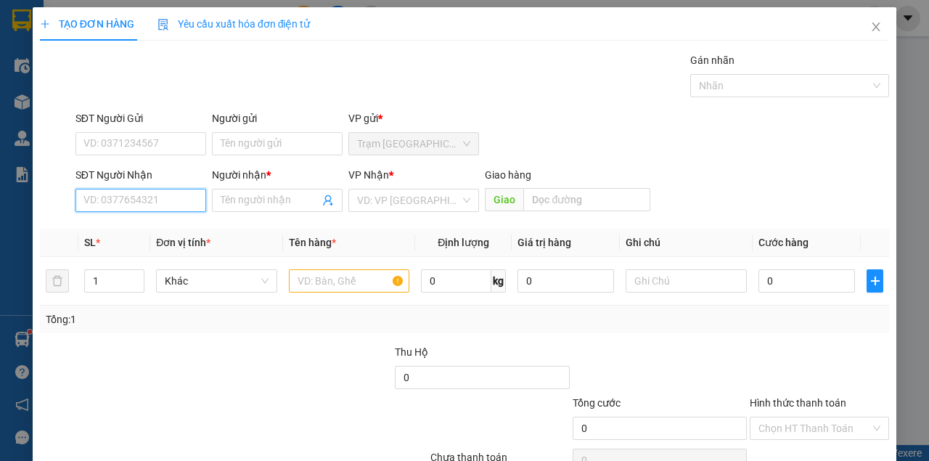
drag, startPoint x: 165, startPoint y: 207, endPoint x: 155, endPoint y: 200, distance: 11.9
click at [164, 205] on input "SĐT Người Nhận" at bounding box center [140, 200] width 131 height 23
click at [131, 229] on div "0942389335 - PHƯỢNG" at bounding box center [139, 229] width 112 height 16
type input "0942389335"
type input "PHƯỢNG"
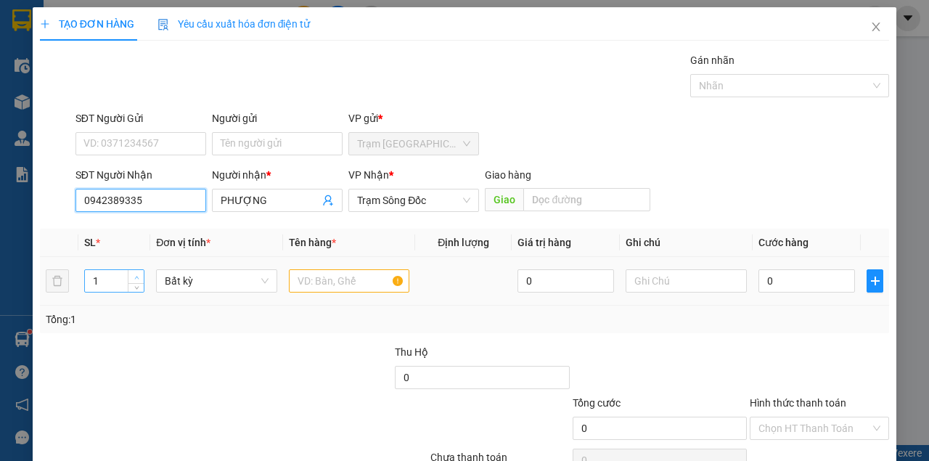
type input "0942389335"
click at [137, 275] on icon "up" at bounding box center [136, 277] width 5 height 5
type input "3"
click at [136, 275] on icon "up" at bounding box center [136, 277] width 5 height 5
drag, startPoint x: 315, startPoint y: 276, endPoint x: 308, endPoint y: 270, distance: 9.8
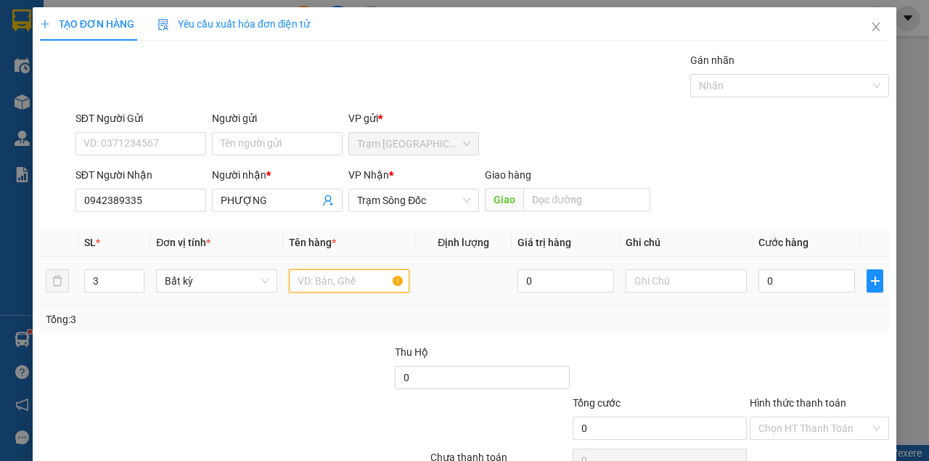
click at [314, 274] on input "text" at bounding box center [349, 280] width 121 height 23
type input "2 BAO + 1 THÙNG GIẤY"
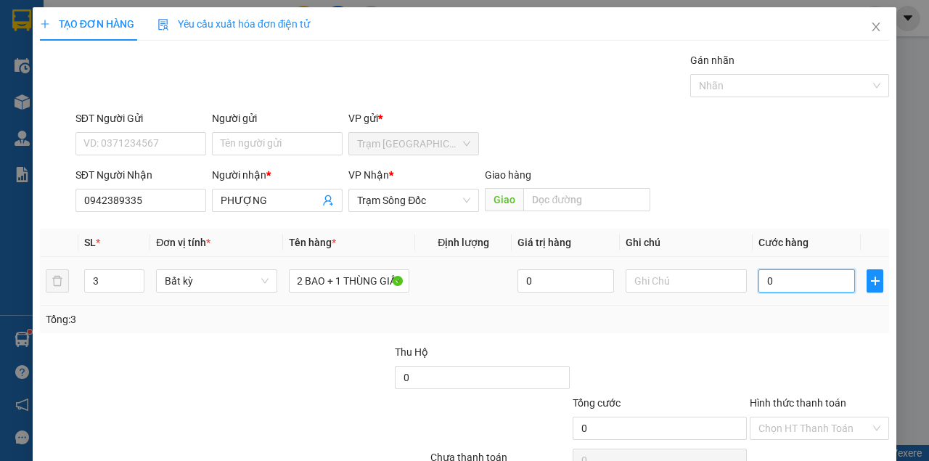
click at [788, 286] on input "0" at bounding box center [806, 280] width 96 height 23
type input "1"
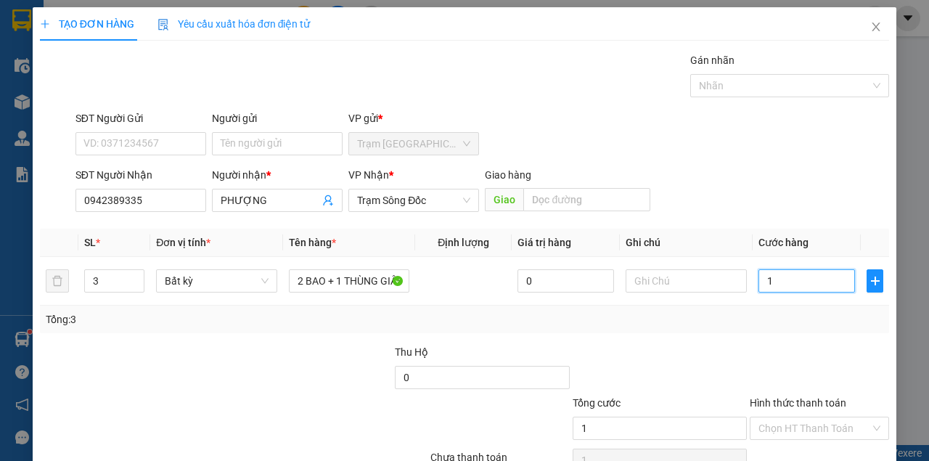
type input "15"
type input "150"
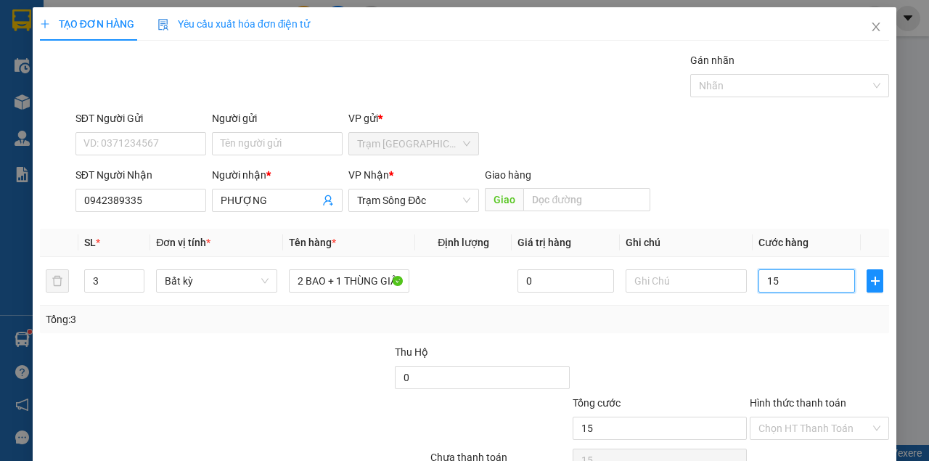
type input "150"
type input "150.000"
click at [763, 325] on div "Transit Pickup Surcharge Ids Transit Deliver Surcharge Ids Transit Deliver Surc…" at bounding box center [464, 280] width 849 height 456
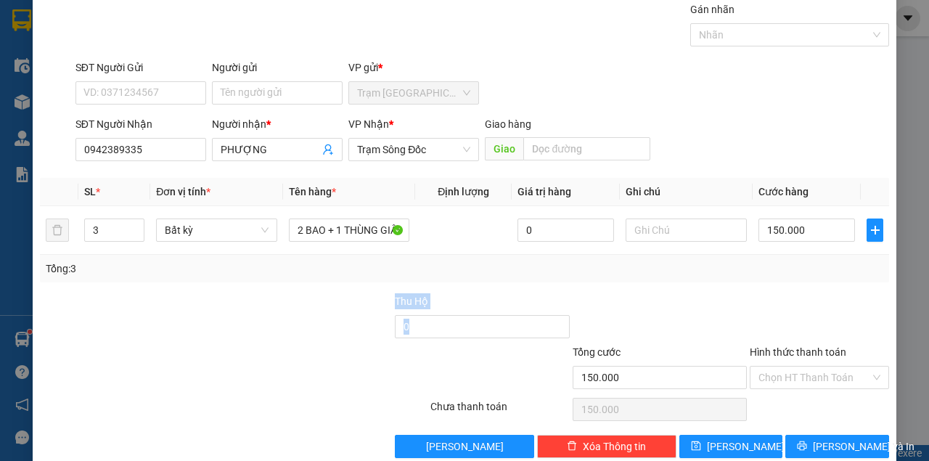
scroll to position [74, 0]
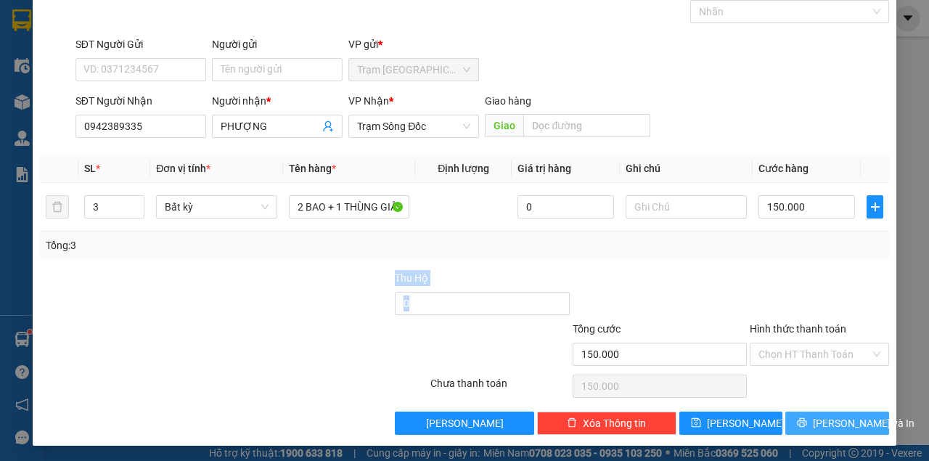
drag, startPoint x: 788, startPoint y: 414, endPoint x: 766, endPoint y: 396, distance: 27.9
click at [788, 414] on button "[PERSON_NAME] và In" at bounding box center [837, 422] width 104 height 23
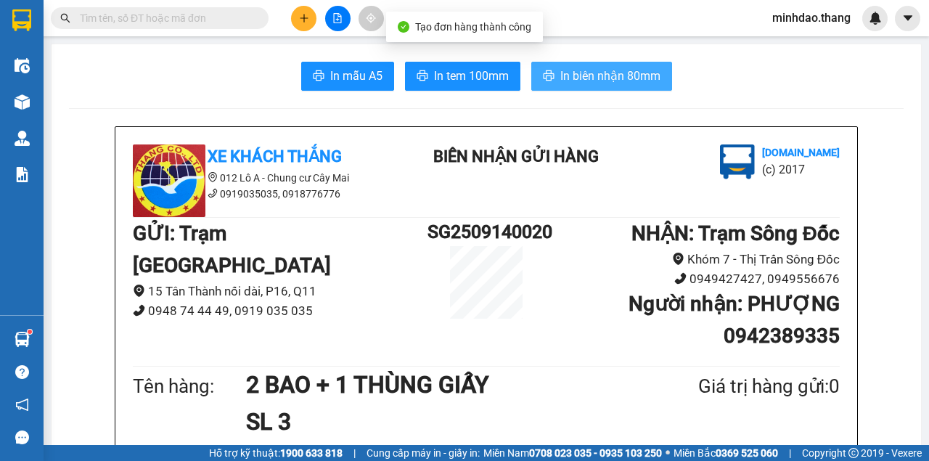
click at [620, 78] on span "In biên nhận 80mm" at bounding box center [610, 76] width 100 height 18
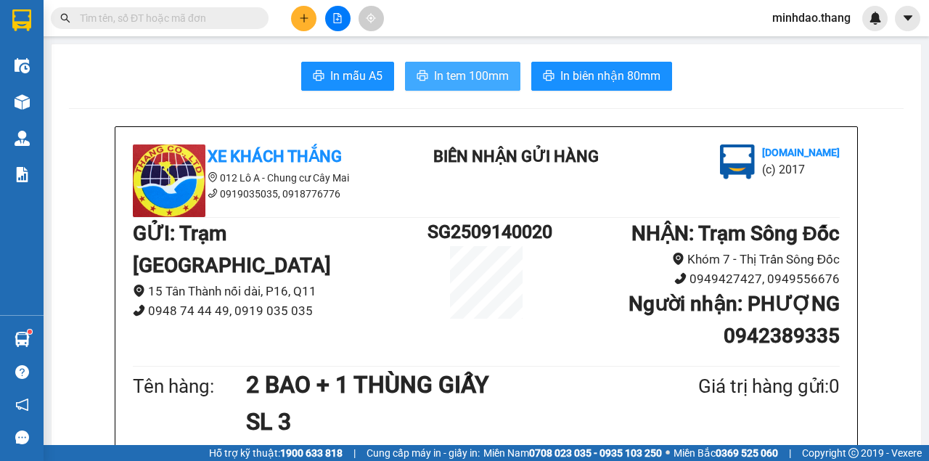
click at [461, 81] on span "In tem 100mm" at bounding box center [471, 76] width 75 height 18
click at [296, 17] on button at bounding box center [303, 18] width 25 height 25
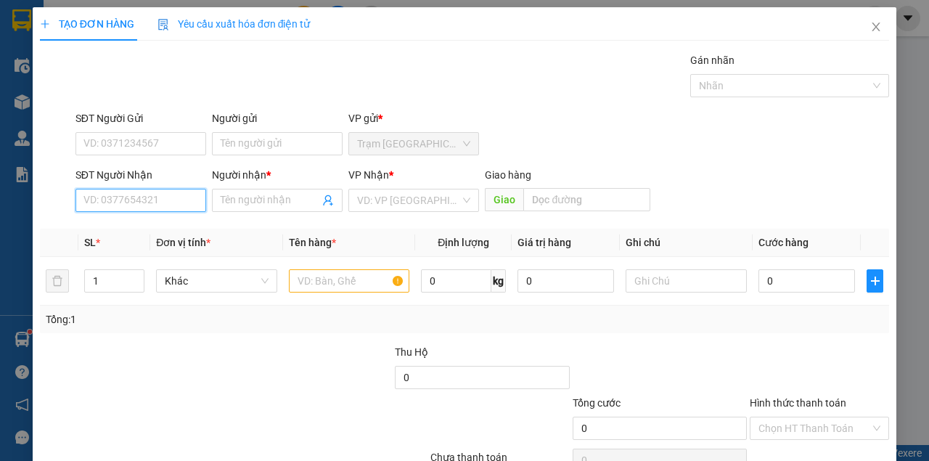
click at [193, 198] on input "SĐT Người Nhận" at bounding box center [140, 200] width 131 height 23
type input "0824837567"
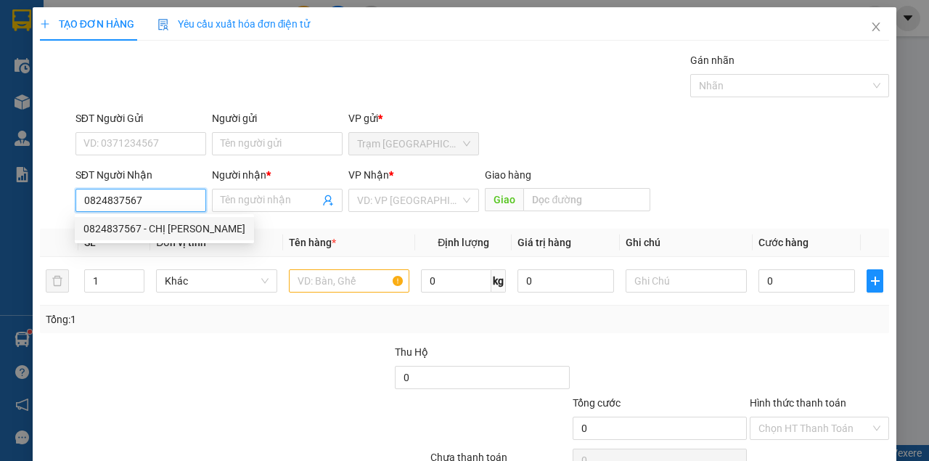
click at [154, 231] on div "0824837567 - CHỊ TRANG" at bounding box center [164, 229] width 162 height 16
type input "CHỊ TRANG"
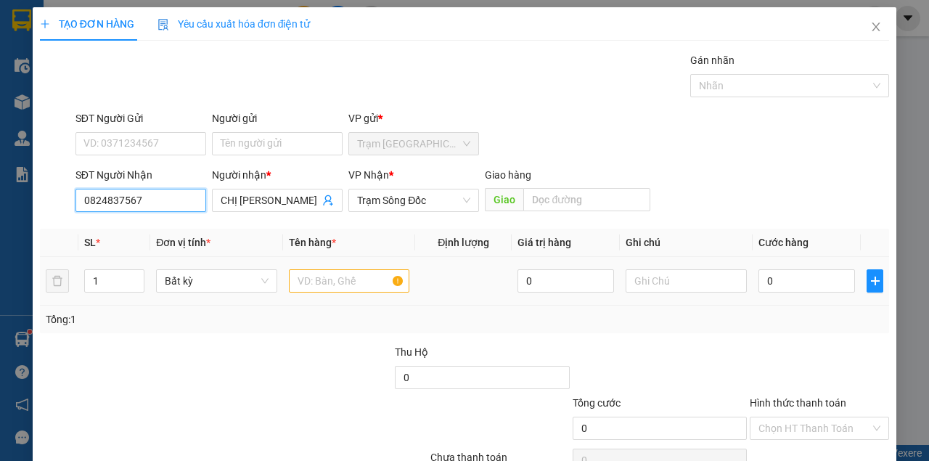
type input "0824837567"
click at [331, 279] on input "text" at bounding box center [349, 280] width 121 height 23
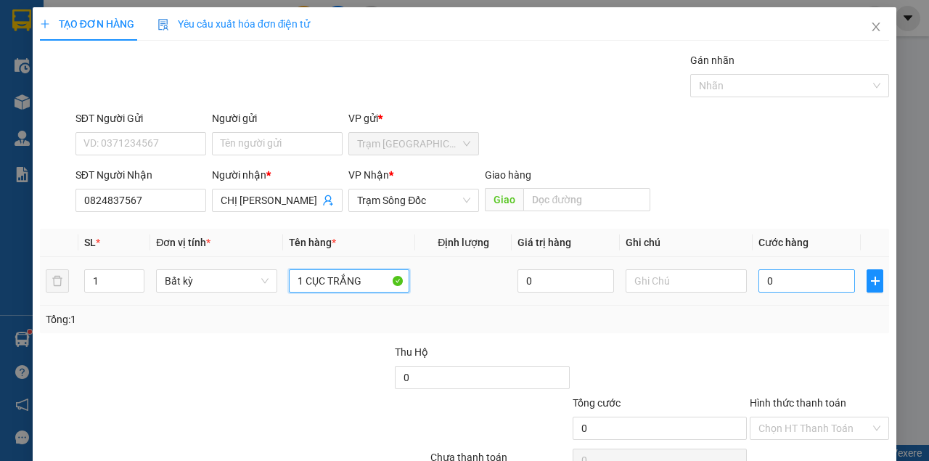
type input "1 CỤC TRẮNG"
type input "4"
type input "40"
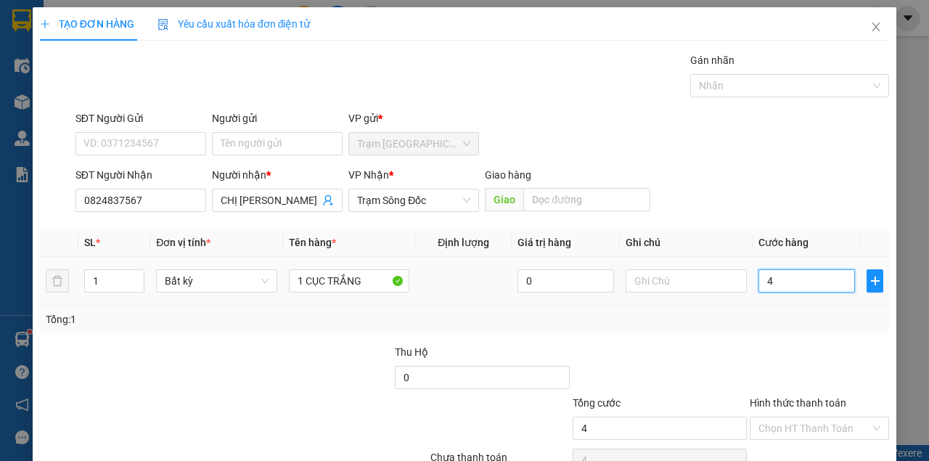
type input "40"
type input "40.000"
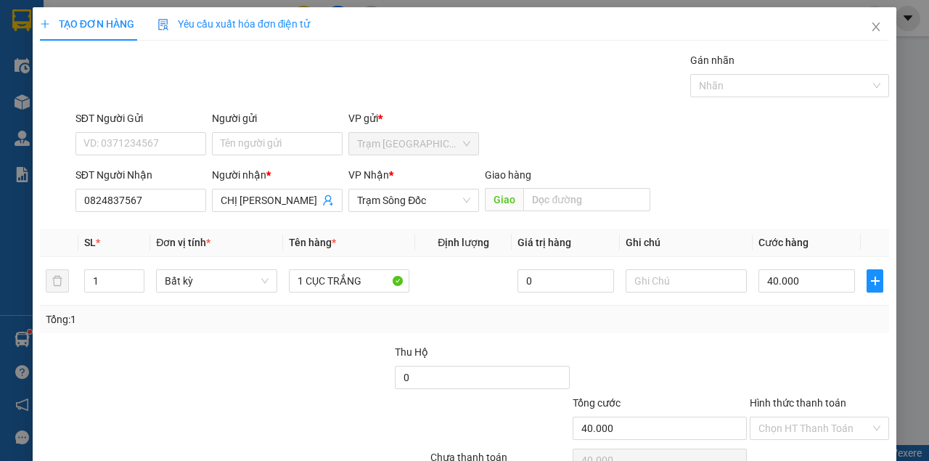
drag, startPoint x: 847, startPoint y: 328, endPoint x: 842, endPoint y: 334, distance: 8.7
click at [847, 328] on div "Tổng: 1" at bounding box center [464, 319] width 849 height 28
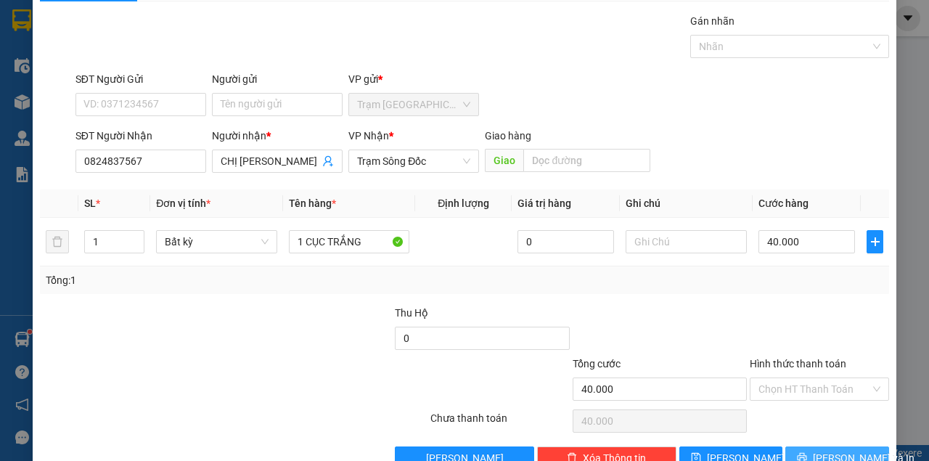
scroll to position [74, 0]
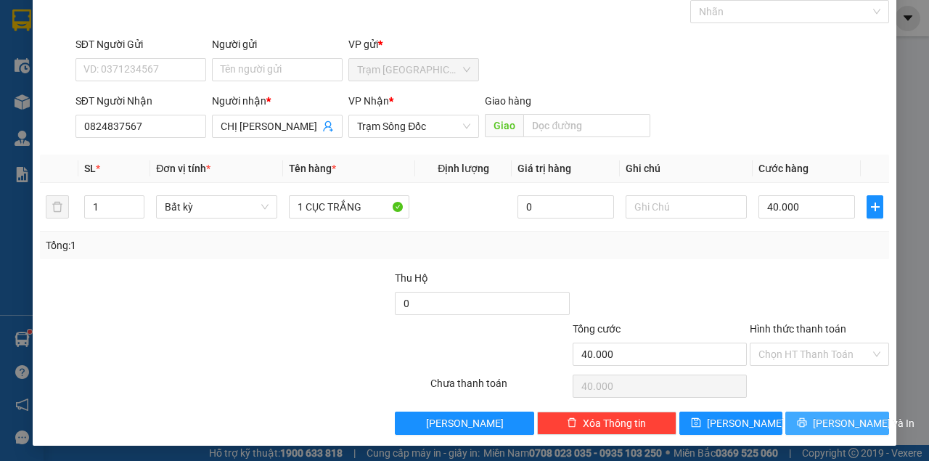
drag, startPoint x: 818, startPoint y: 418, endPoint x: 806, endPoint y: 411, distance: 14.3
click at [816, 418] on button "[PERSON_NAME] và In" at bounding box center [837, 422] width 104 height 23
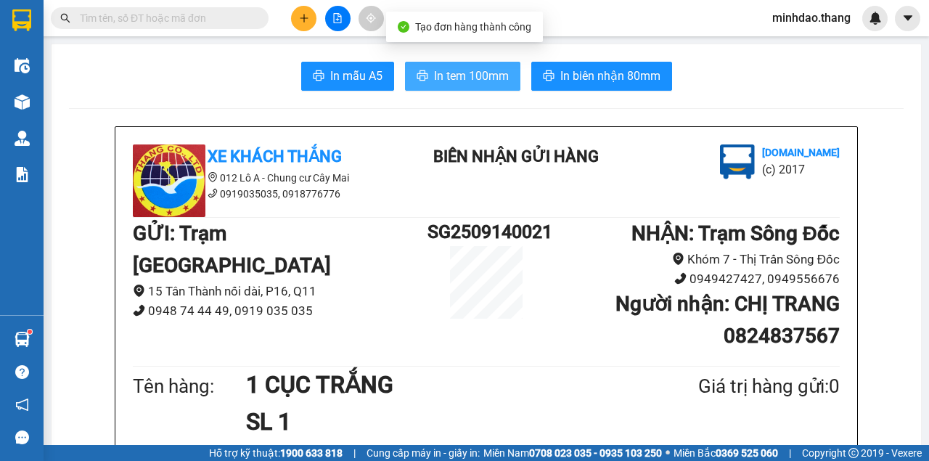
click at [503, 87] on button "In tem 100mm" at bounding box center [462, 76] width 115 height 29
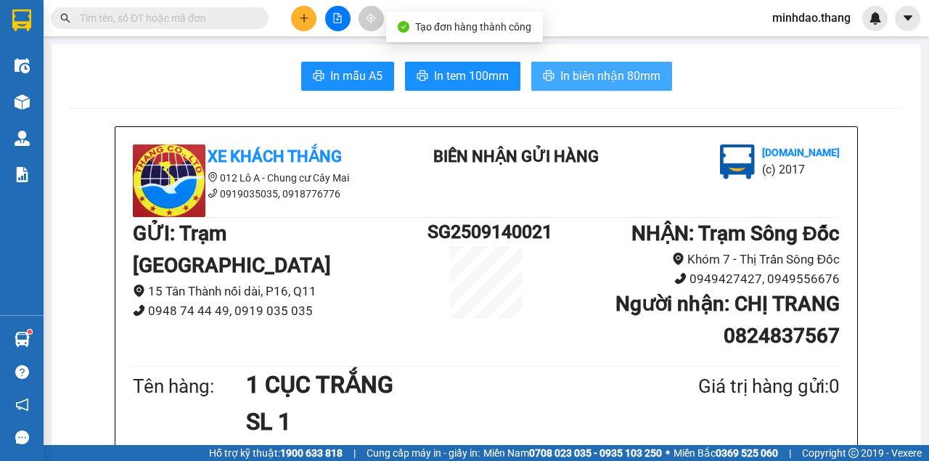
click at [630, 66] on button "In biên nhận 80mm" at bounding box center [601, 76] width 141 height 29
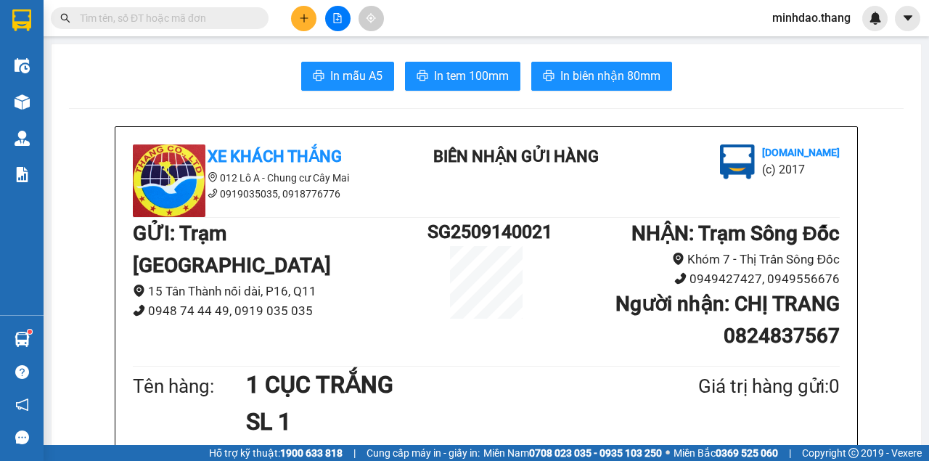
click at [210, 21] on input "text" at bounding box center [165, 18] width 171 height 16
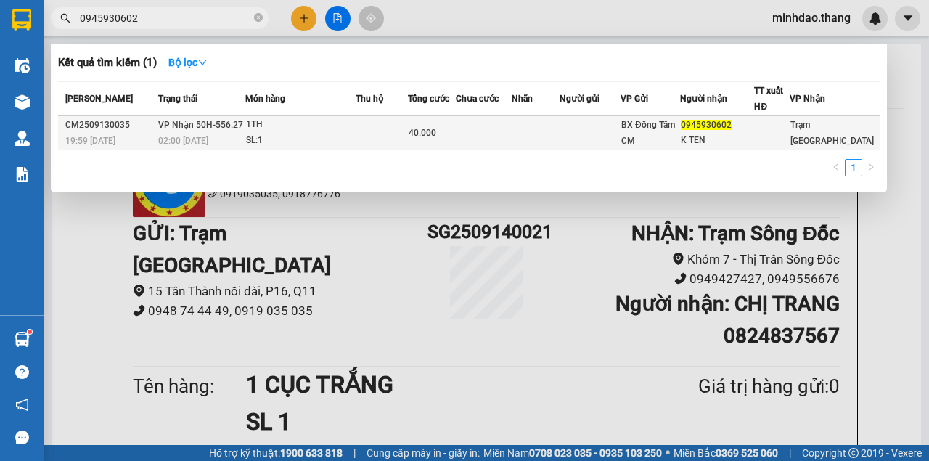
type input "0945930602"
click at [355, 136] on div "SL: 1" at bounding box center [300, 141] width 109 height 16
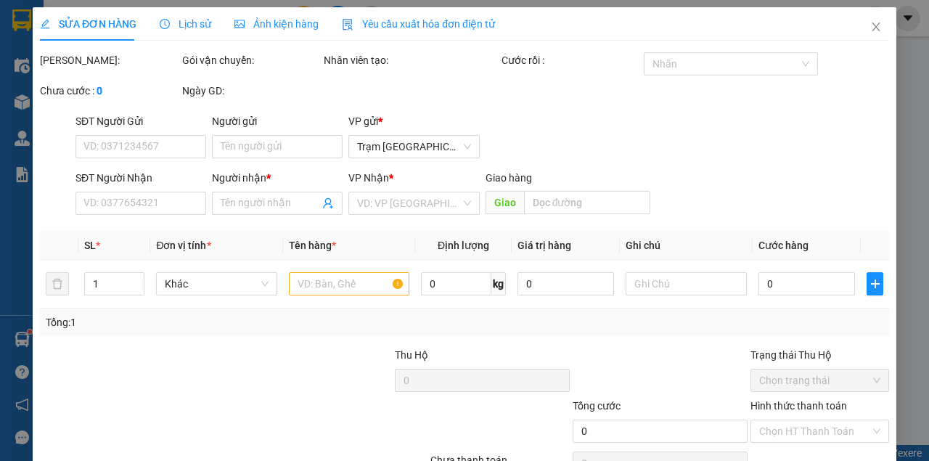
type input "0945930602"
type input "K TEN"
type input "40.000"
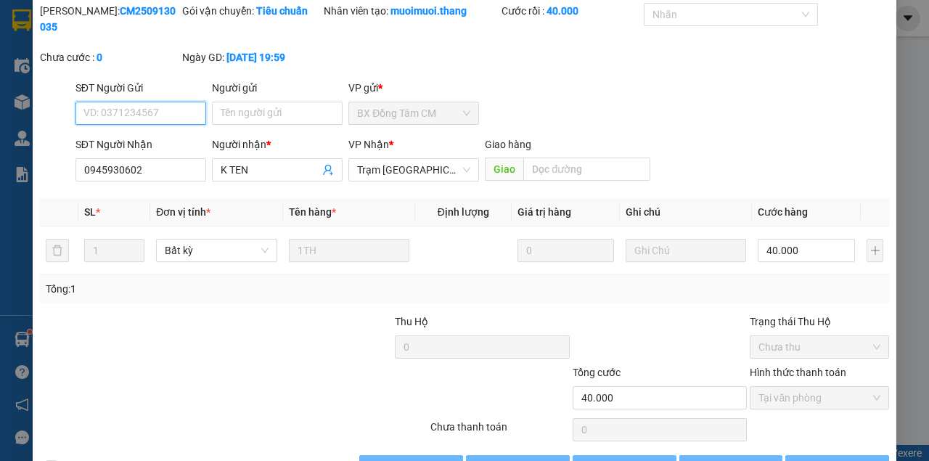
scroll to position [71, 0]
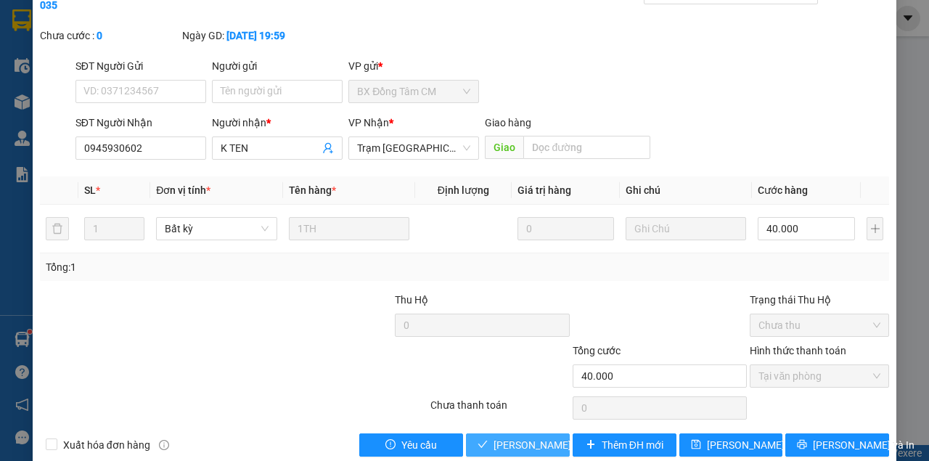
click at [530, 443] on span "Lưu và Giao hàng" at bounding box center [562, 445] width 139 height 16
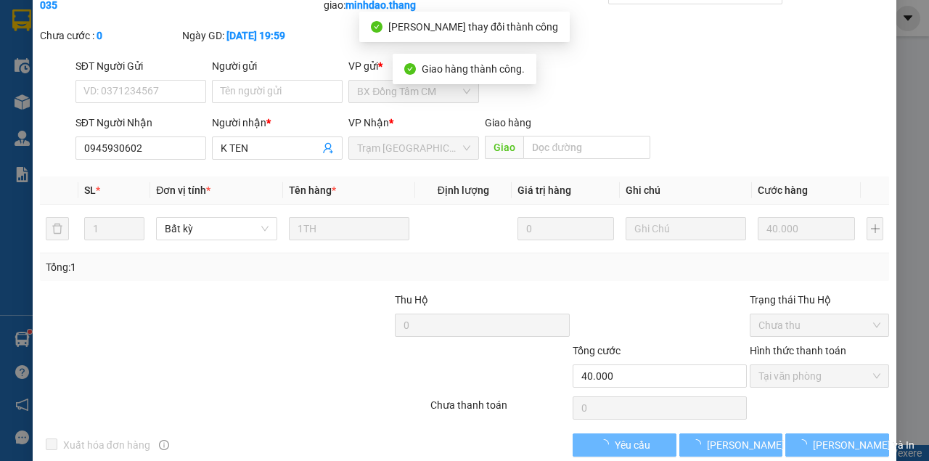
click at [813, 447] on div "Total Paid Fee 40.000 Total UnPaid Fee 0 Cash Collection Total Fee Mã ĐH: CM250…" at bounding box center [464, 218] width 849 height 475
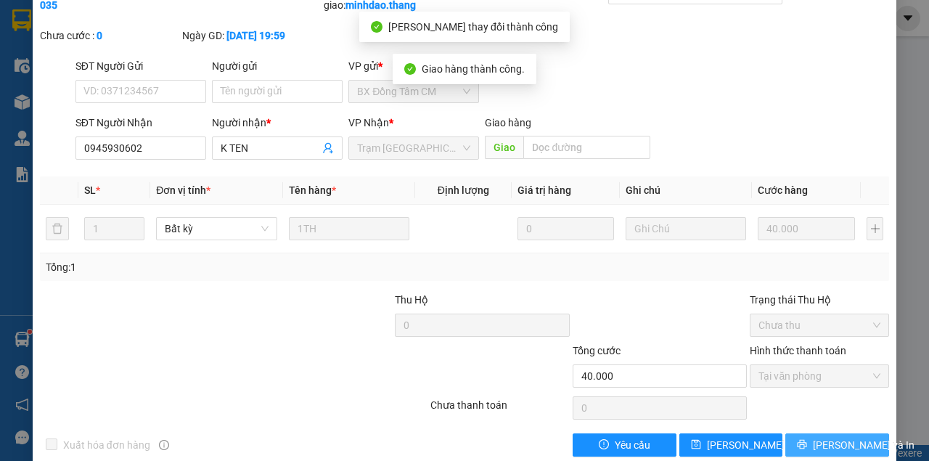
click at [815, 451] on button "[PERSON_NAME] và In" at bounding box center [837, 444] width 104 height 23
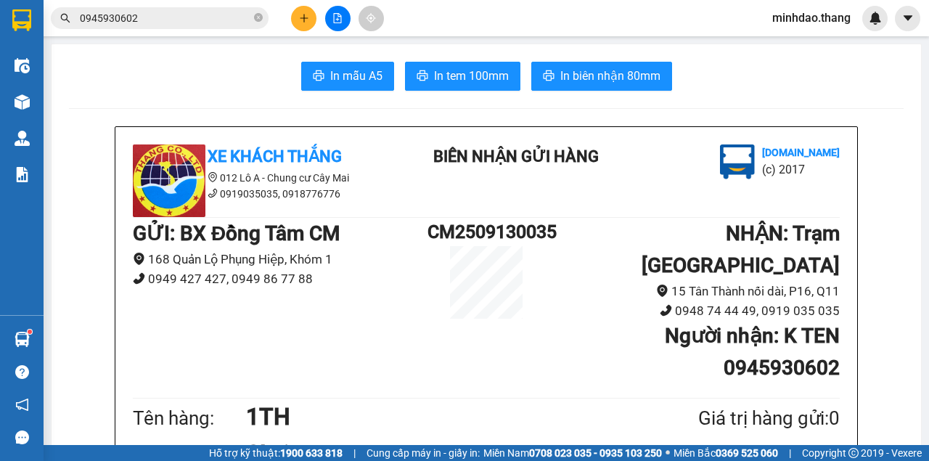
click at [299, 22] on icon "plus" at bounding box center [304, 18] width 10 height 10
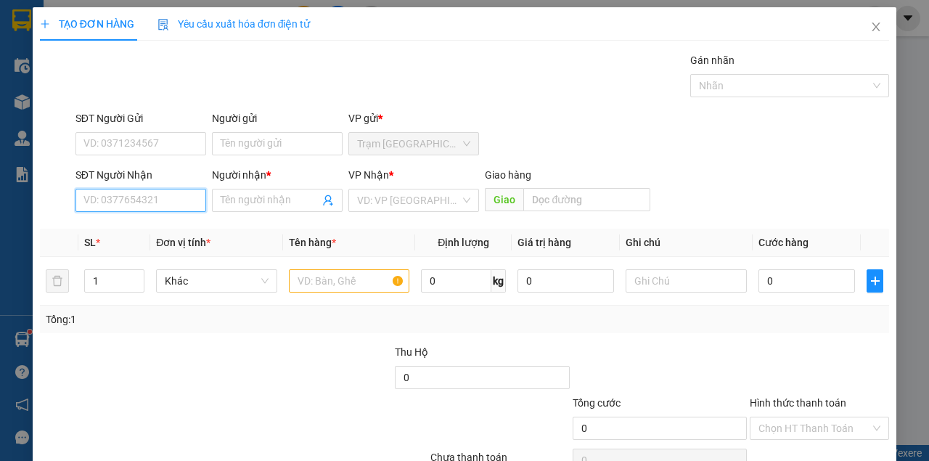
click at [195, 199] on input "SĐT Người Nhận" at bounding box center [140, 200] width 131 height 23
type input "0916889901"
click at [140, 232] on div "0916889901 - VIỆT KHÁNG" at bounding box center [145, 229] width 124 height 16
type input "VIỆT KHÁNG"
type input "0916889901"
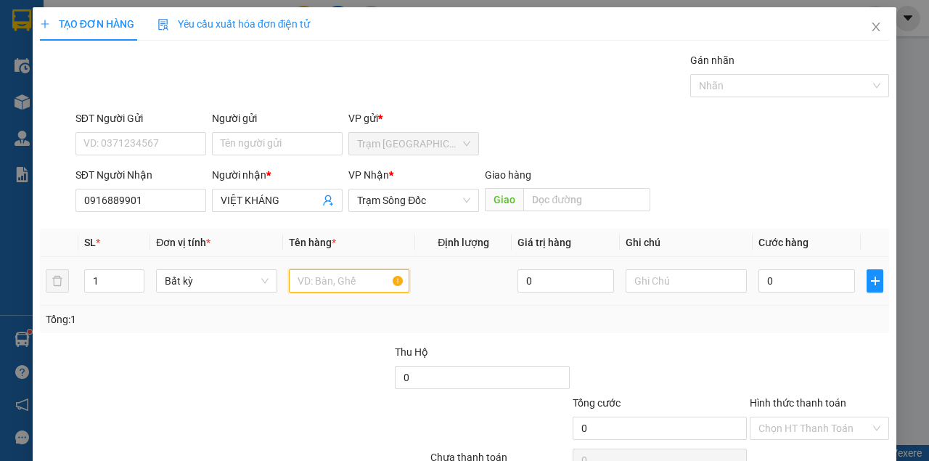
drag, startPoint x: 347, startPoint y: 286, endPoint x: 339, endPoint y: 276, distance: 12.4
click at [344, 278] on input "text" at bounding box center [349, 280] width 121 height 23
type input "1 CỤC MÔ TƠ"
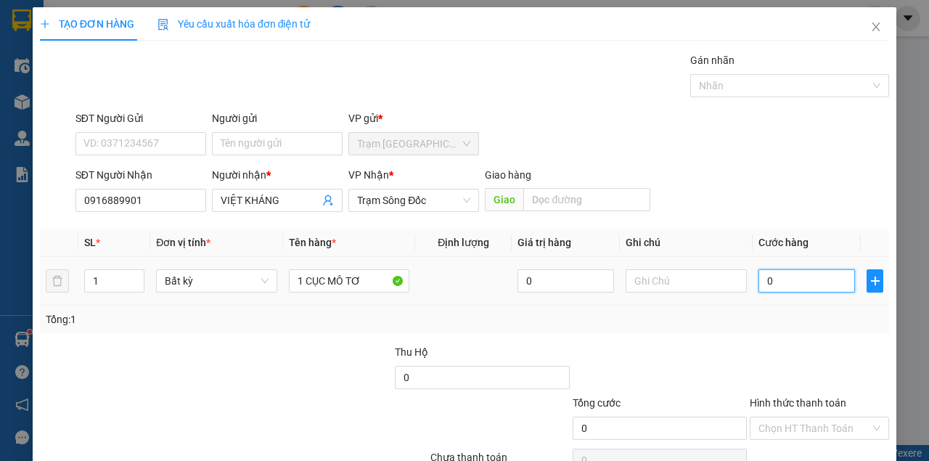
click at [807, 289] on input "0" at bounding box center [806, 280] width 96 height 23
type input "1"
type input "12"
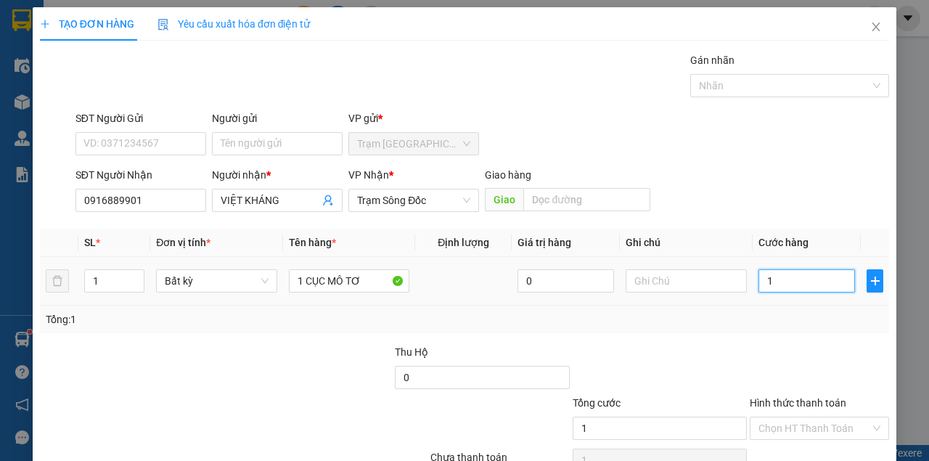
type input "12"
type input "120"
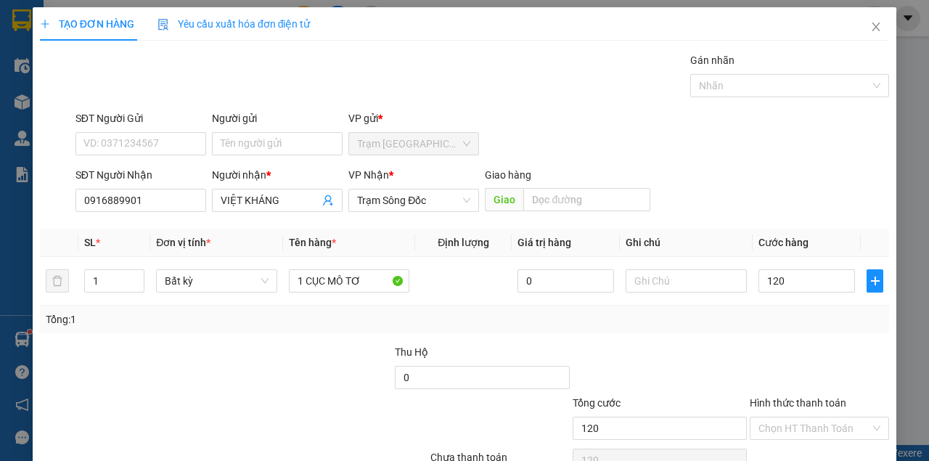
type input "120.000"
click at [792, 361] on div at bounding box center [819, 369] width 142 height 51
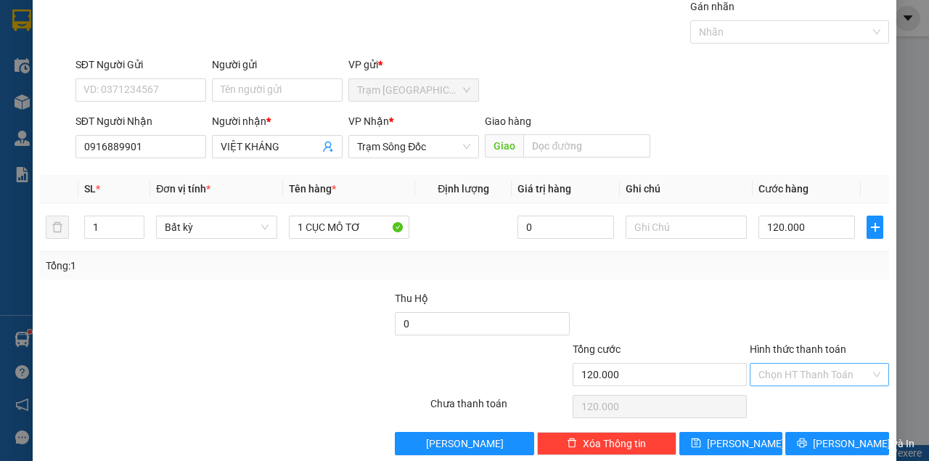
scroll to position [74, 0]
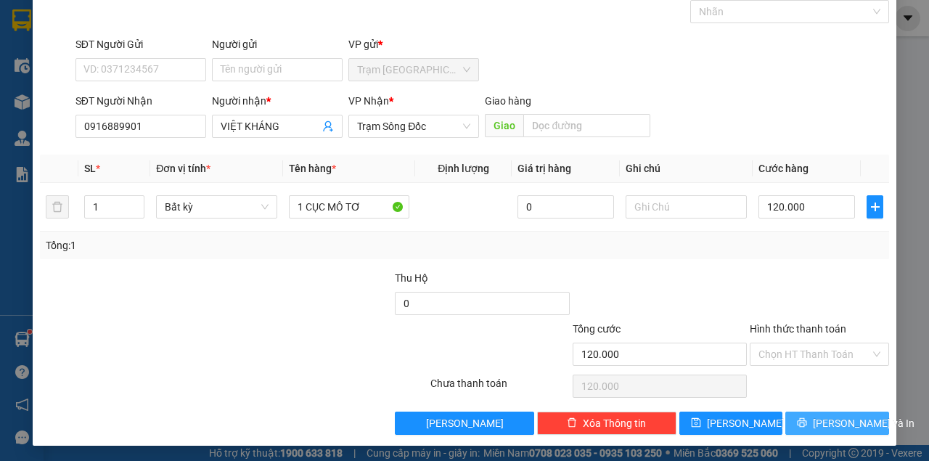
drag, startPoint x: 825, startPoint y: 414, endPoint x: 804, endPoint y: 393, distance: 29.2
click at [824, 412] on button "[PERSON_NAME] và In" at bounding box center [837, 422] width 104 height 23
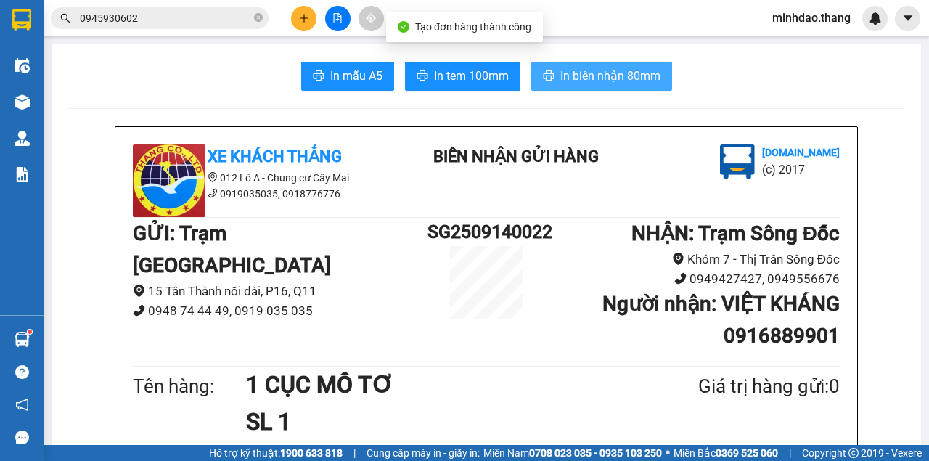
click at [553, 78] on button "In biên nhận 80mm" at bounding box center [601, 76] width 141 height 29
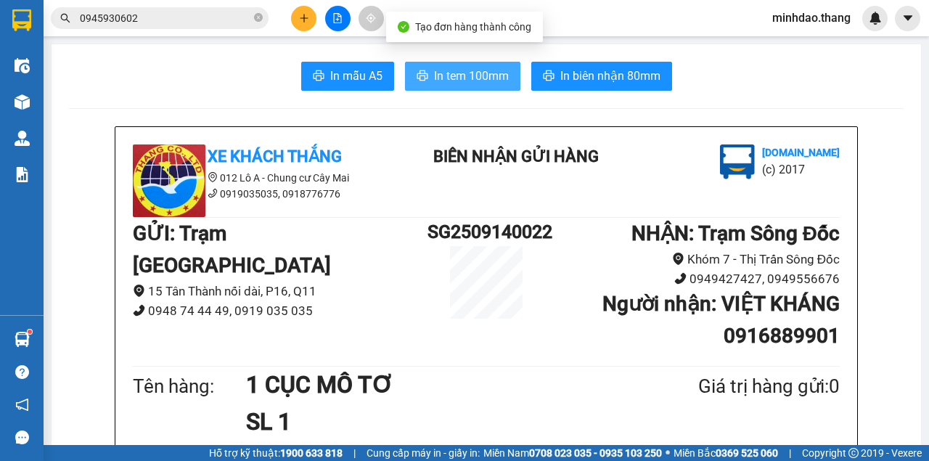
click at [501, 79] on span "In tem 100mm" at bounding box center [471, 76] width 75 height 18
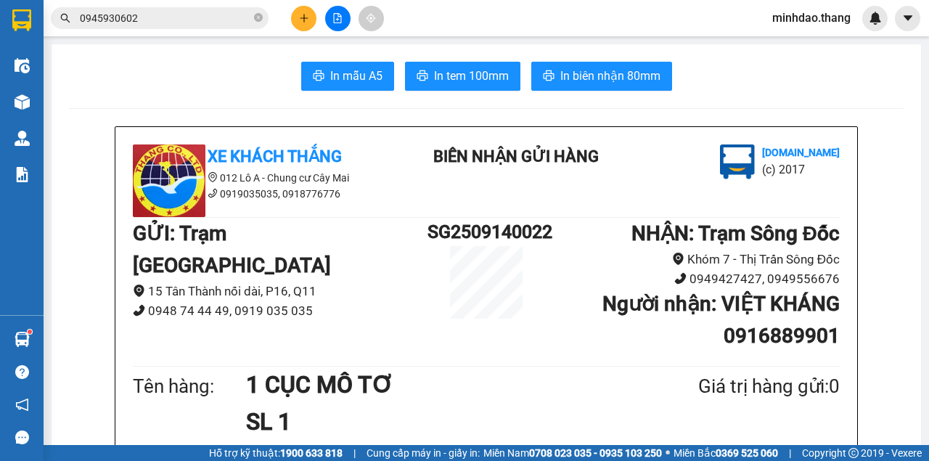
click at [307, 16] on icon "plus" at bounding box center [304, 18] width 10 height 10
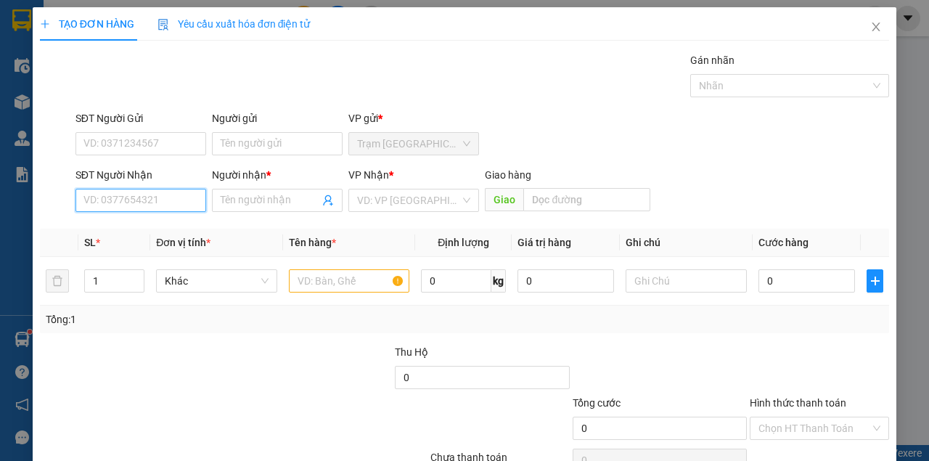
drag, startPoint x: 195, startPoint y: 200, endPoint x: 197, endPoint y: 189, distance: 11.0
click at [196, 192] on input "SĐT Người Nhận" at bounding box center [140, 200] width 131 height 23
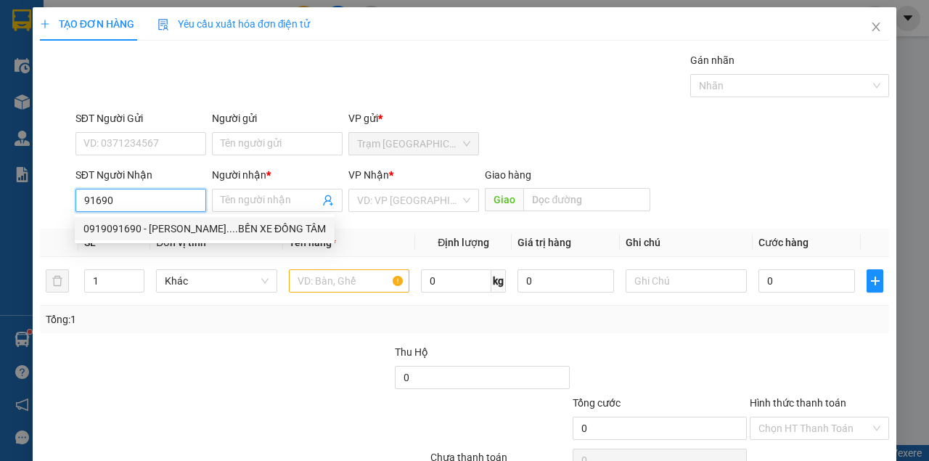
click at [207, 226] on div "0919091690 - NGUYỄN MINH TÂM....BẾN XE ĐỒNG TÂM" at bounding box center [204, 229] width 242 height 16
type input "0919091690"
type input "NGUYỄN MINH TÂM....BẾN XE ĐỒNG TÂM"
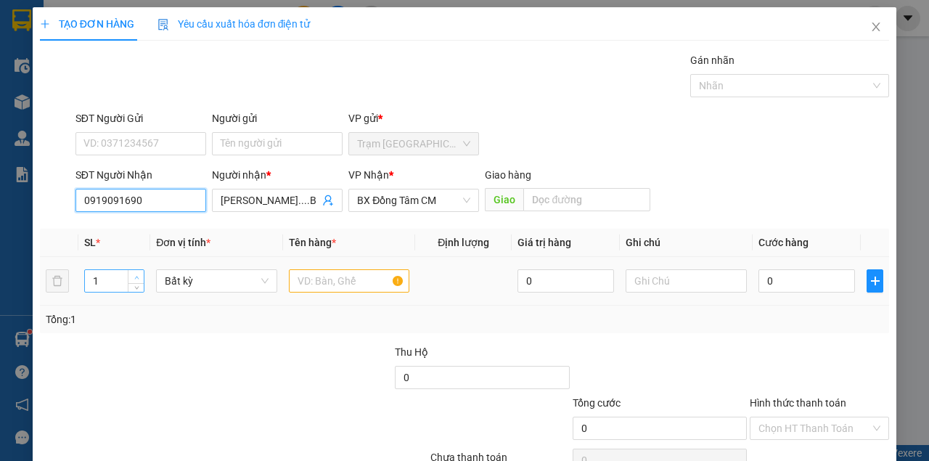
type input "0919091690"
type input "2"
click at [134, 275] on icon "up" at bounding box center [136, 277] width 5 height 5
click at [312, 278] on input "text" at bounding box center [349, 280] width 121 height 23
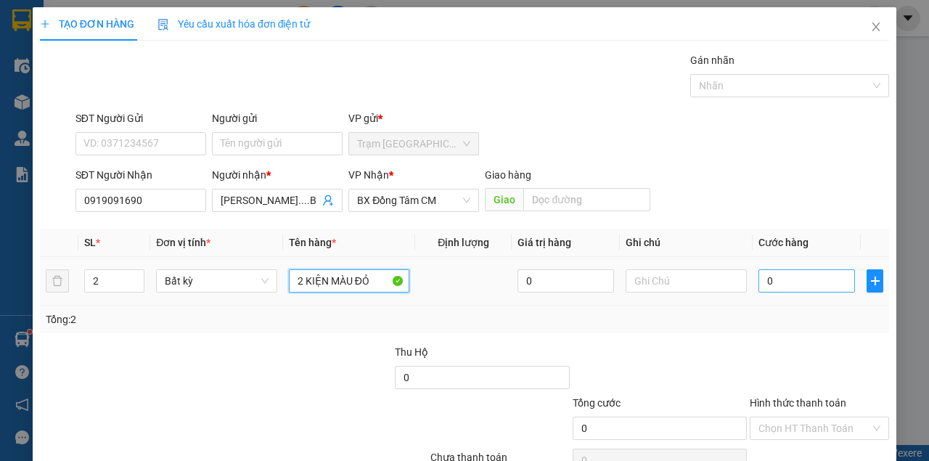
type input "2 KIỆN MÀU ĐỎ"
click at [795, 289] on input "0" at bounding box center [806, 280] width 96 height 23
type input "1"
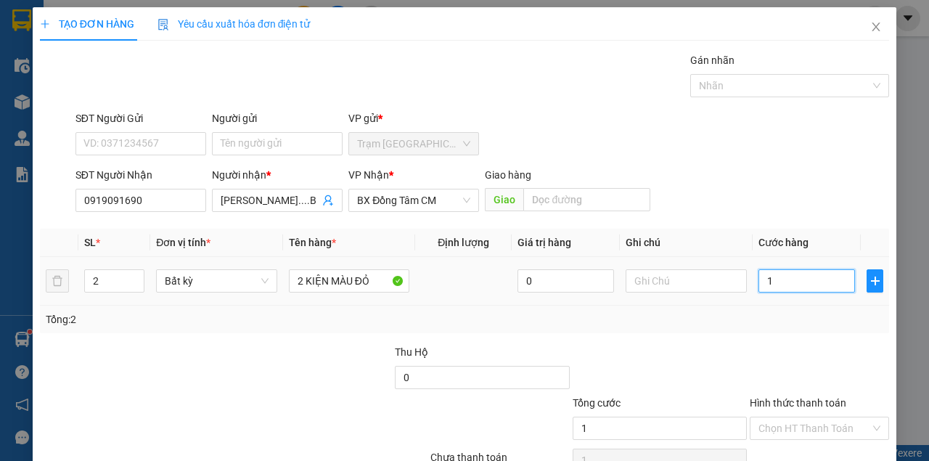
type input "16"
type input "160"
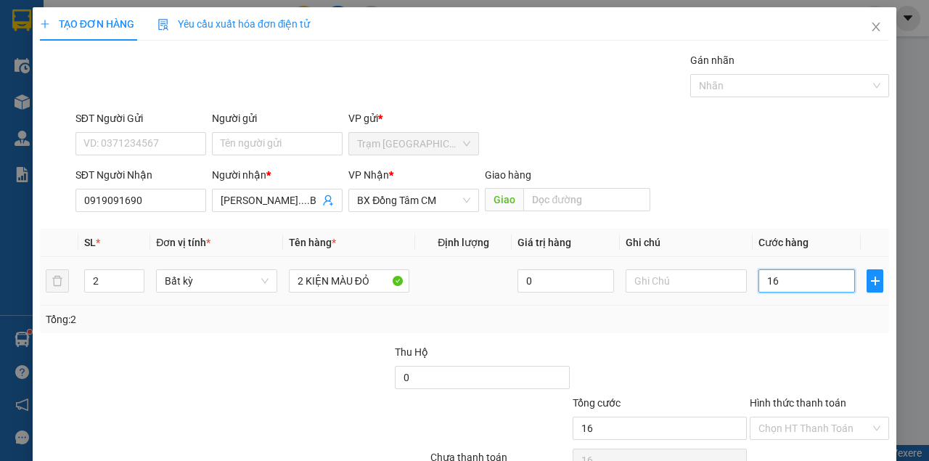
type input "160"
type input "16"
type input "1"
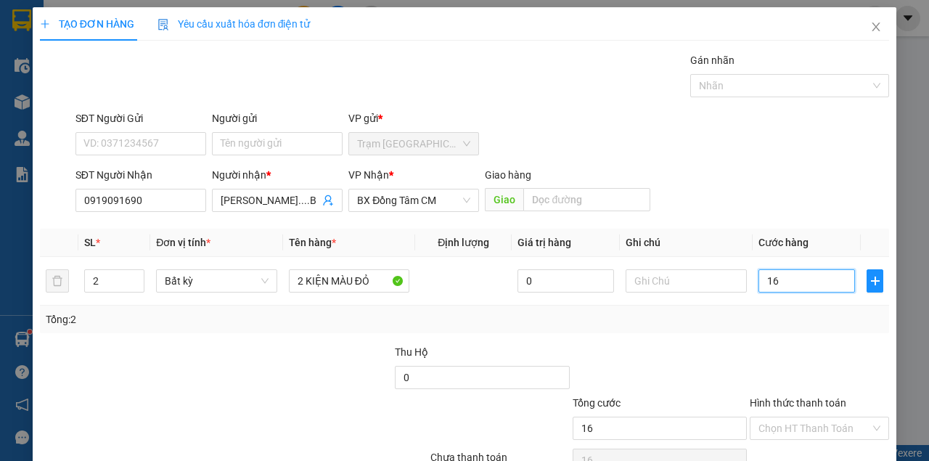
type input "1"
type input "0"
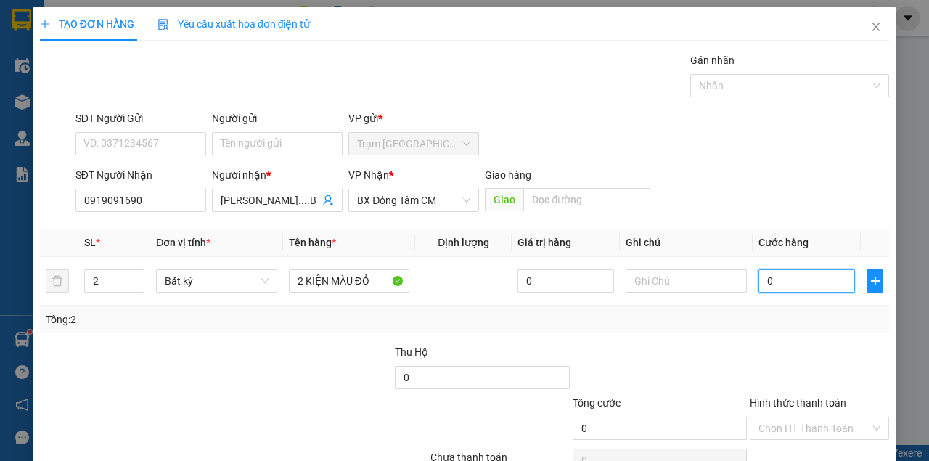
type input "01"
type input "1"
type input "015"
type input "15"
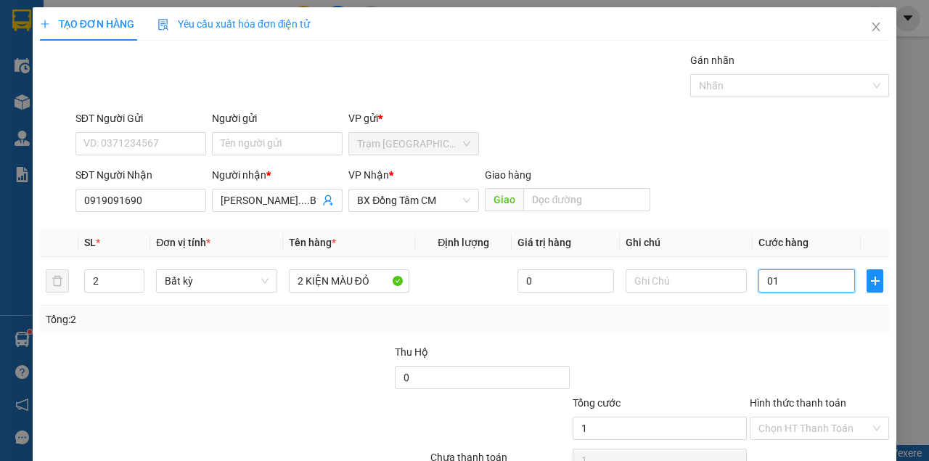
type input "15"
type input "0.150"
type input "150"
type input "150.000"
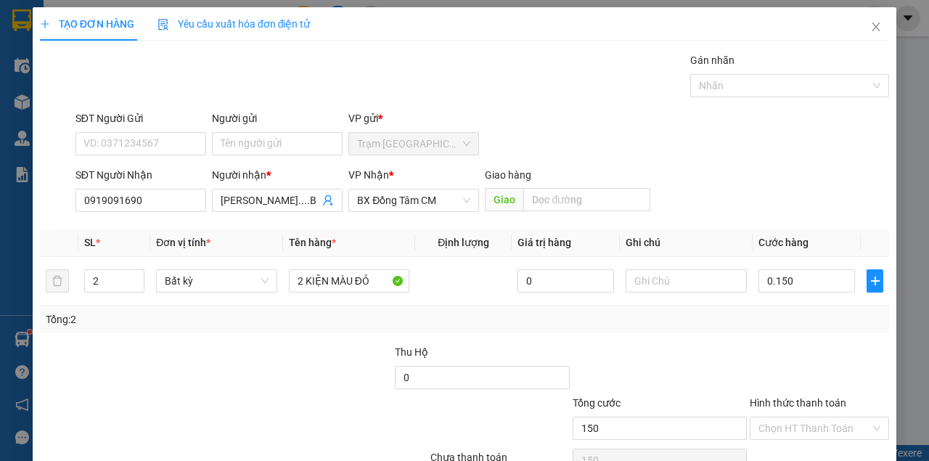
type input "150.000"
drag, startPoint x: 747, startPoint y: 340, endPoint x: 741, endPoint y: 353, distance: 14.3
click at [743, 343] on div "Transit Pickup Surcharge Ids Transit Deliver Surcharge Ids Transit Deliver Surc…" at bounding box center [464, 280] width 849 height 456
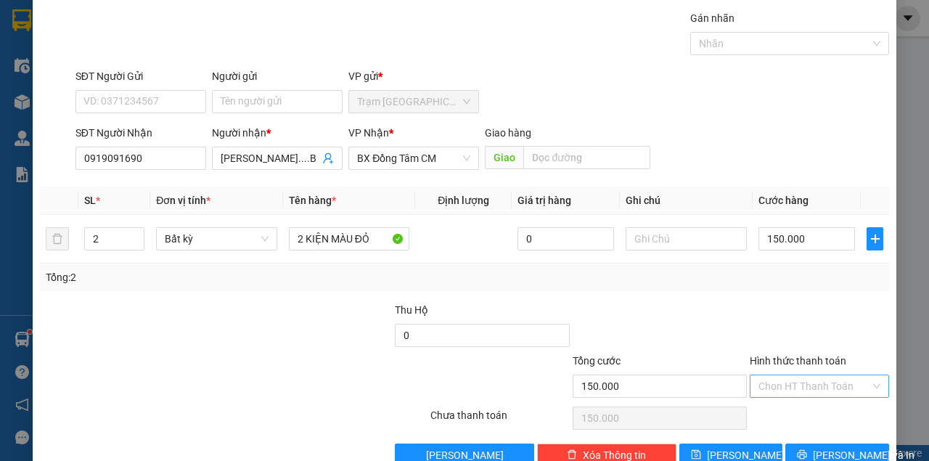
scroll to position [74, 0]
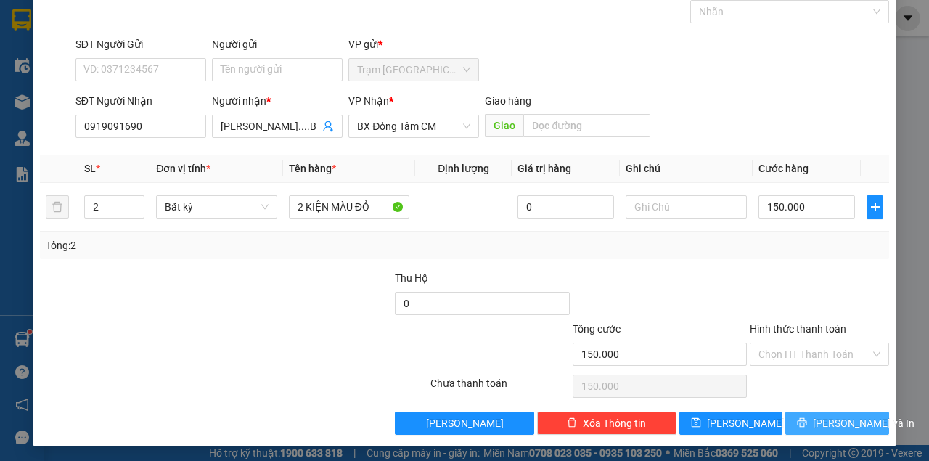
click at [817, 417] on button "[PERSON_NAME] và In" at bounding box center [837, 422] width 104 height 23
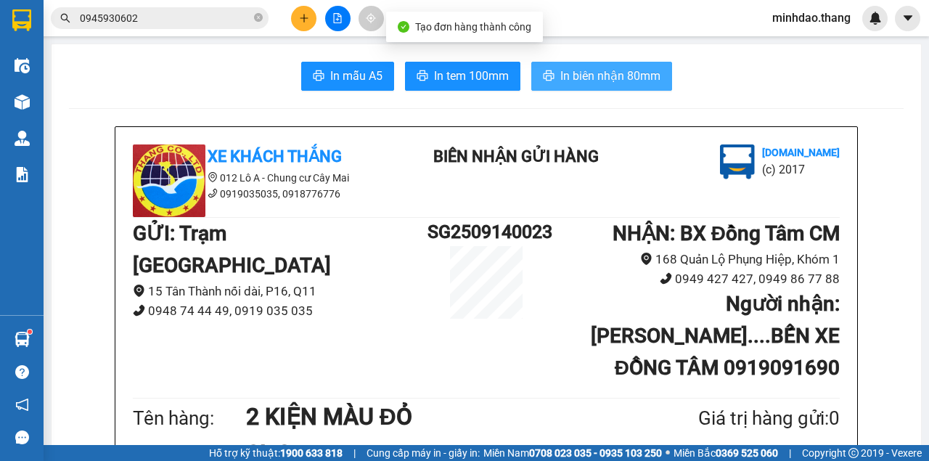
click at [640, 75] on span "In biên nhận 80mm" at bounding box center [610, 76] width 100 height 18
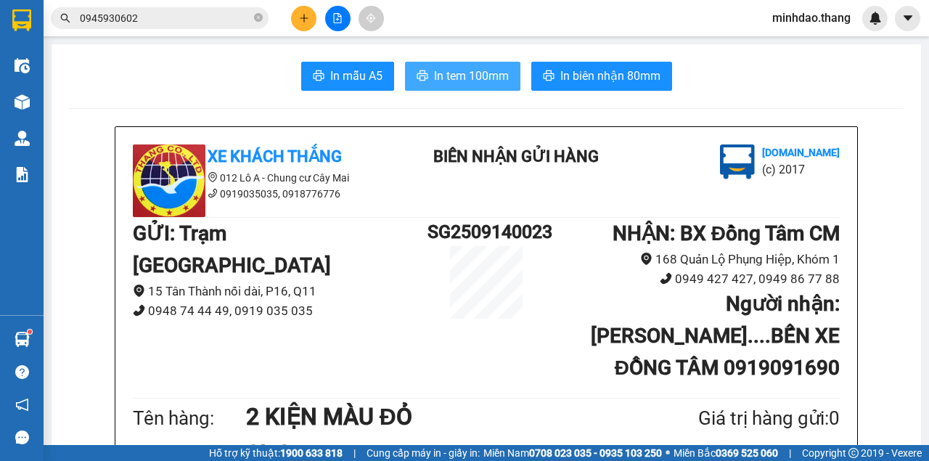
click at [471, 81] on span "In tem 100mm" at bounding box center [471, 76] width 75 height 18
click at [789, 363] on b "Người nhận : NGUYỄN MINH TÂM....BẾN XE ĐỒNG TÂM 0919091690" at bounding box center [715, 336] width 249 height 88
click at [843, 363] on div "Xe Khách THẮNG 012 Lô A - Chung cư Cây Mai 0919035035, 0918776776 BIÊN NHẬN GỬI…" at bounding box center [485, 413] width 741 height 573
copy b "0919091690"
drag, startPoint x: 842, startPoint y: 363, endPoint x: 706, endPoint y: 370, distance: 135.9
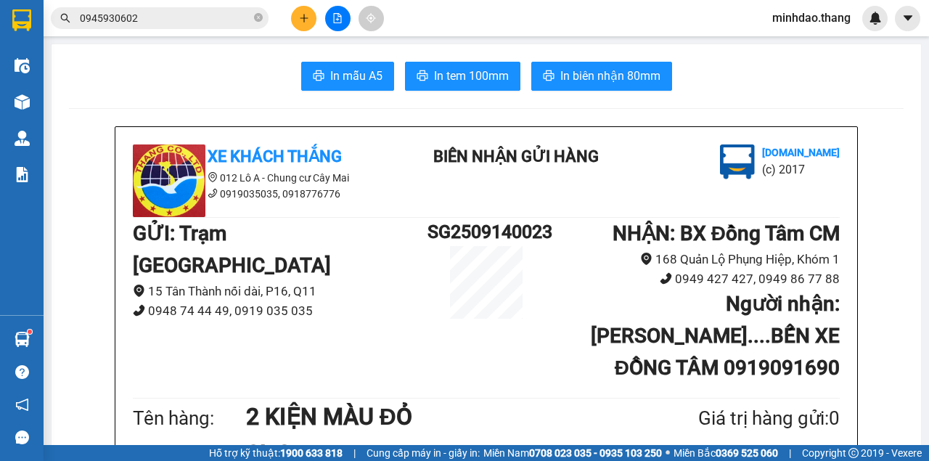
click at [708, 371] on div "Xe Khách THẮNG 012 Lô A - Chung cư Cây Mai 0919035035, 0918776776 BIÊN NHẬN GỬI…" at bounding box center [485, 413] width 741 height 573
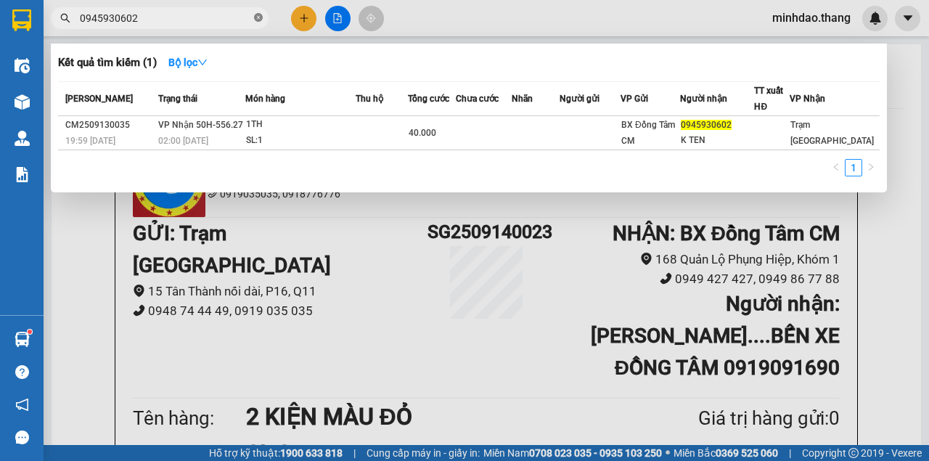
click at [259, 19] on icon "close-circle" at bounding box center [258, 17] width 9 height 9
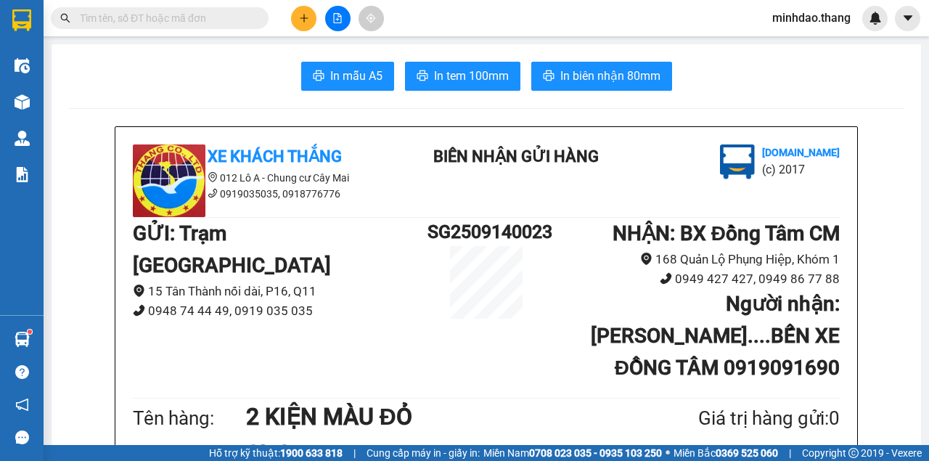
click at [239, 19] on input "text" at bounding box center [165, 18] width 171 height 16
paste input "0919091690"
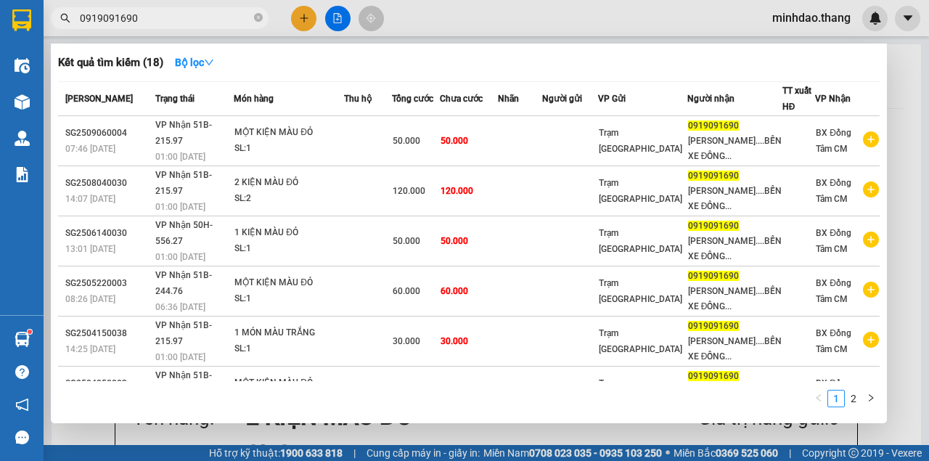
type input "0919091690"
click at [306, 17] on div at bounding box center [464, 230] width 929 height 461
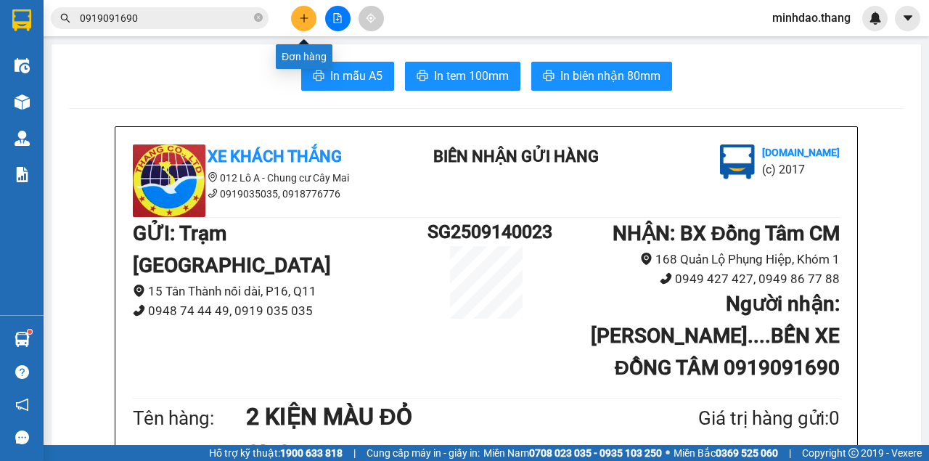
click at [306, 18] on icon "plus" at bounding box center [304, 17] width 8 height 1
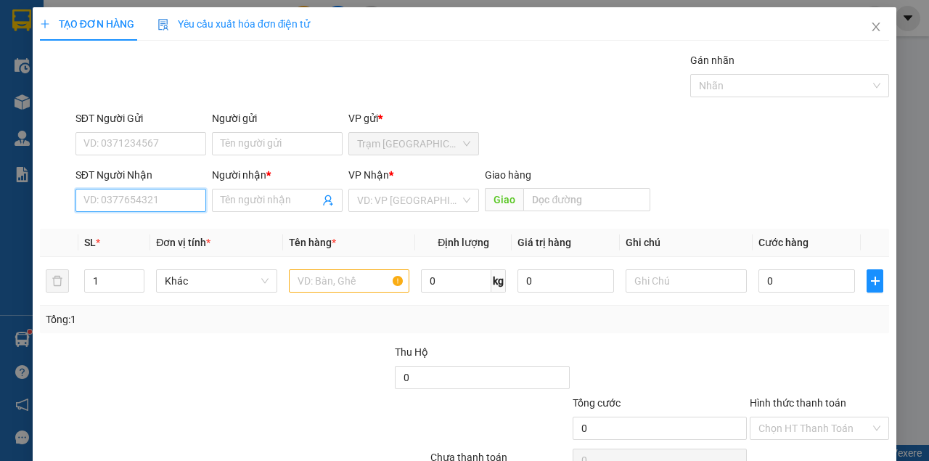
drag, startPoint x: 133, startPoint y: 203, endPoint x: 128, endPoint y: 197, distance: 7.7
click at [133, 202] on input "SĐT Người Nhận" at bounding box center [140, 200] width 131 height 23
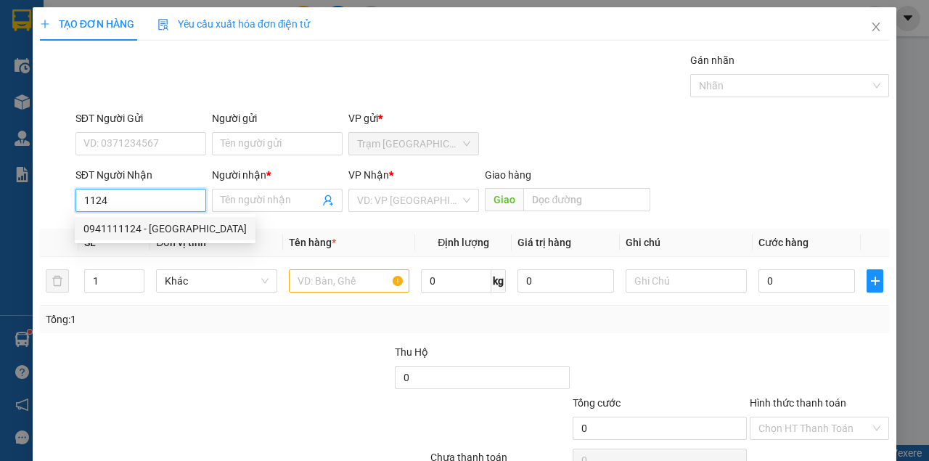
click at [148, 229] on div "0941111124 - HẢI VÂN" at bounding box center [164, 229] width 163 height 16
type input "0941111124"
type input "HẢI VÂN"
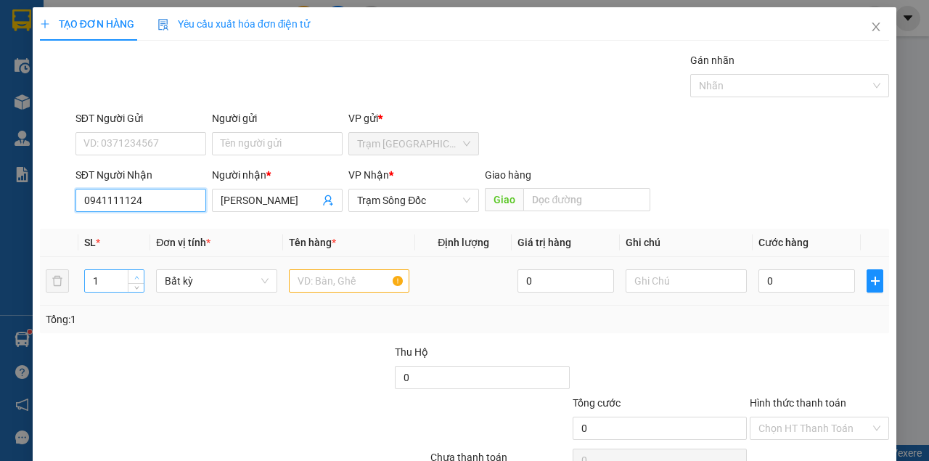
type input "0941111124"
type input "2"
drag, startPoint x: 136, startPoint y: 274, endPoint x: 223, endPoint y: 292, distance: 88.1
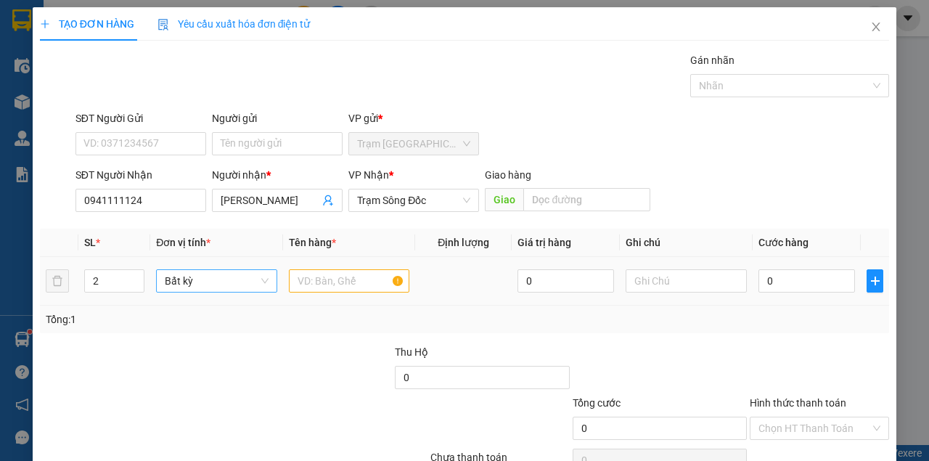
click at [137, 274] on icon "up" at bounding box center [136, 276] width 5 height 5
click at [317, 277] on input "text" at bounding box center [349, 280] width 121 height 23
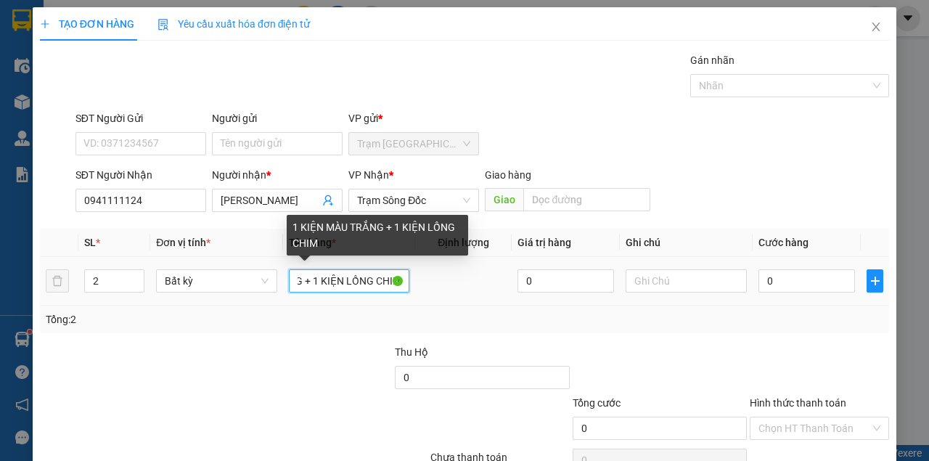
scroll to position [0, 90]
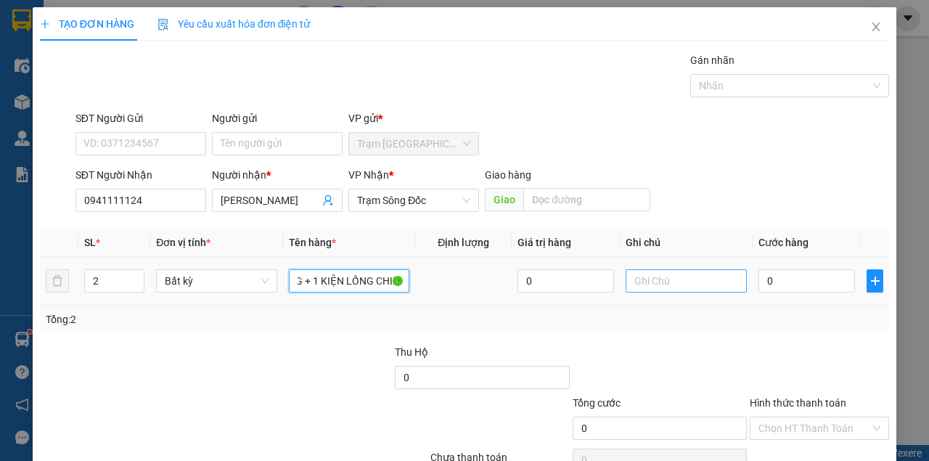
type input "1 KIỆN MÀU TRẮNG + 1 KIỆN LỒNG CHIM"
click at [655, 286] on input "text" at bounding box center [685, 280] width 121 height 23
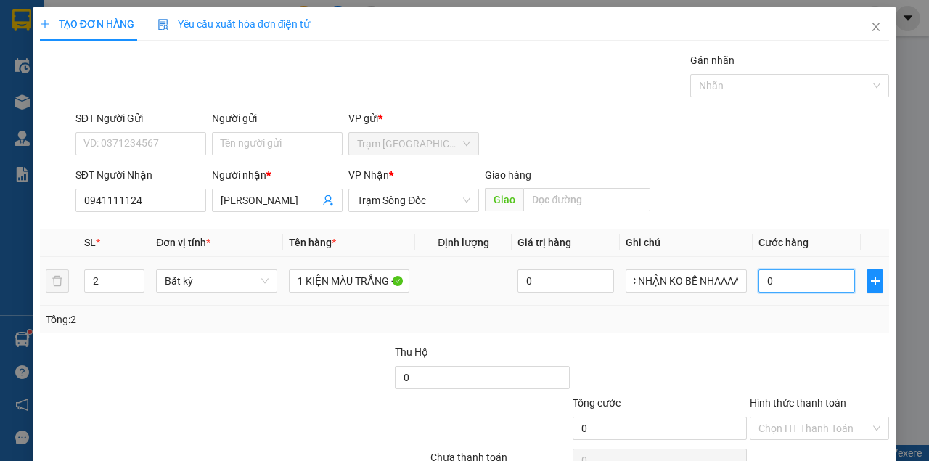
scroll to position [0, 0]
click at [791, 287] on input "0" at bounding box center [806, 280] width 96 height 23
click at [814, 319] on div "Tổng: 2" at bounding box center [464, 319] width 837 height 16
click at [814, 281] on input "150.000" at bounding box center [806, 280] width 96 height 23
click at [814, 330] on div "Tổng: 2" at bounding box center [464, 319] width 849 height 28
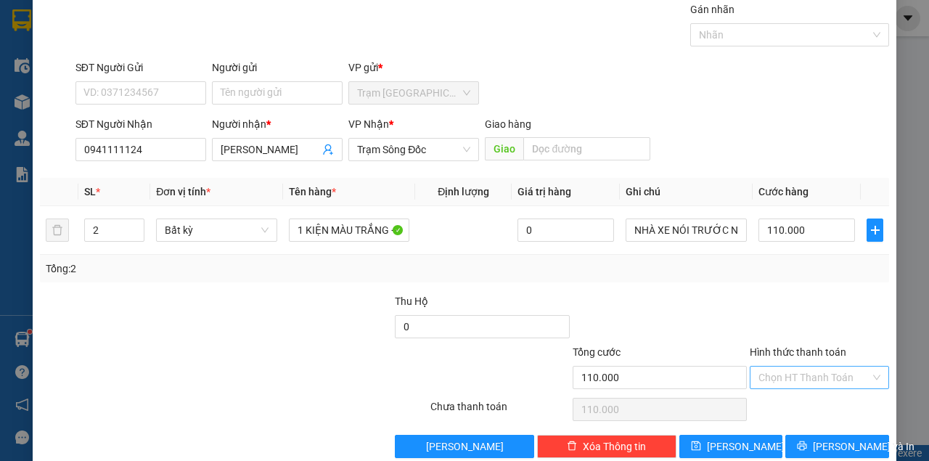
scroll to position [74, 0]
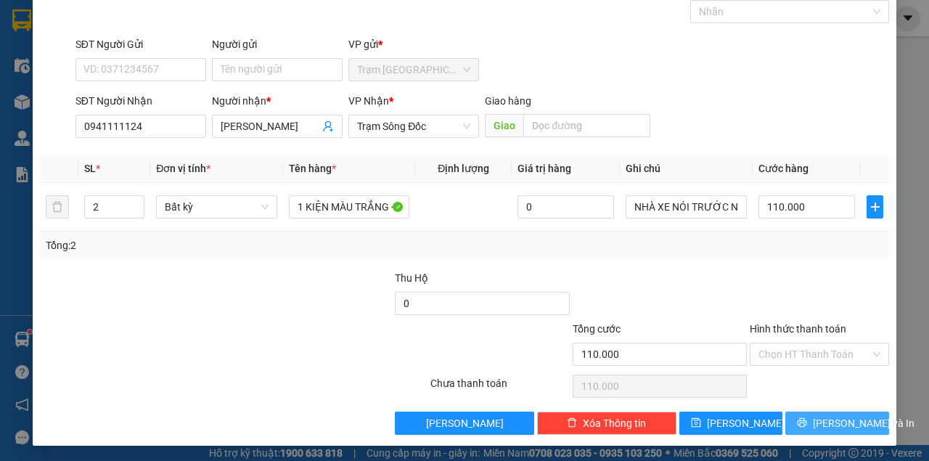
click at [833, 416] on span "[PERSON_NAME] và In" at bounding box center [864, 423] width 102 height 16
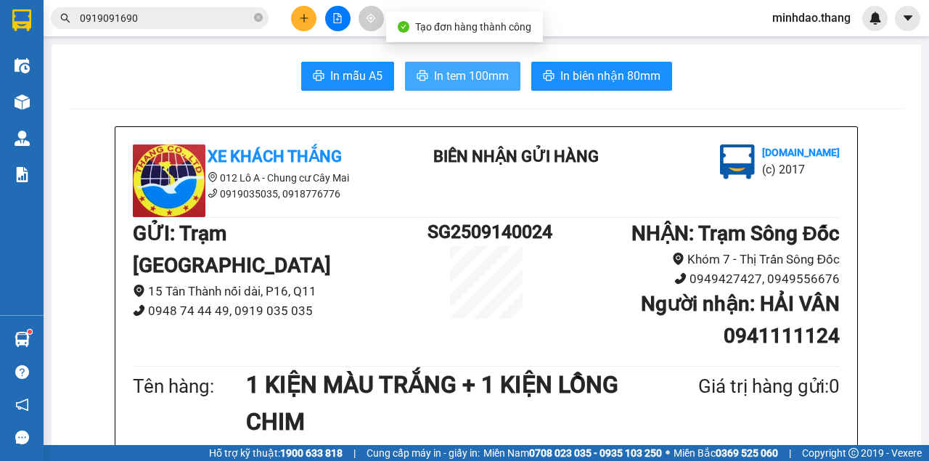
click at [498, 78] on span "In tem 100mm" at bounding box center [471, 76] width 75 height 18
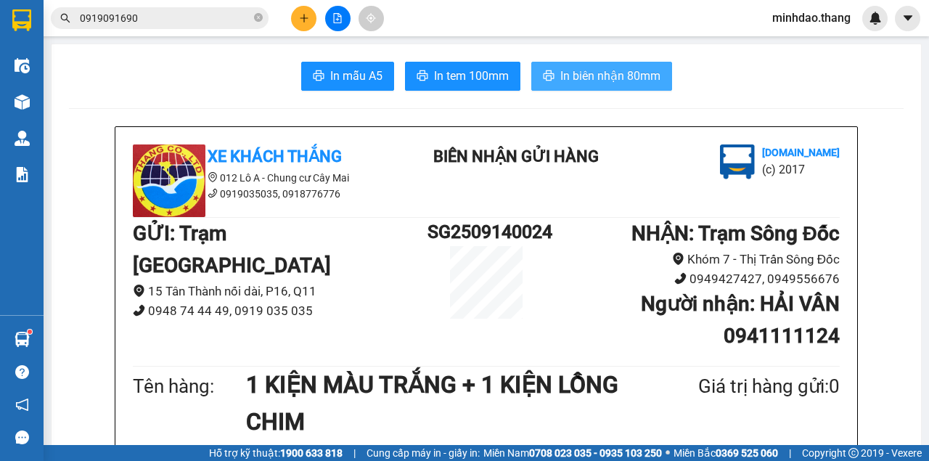
click at [588, 84] on span "In biên nhận 80mm" at bounding box center [610, 76] width 100 height 18
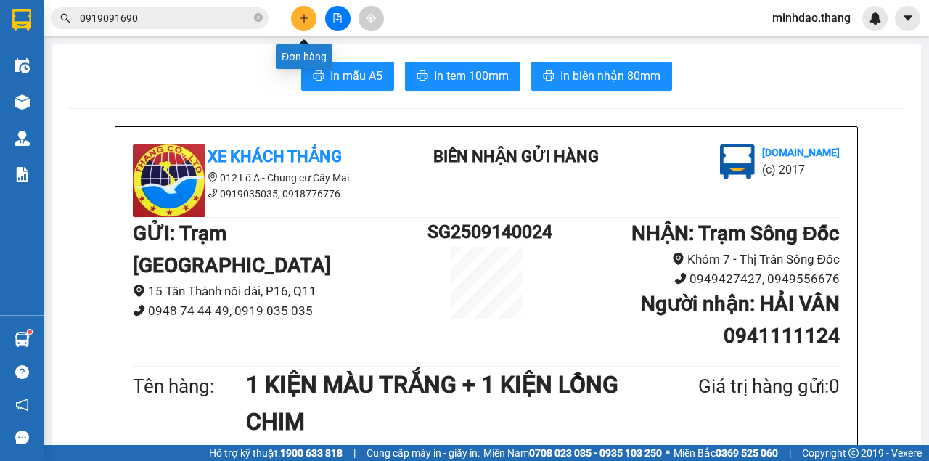
click at [301, 13] on icon "plus" at bounding box center [304, 18] width 10 height 10
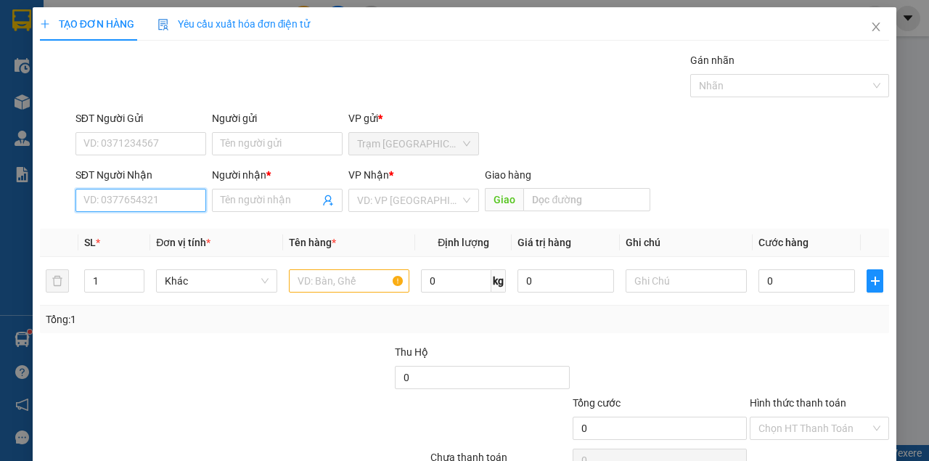
click at [178, 209] on input "SĐT Người Nhận" at bounding box center [140, 200] width 131 height 23
click at [170, 225] on div "0929290099" at bounding box center [139, 229] width 112 height 16
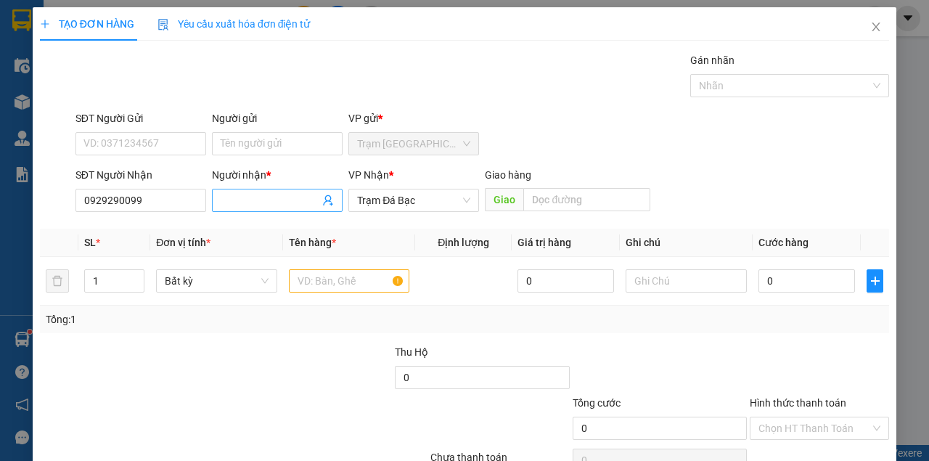
click at [253, 207] on span at bounding box center [277, 200] width 131 height 23
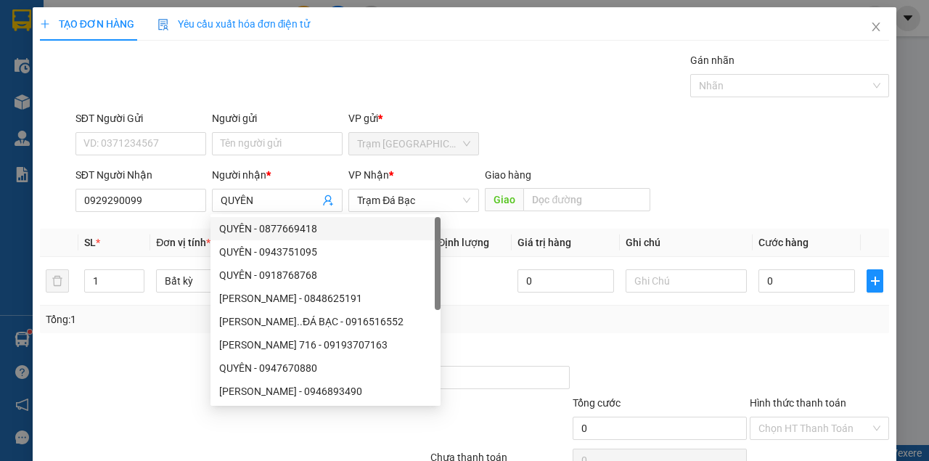
click at [149, 325] on div "Tổng: 1" at bounding box center [464, 319] width 849 height 28
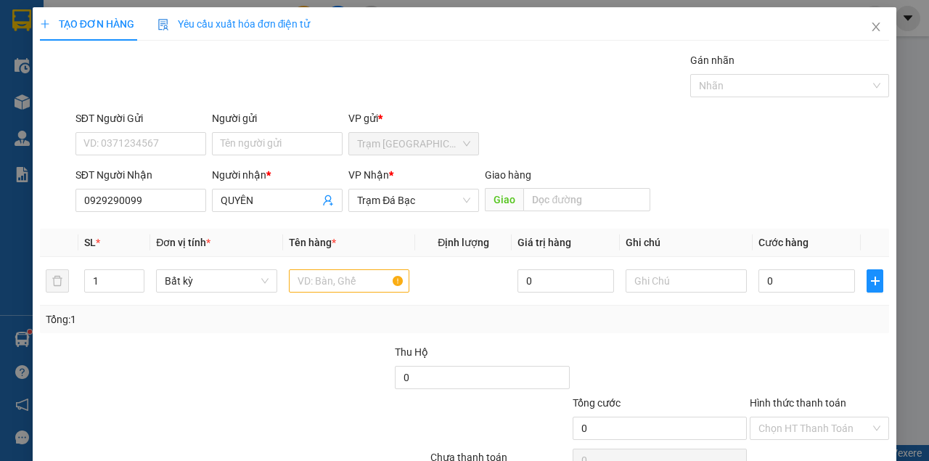
click at [148, 131] on div "SĐT Người Gửi" at bounding box center [140, 121] width 131 height 22
click at [131, 151] on input "SĐT Người Gửi" at bounding box center [140, 143] width 131 height 23
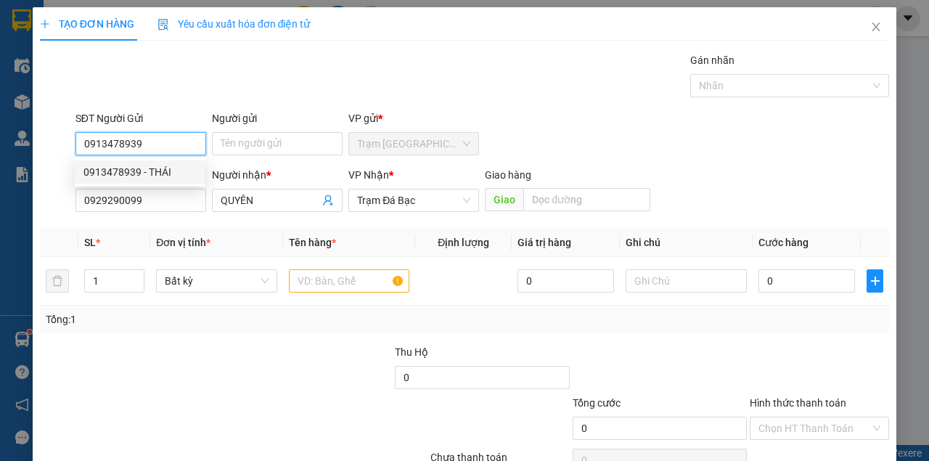
click at [138, 183] on div "0913478939 - THÁI" at bounding box center [140, 171] width 130 height 23
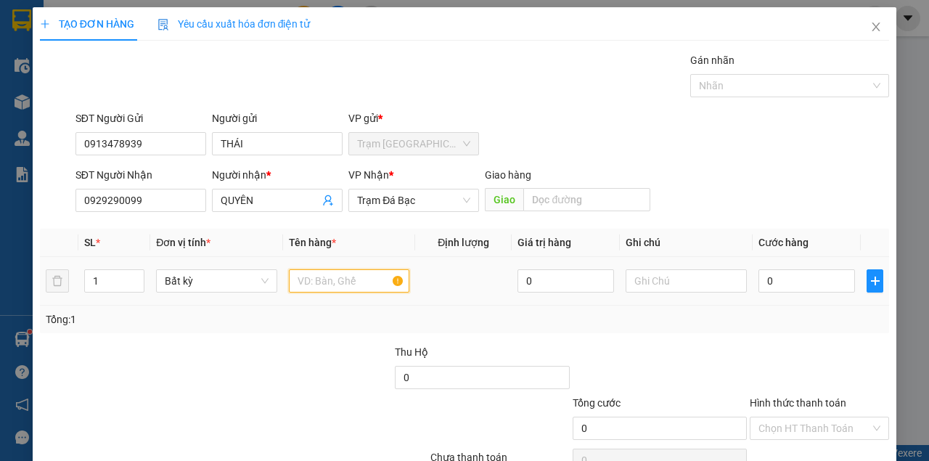
click at [307, 269] on input "text" at bounding box center [349, 280] width 121 height 23
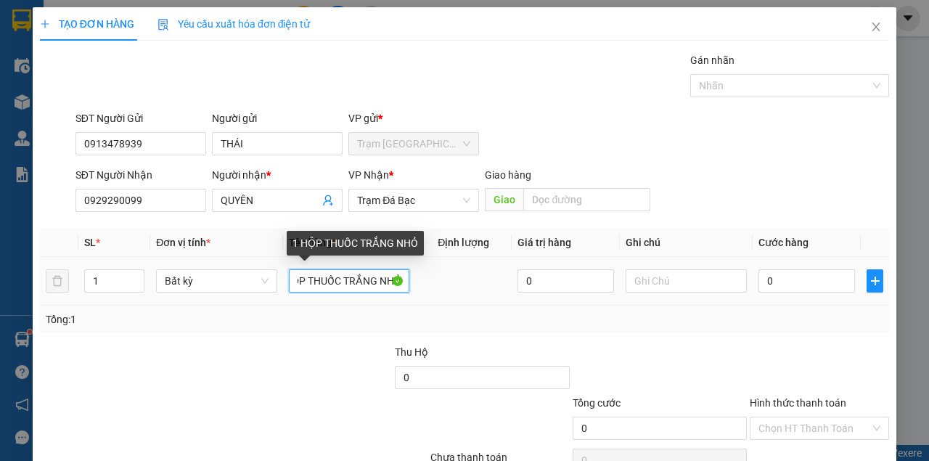
scroll to position [0, 22]
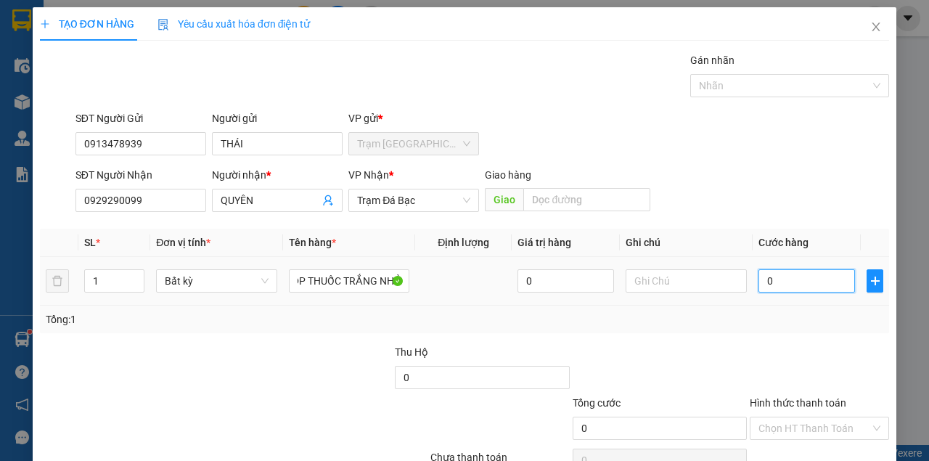
click at [781, 283] on input "0" at bounding box center [806, 280] width 96 height 23
click at [788, 319] on div "Tổng: 1" at bounding box center [464, 319] width 837 height 16
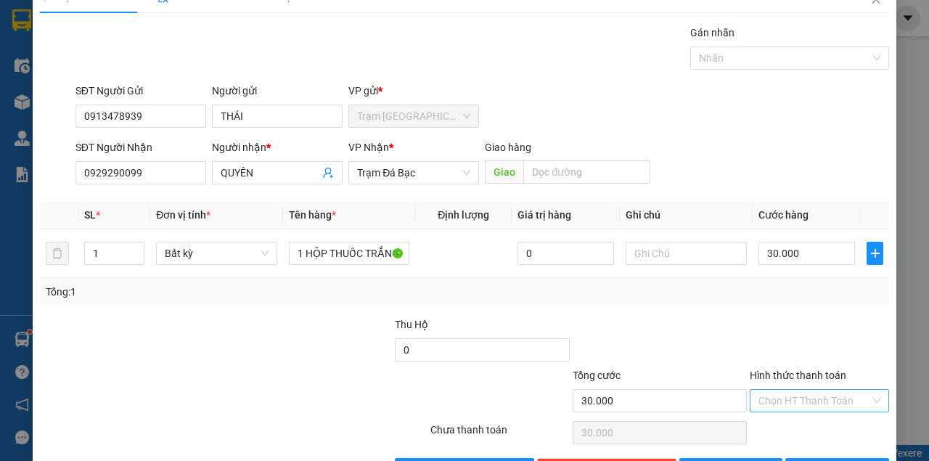
scroll to position [74, 0]
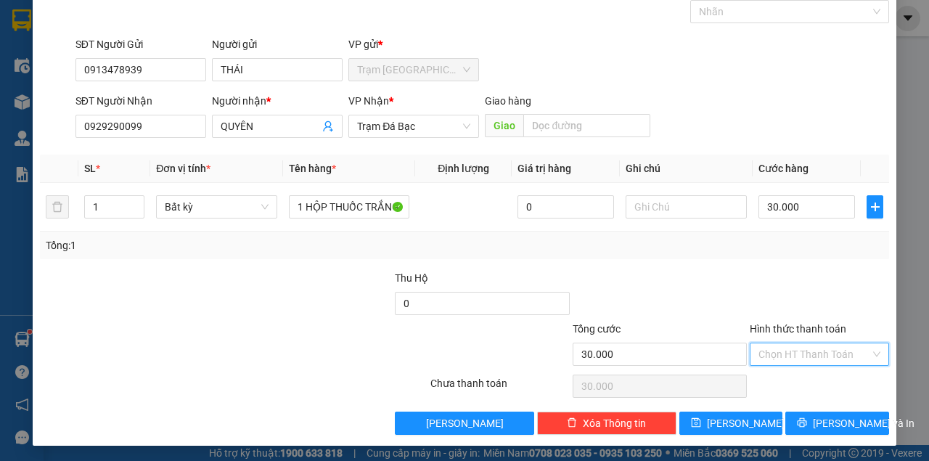
click at [814, 353] on input "Hình thức thanh toán" at bounding box center [814, 354] width 112 height 22
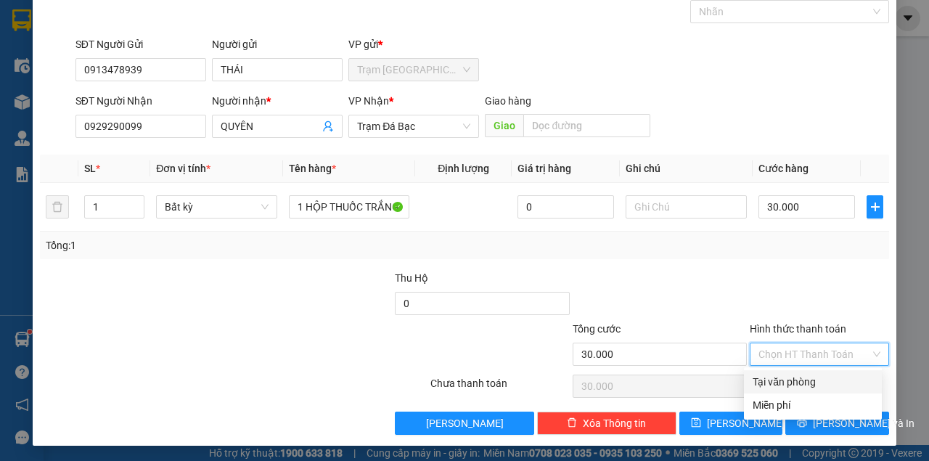
click at [814, 382] on div "Tại văn phòng" at bounding box center [812, 382] width 120 height 16
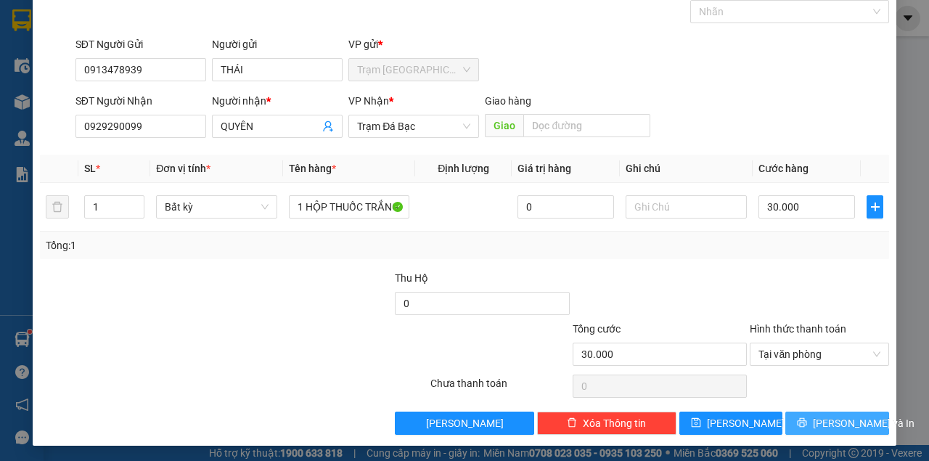
click at [823, 425] on span "[PERSON_NAME] và In" at bounding box center [864, 423] width 102 height 16
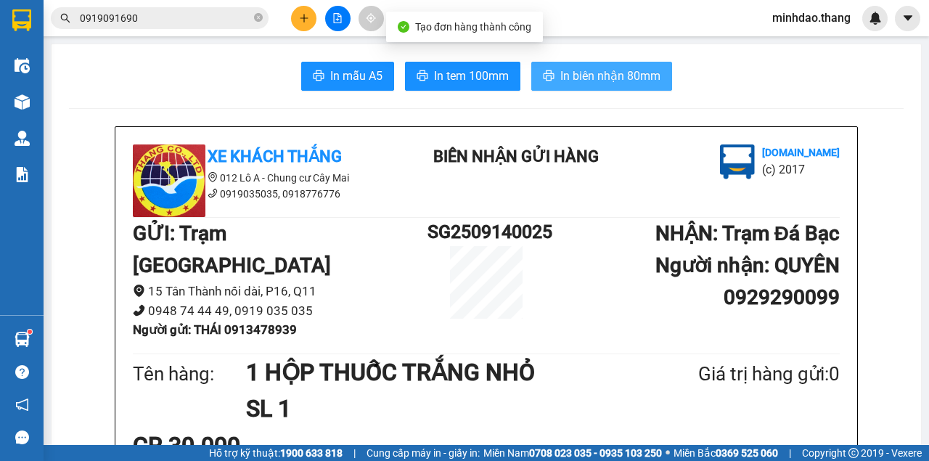
click at [550, 88] on button "In biên nhận 80mm" at bounding box center [601, 76] width 141 height 29
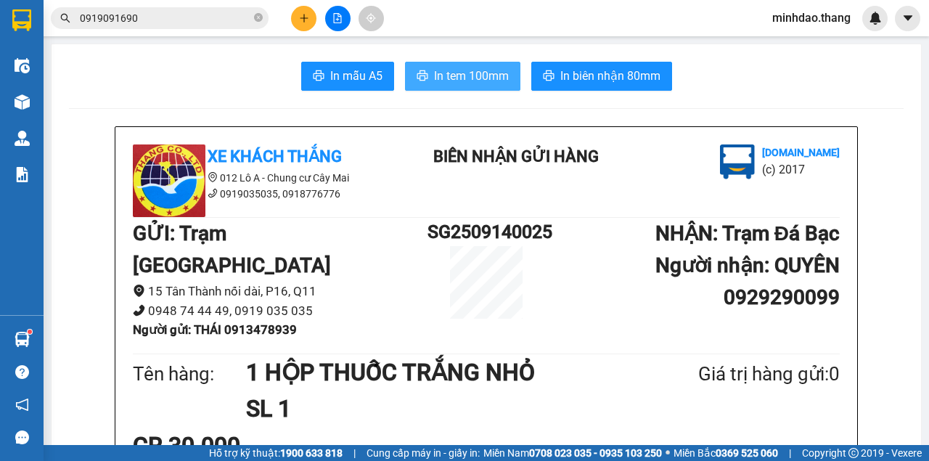
click at [473, 86] on button "In tem 100mm" at bounding box center [462, 76] width 115 height 29
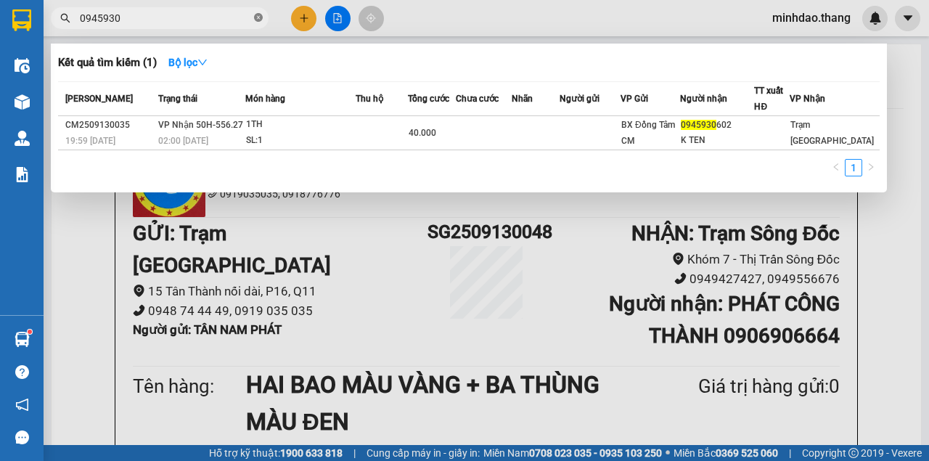
click at [257, 20] on icon "close-circle" at bounding box center [258, 17] width 9 height 9
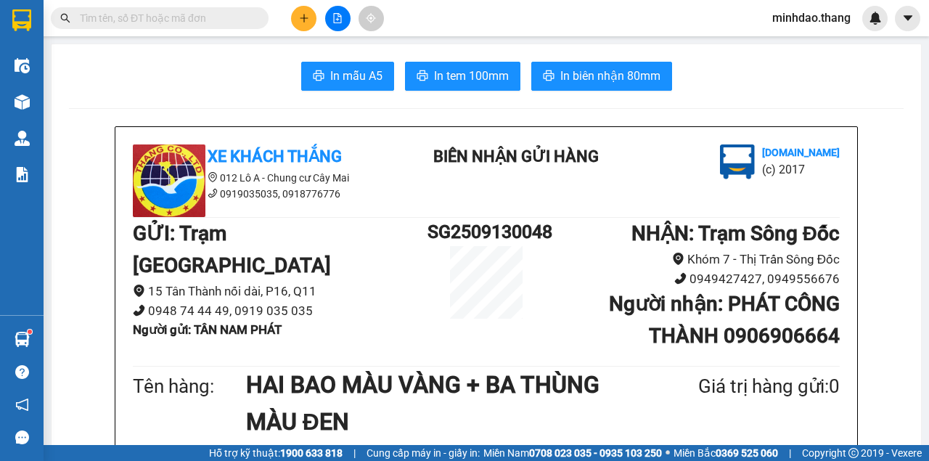
click at [241, 21] on input "text" at bounding box center [165, 18] width 171 height 16
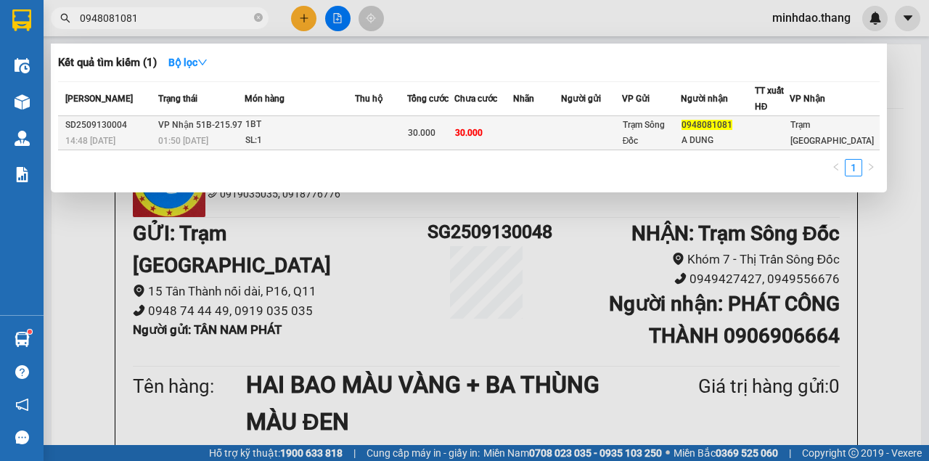
type input "0948081081"
click at [445, 127] on div "30.000" at bounding box center [431, 133] width 46 height 16
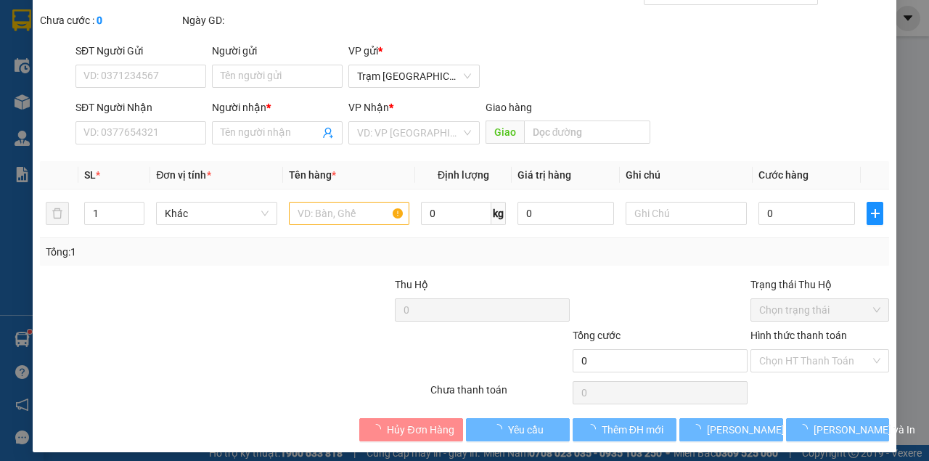
type input "0948081081"
type input "A DUNG"
type input "30.000"
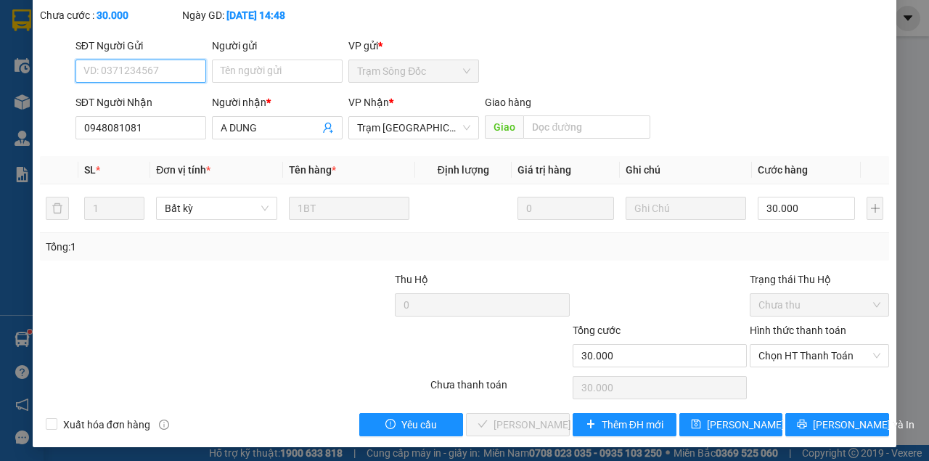
scroll to position [94, 0]
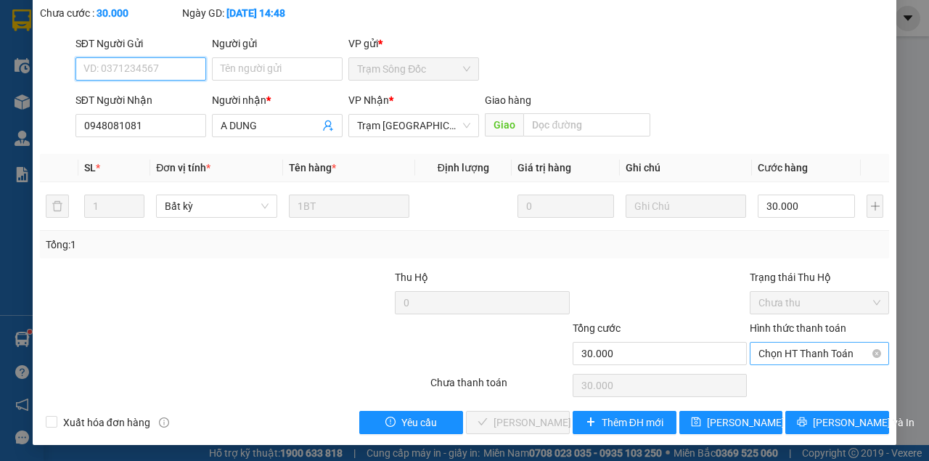
click at [802, 348] on span "Chọn HT Thanh Toán" at bounding box center [819, 353] width 122 height 22
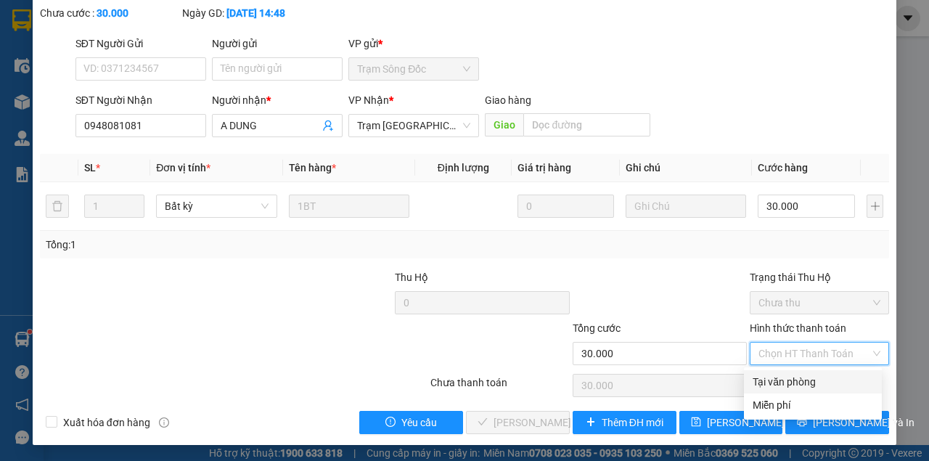
click at [781, 377] on div "Tại văn phòng" at bounding box center [812, 382] width 120 height 16
type input "0"
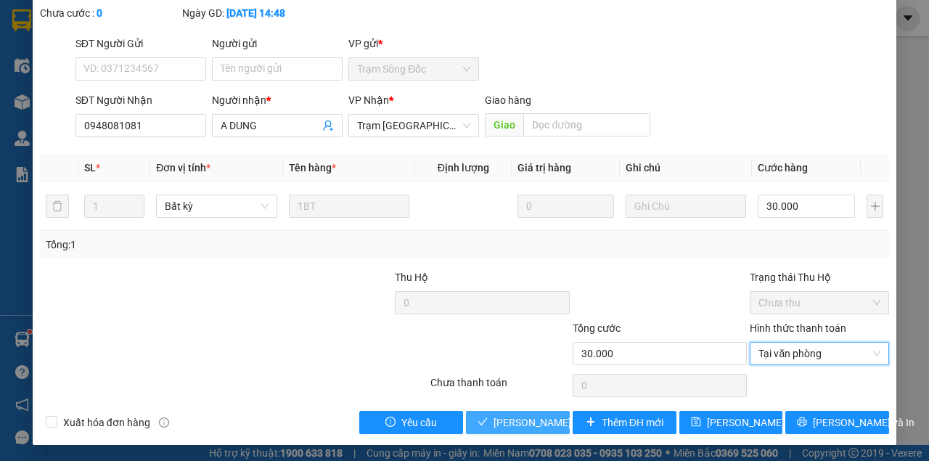
click at [527, 419] on span "[PERSON_NAME] và Giao hàng" at bounding box center [562, 422] width 139 height 16
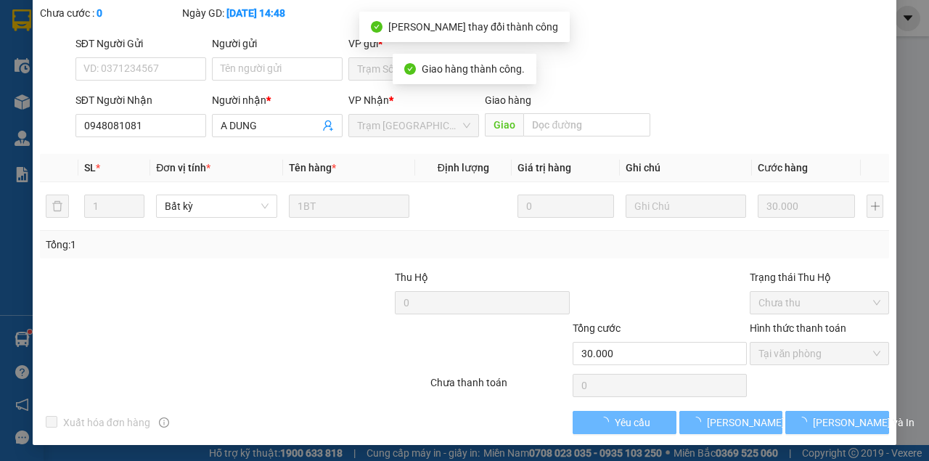
scroll to position [110, 0]
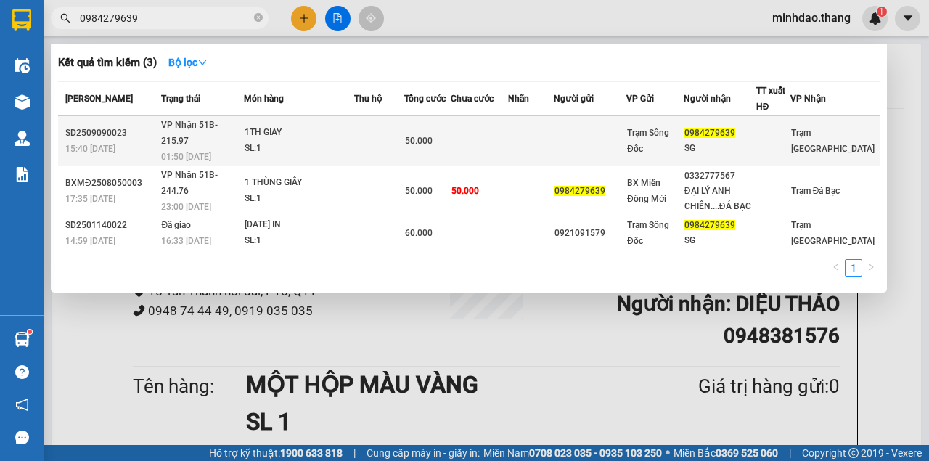
scroll to position [193, 0]
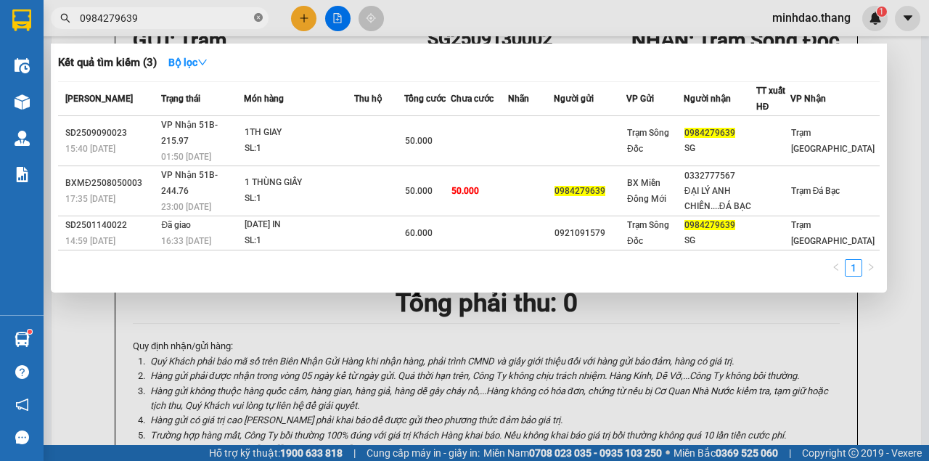
click at [257, 17] on icon "close-circle" at bounding box center [258, 17] width 9 height 9
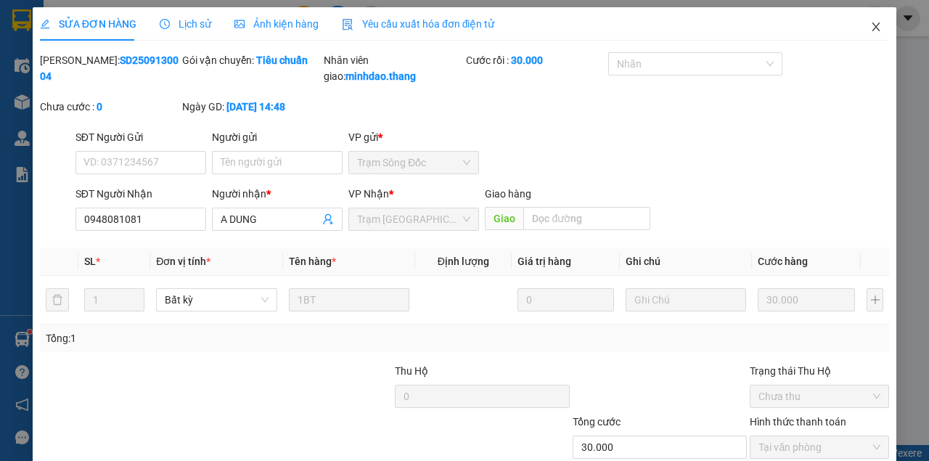
click at [871, 36] on span "Close" at bounding box center [875, 27] width 41 height 41
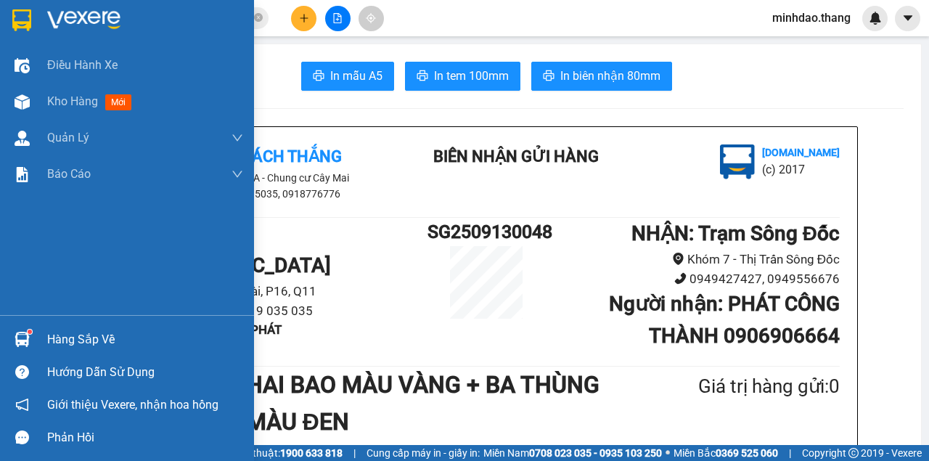
drag, startPoint x: 70, startPoint y: 106, endPoint x: 163, endPoint y: 14, distance: 131.3
click at [70, 105] on span "Kho hàng" at bounding box center [72, 101] width 51 height 14
click at [72, 106] on span "Kho hàng" at bounding box center [72, 101] width 51 height 14
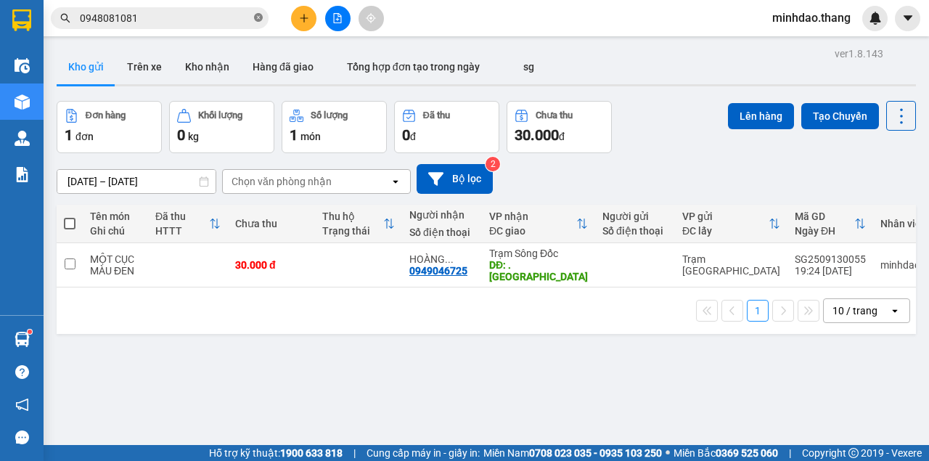
click at [255, 16] on icon "close-circle" at bounding box center [258, 17] width 9 height 9
click at [339, 28] on button at bounding box center [337, 18] width 25 height 25
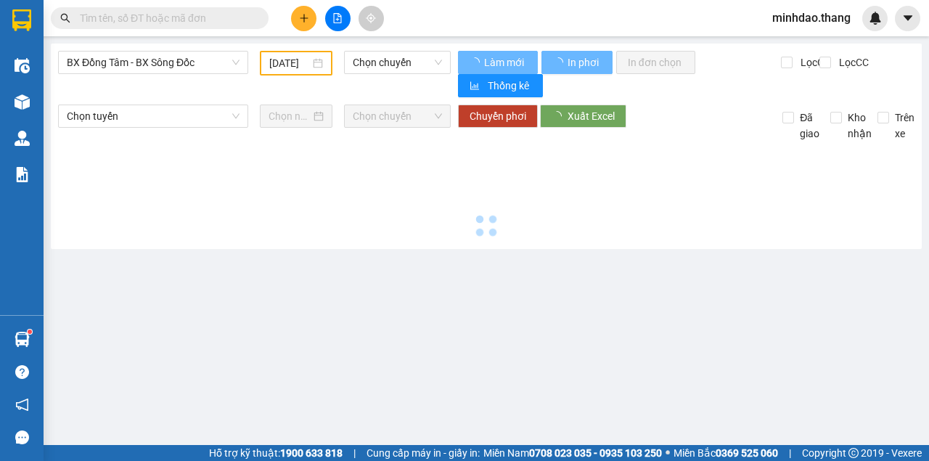
type input "[DATE]"
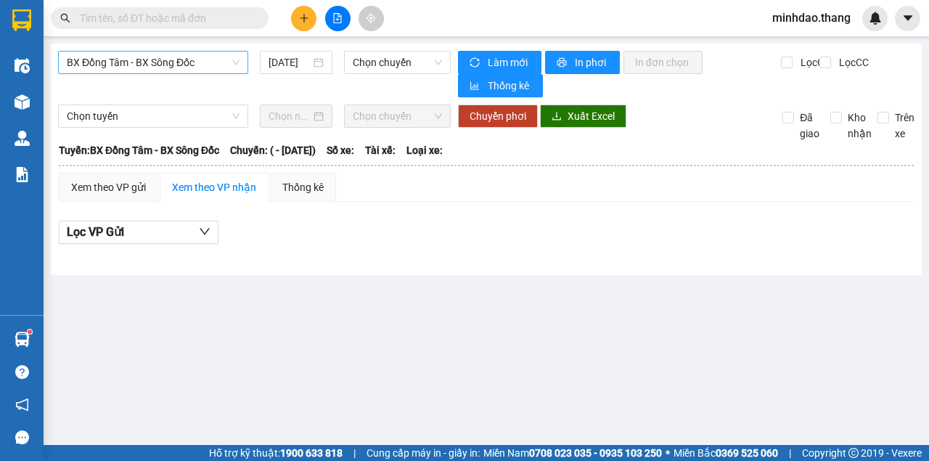
click at [216, 64] on span "BX Đồng Tâm - BX Sông Đốc" at bounding box center [153, 63] width 173 height 22
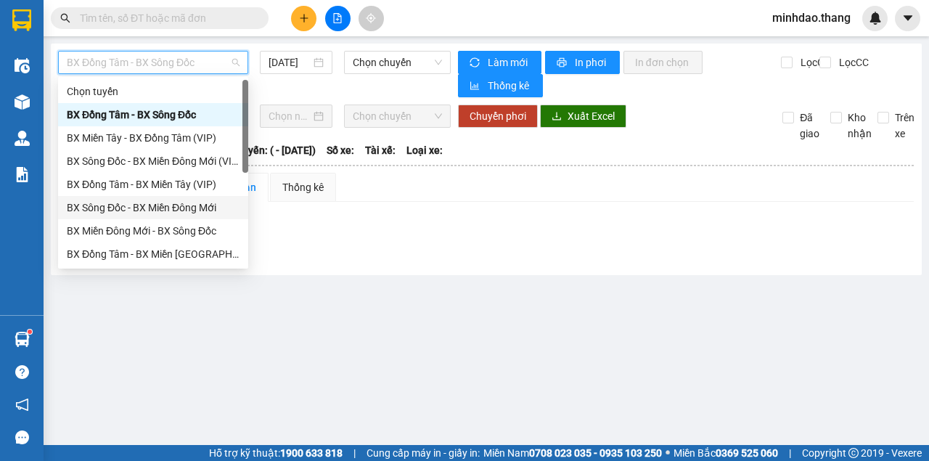
click at [147, 204] on div "BX Sông Đốc - BX Miền Đông Mới" at bounding box center [153, 208] width 173 height 16
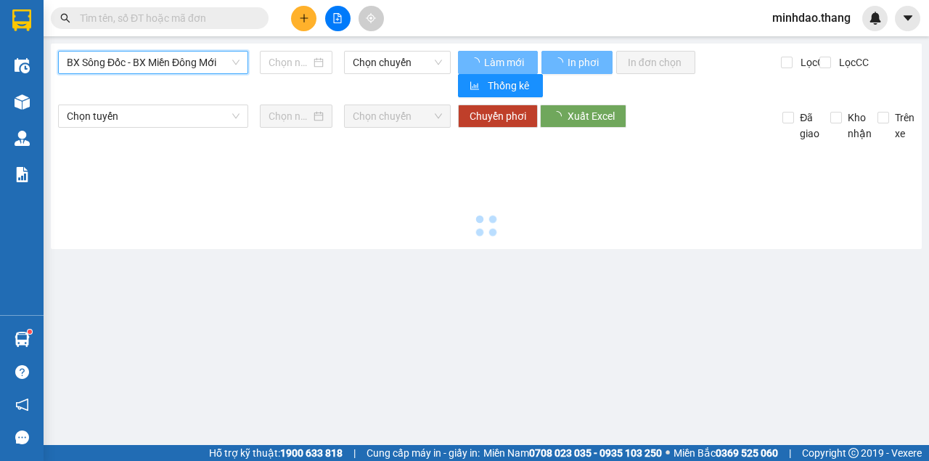
type input "[DATE]"
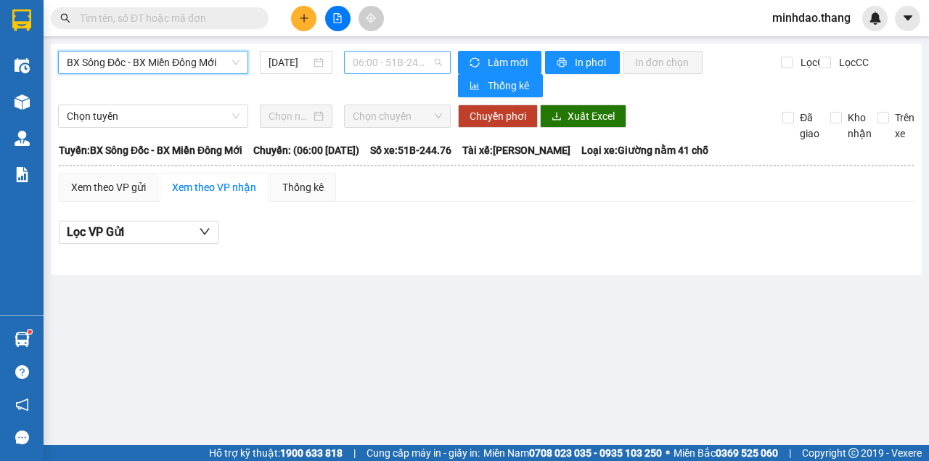
click at [384, 65] on span "06:00 - 51B-244.76" at bounding box center [397, 63] width 89 height 22
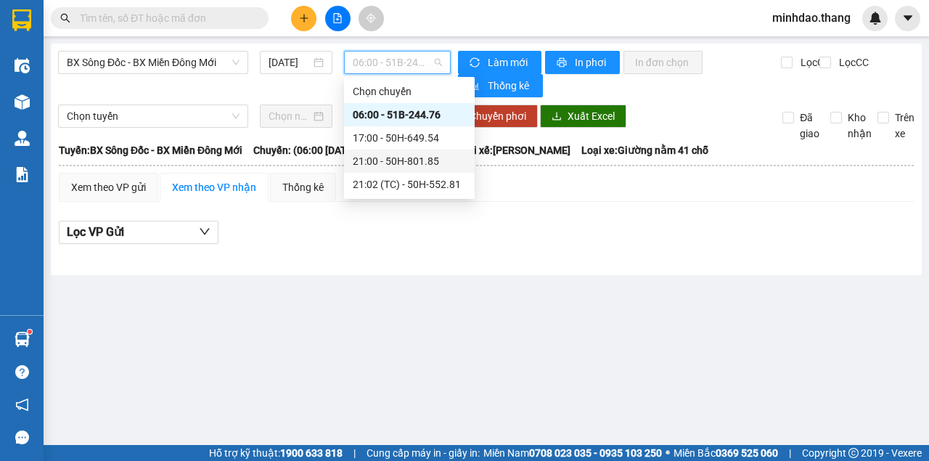
click at [358, 163] on div "21:00 - 50H-801.85" at bounding box center [409, 161] width 113 height 16
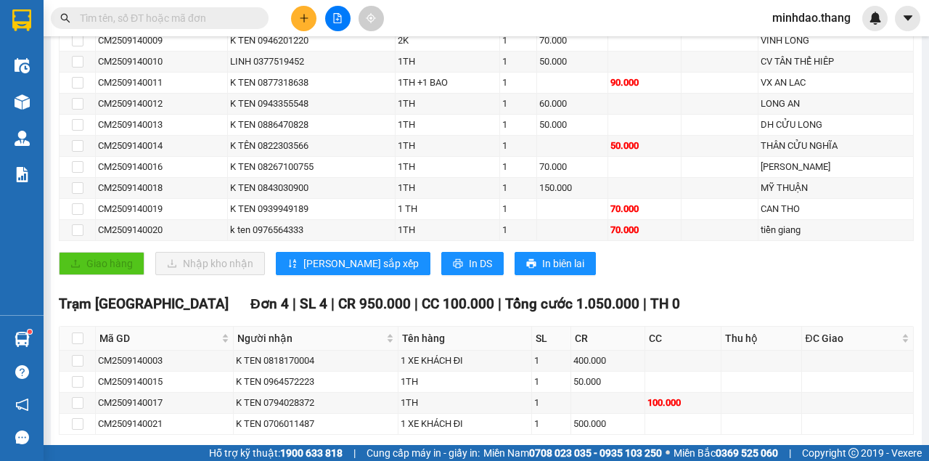
scroll to position [513, 0]
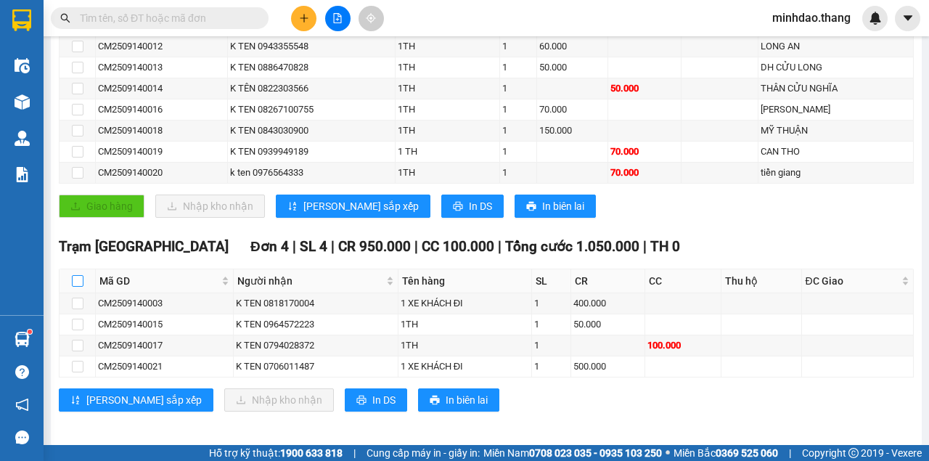
click at [74, 275] on input "checkbox" at bounding box center [78, 281] width 12 height 12
checkbox input "true"
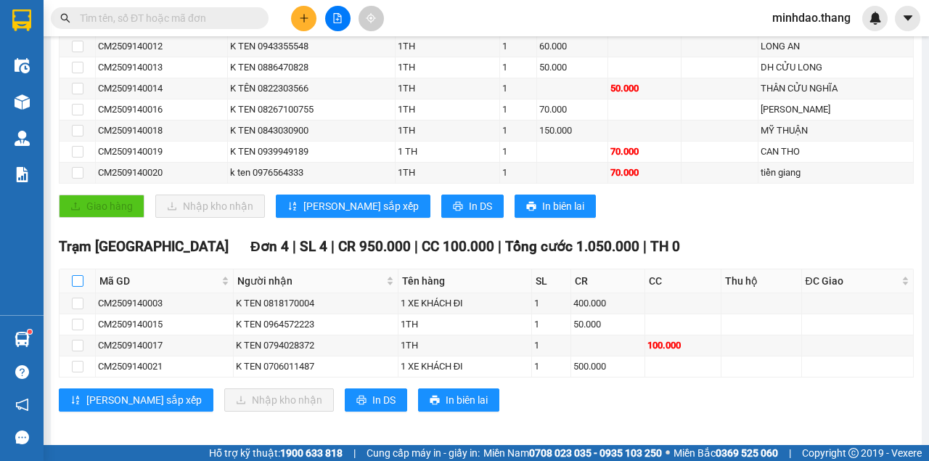
checkbox input "true"
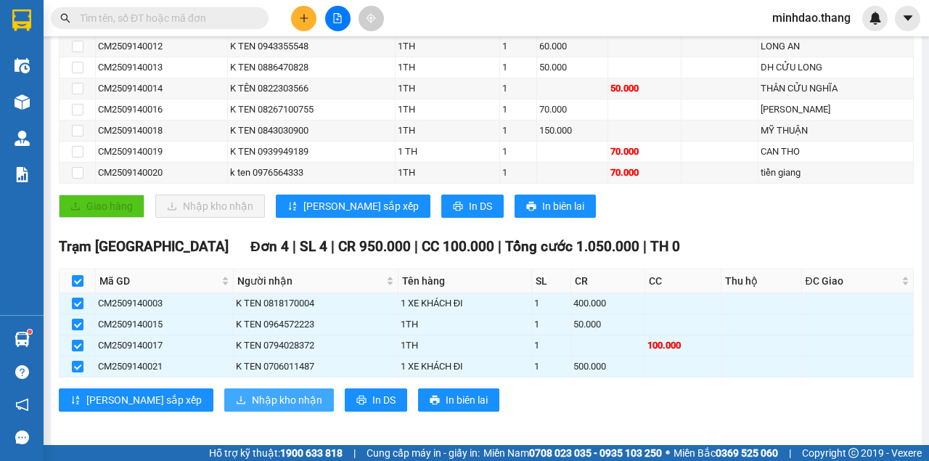
click at [252, 395] on span "Nhập kho nhận" at bounding box center [287, 400] width 70 height 16
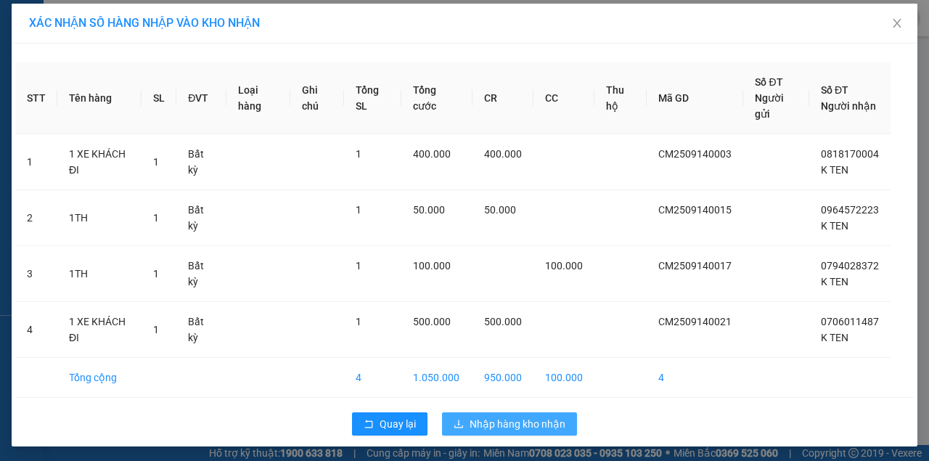
scroll to position [4, 0]
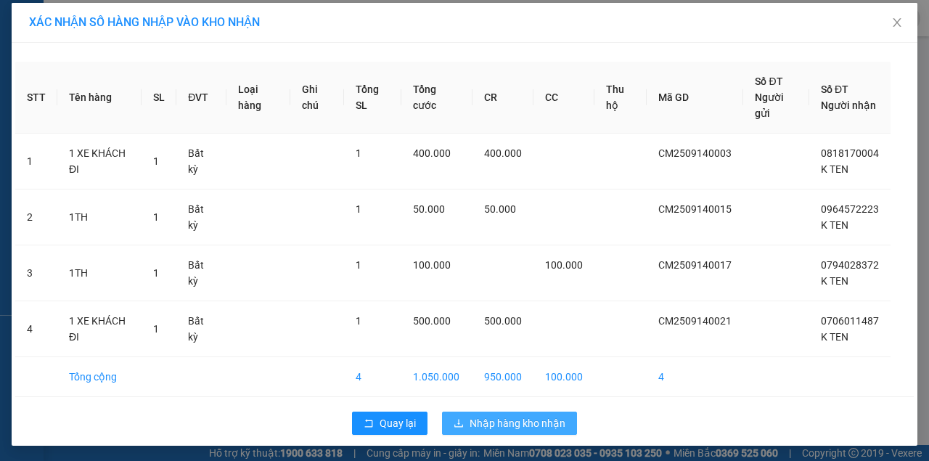
click at [496, 419] on span "Nhập hàng kho nhận" at bounding box center [517, 423] width 96 height 16
